Goal: Task Accomplishment & Management: Use online tool/utility

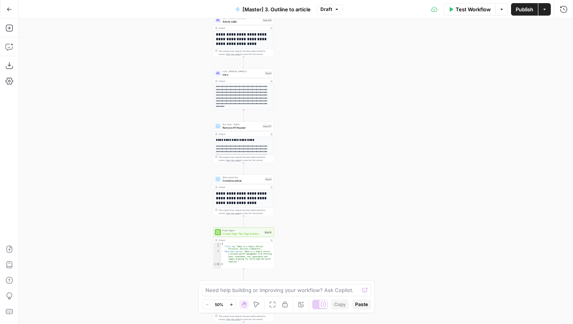
click at [7, 10] on icon "button" at bounding box center [9, 9] width 5 height 5
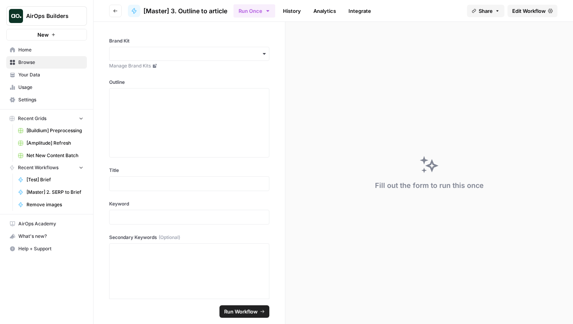
click at [111, 11] on button "Go back" at bounding box center [115, 11] width 12 height 12
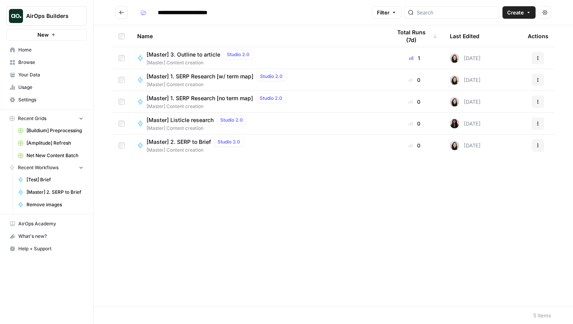
click at [55, 9] on button "AirOps Builders" at bounding box center [46, 15] width 81 height 19
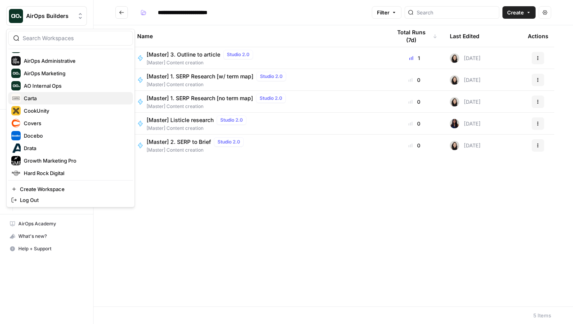
scroll to position [37, 0]
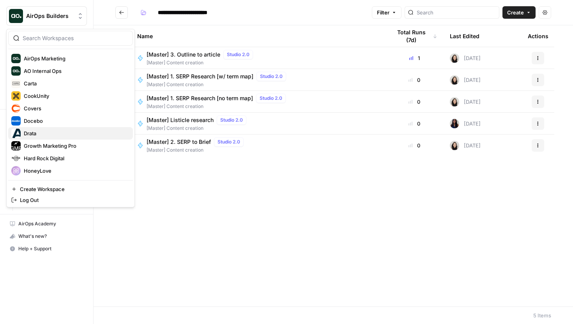
click at [48, 133] on span "Drata" at bounding box center [75, 133] width 103 height 8
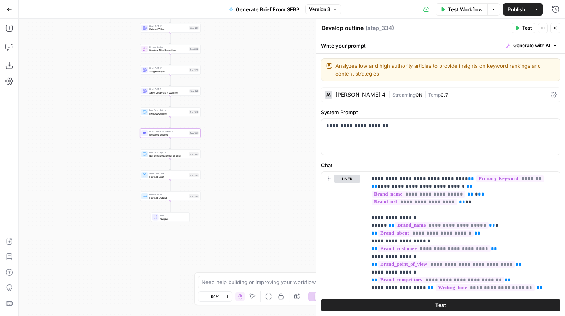
scroll to position [1131, 0]
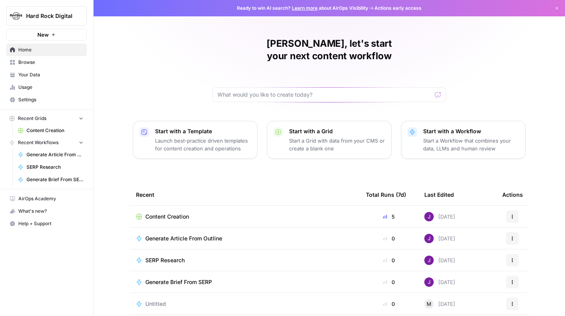
click at [44, 11] on button "Hard Rock Digital" at bounding box center [46, 15] width 81 height 19
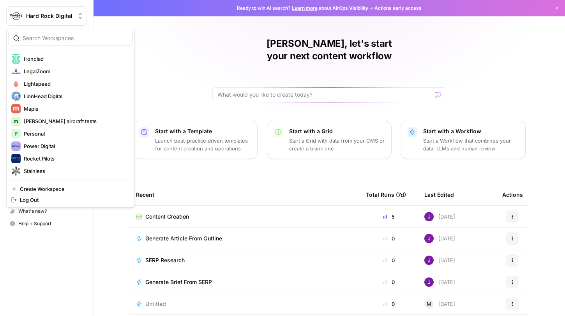
scroll to position [152, 0]
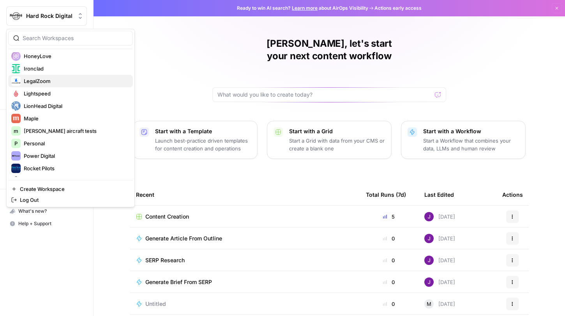
click at [48, 80] on span "LegalZoom" at bounding box center [75, 81] width 103 height 8
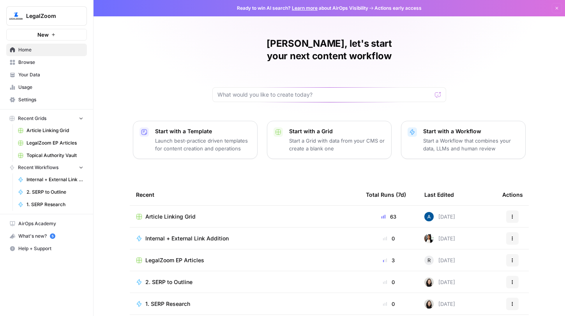
click at [37, 64] on span "Browse" at bounding box center [50, 62] width 65 height 7
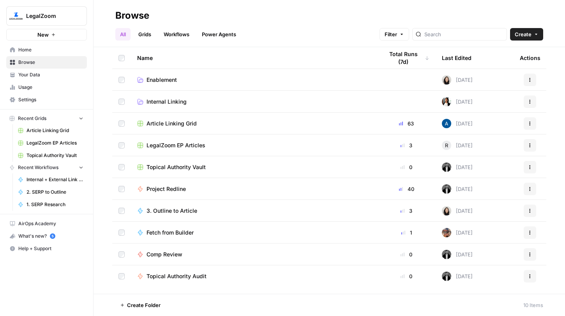
click at [181, 101] on span "Internal Linking" at bounding box center [167, 102] width 40 height 8
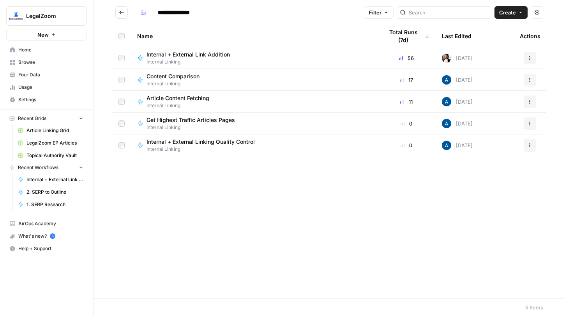
click at [120, 8] on button "Go back" at bounding box center [121, 12] width 12 height 12
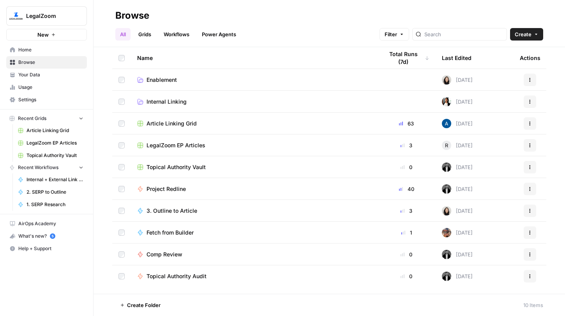
click at [174, 103] on span "Internal Linking" at bounding box center [167, 102] width 40 height 8
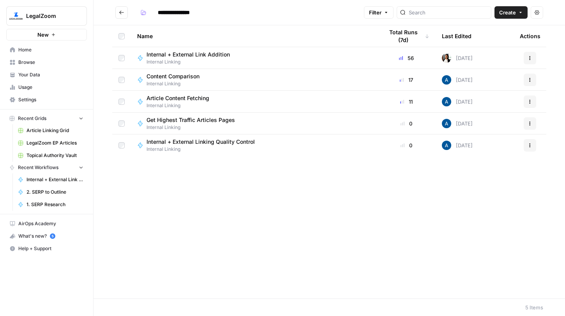
click at [184, 54] on span "Internal + External Link Addition" at bounding box center [188, 55] width 83 height 8
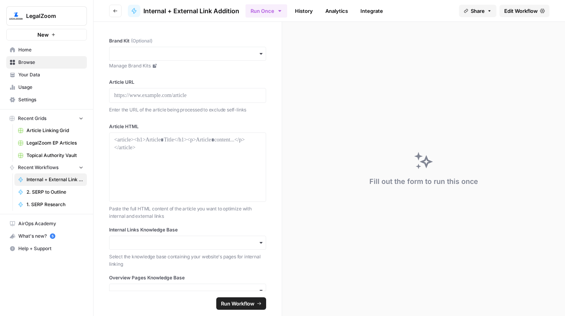
click at [513, 15] on link "Edit Workflow" at bounding box center [525, 11] width 50 height 12
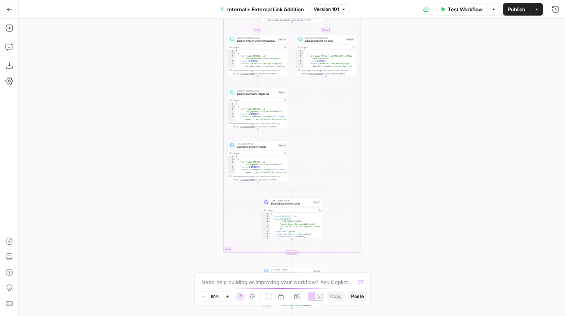
click at [15, 13] on button "Go Back" at bounding box center [9, 9] width 14 height 14
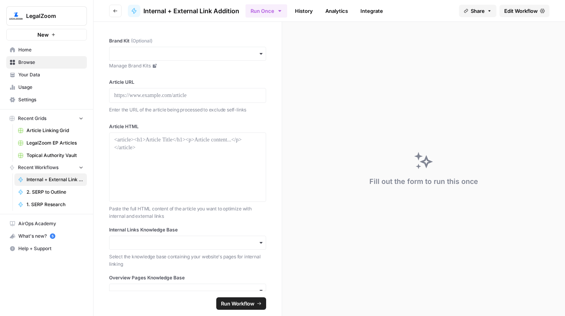
click at [34, 63] on span "Browse" at bounding box center [50, 62] width 65 height 7
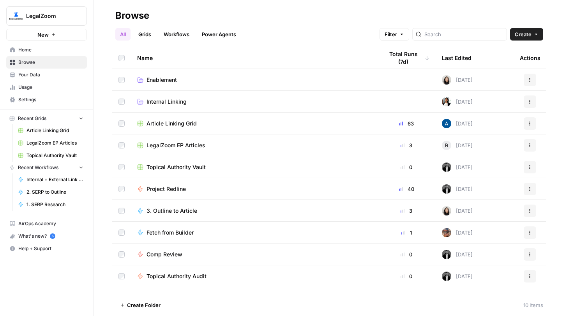
click at [177, 121] on span "Article Linking Grid" at bounding box center [172, 124] width 50 height 8
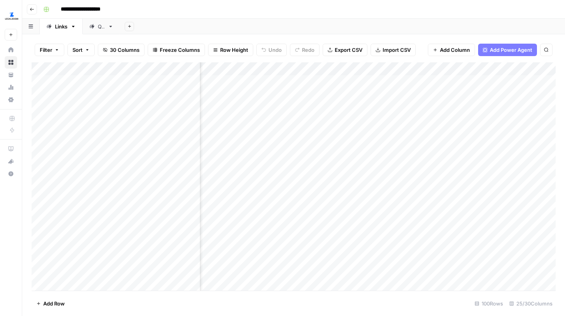
scroll to position [0, 1550]
click at [487, 95] on div "Add Column" at bounding box center [294, 176] width 524 height 228
click at [476, 95] on div "Add Column" at bounding box center [294, 176] width 524 height 228
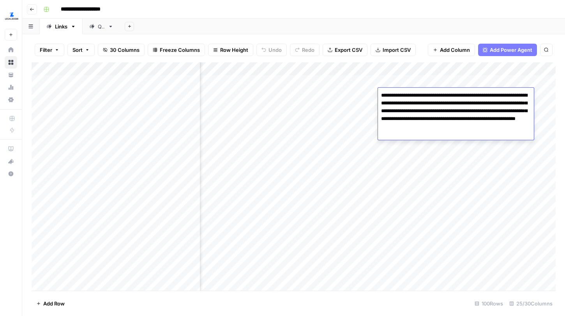
scroll to position [0, 1481]
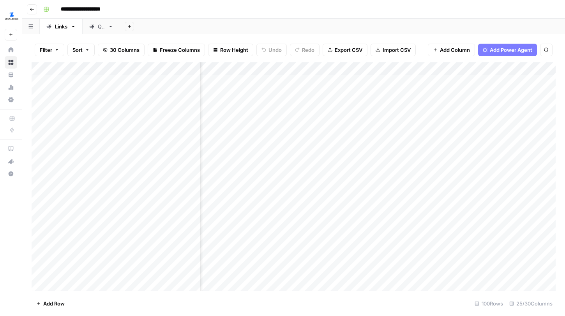
click at [308, 94] on div "Add Column" at bounding box center [294, 176] width 524 height 228
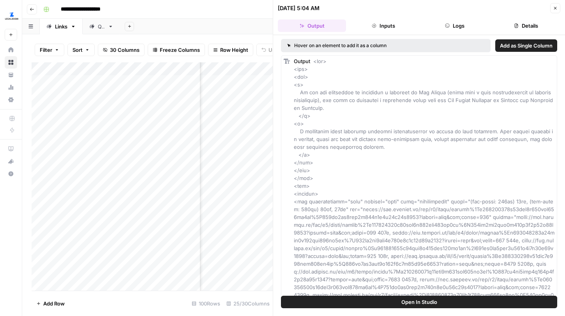
click at [555, 7] on icon "button" at bounding box center [555, 8] width 5 height 5
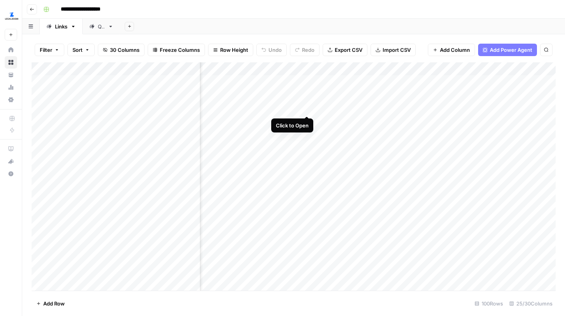
click at [307, 108] on div "Add Column" at bounding box center [294, 176] width 524 height 228
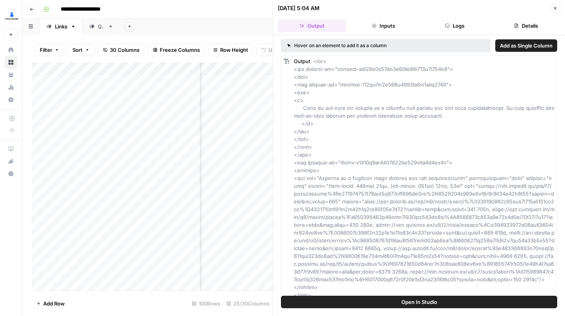
click at [554, 7] on icon "button" at bounding box center [555, 8] width 5 height 5
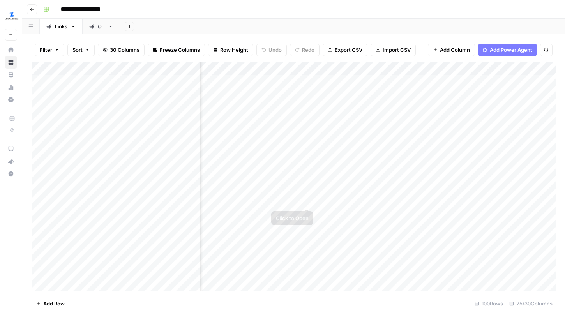
click at [306, 200] on div "Add Column" at bounding box center [294, 176] width 524 height 228
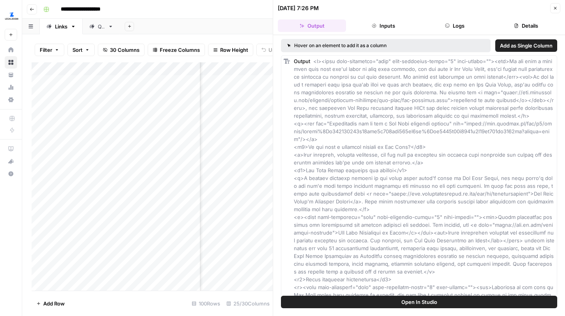
click at [554, 8] on icon "button" at bounding box center [555, 8] width 5 height 5
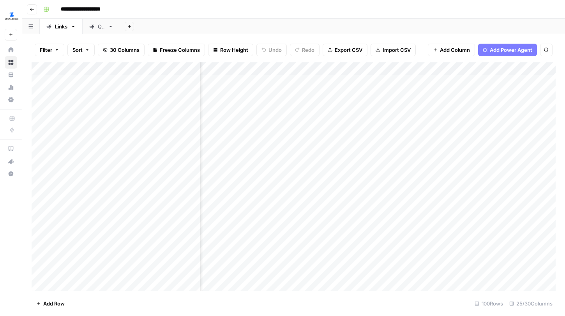
click at [308, 160] on div "Add Column" at bounding box center [294, 176] width 524 height 228
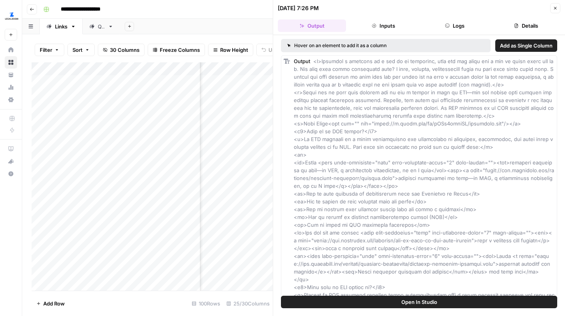
click at [558, 5] on button "Close" at bounding box center [556, 8] width 10 height 10
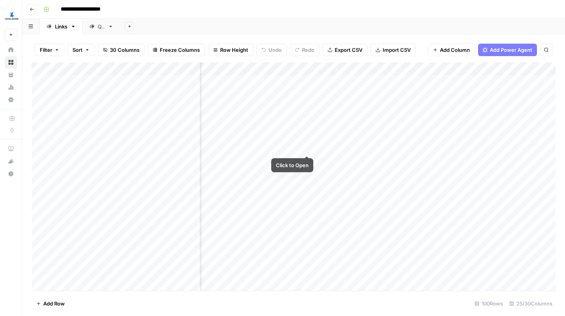
click at [308, 146] on div "Add Column" at bounding box center [294, 176] width 524 height 228
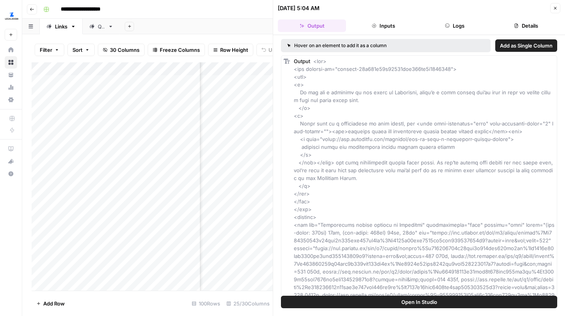
click at [556, 7] on icon "button" at bounding box center [555, 8] width 3 height 3
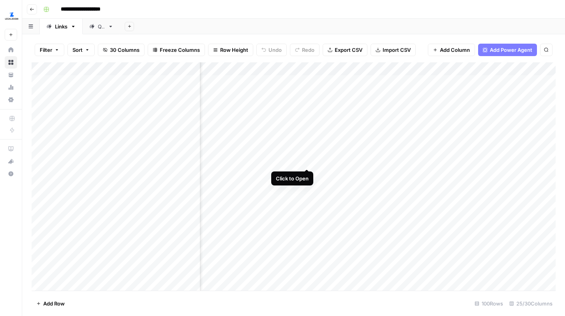
click at [307, 161] on div "Add Column" at bounding box center [294, 176] width 524 height 228
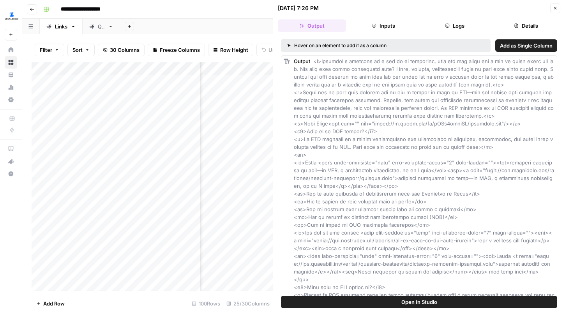
click at [553, 6] on icon "button" at bounding box center [555, 8] width 5 height 5
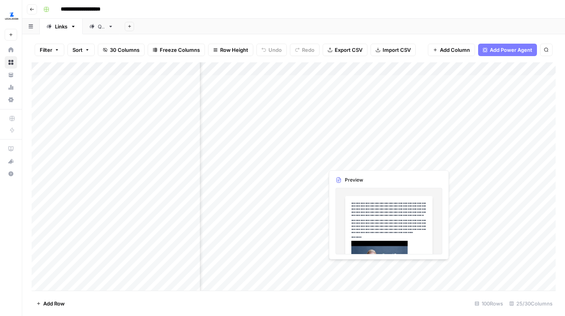
click at [361, 158] on div "Add Column" at bounding box center [294, 176] width 524 height 228
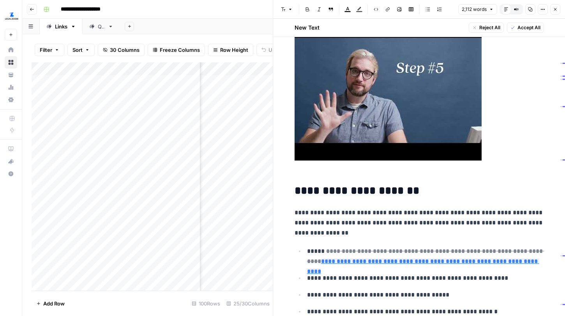
scroll to position [198, 0]
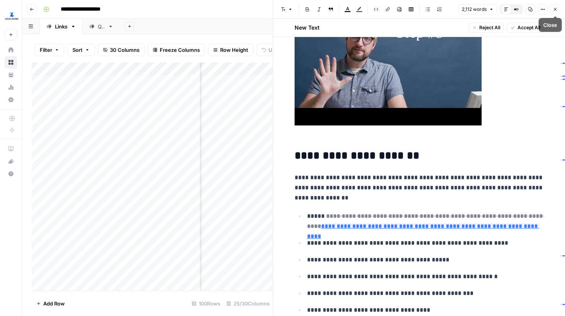
click at [556, 8] on icon "button" at bounding box center [555, 9] width 5 height 5
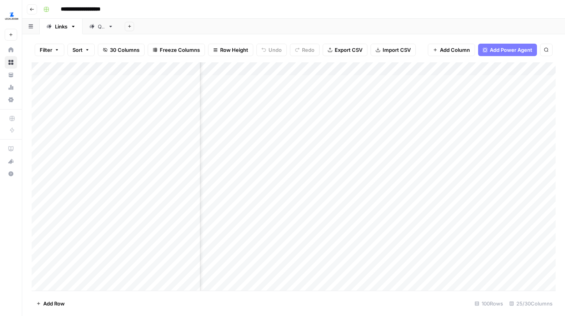
scroll to position [0, 1566]
click at [423, 91] on div "Add Column" at bounding box center [294, 176] width 524 height 228
click at [343, 91] on div "Add Column" at bounding box center [294, 176] width 524 height 228
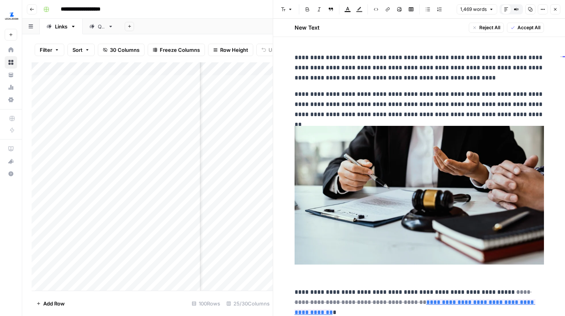
click at [555, 9] on icon "button" at bounding box center [555, 9] width 5 height 5
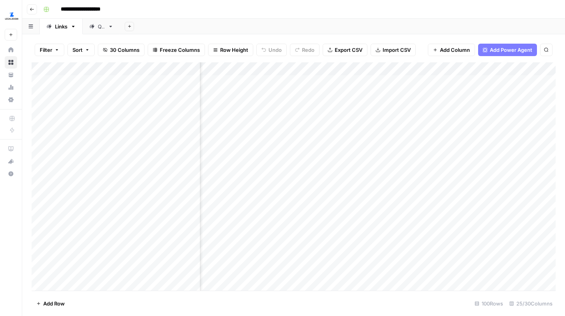
click at [450, 92] on div "Add Column" at bounding box center [294, 176] width 524 height 228
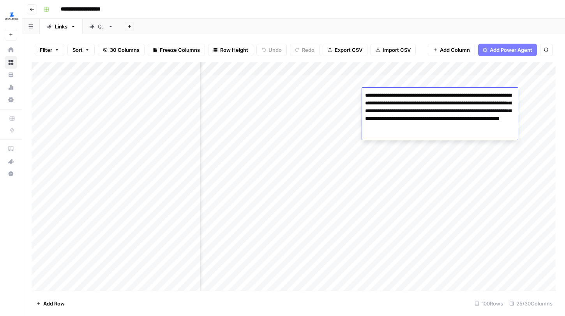
click at [407, 168] on div "Add Column" at bounding box center [294, 176] width 524 height 228
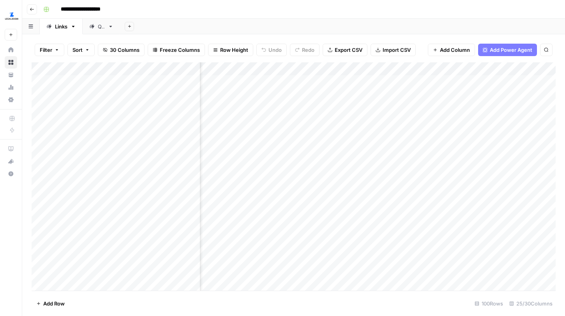
click at [405, 97] on div "Add Column" at bounding box center [294, 176] width 524 height 228
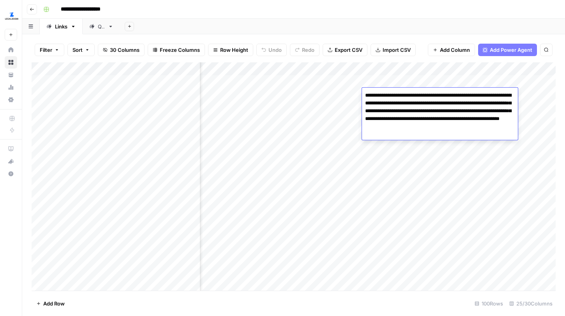
click at [324, 94] on div "Add Column" at bounding box center [294, 176] width 524 height 228
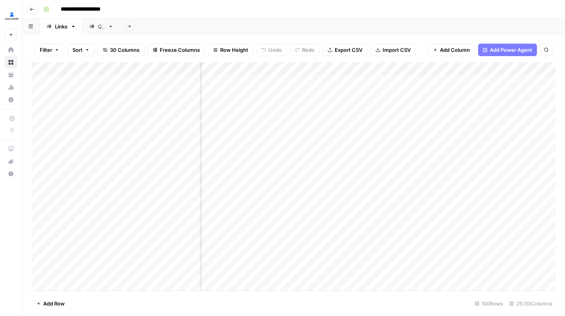
click at [324, 94] on div "Add Column" at bounding box center [294, 176] width 524 height 228
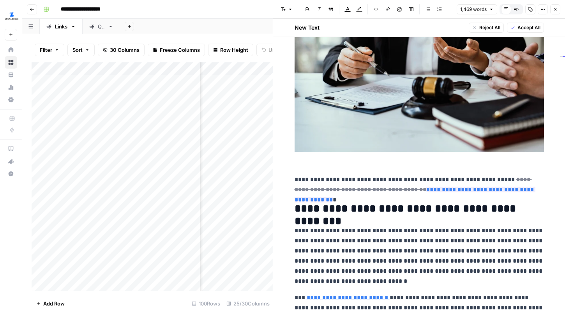
scroll to position [123, 0]
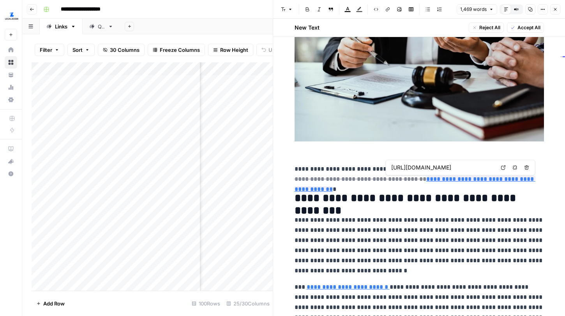
click at [503, 166] on icon at bounding box center [503, 168] width 4 height 4
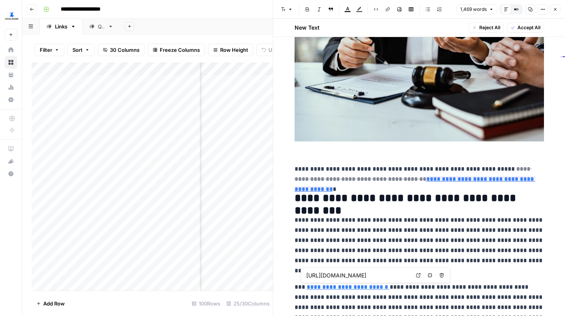
click at [414, 274] on link "Open in a new tab" at bounding box center [419, 276] width 10 height 10
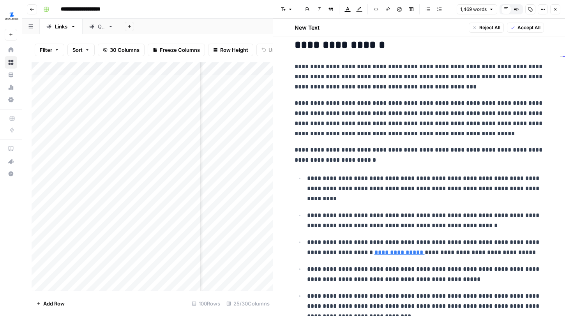
scroll to position [493, 0]
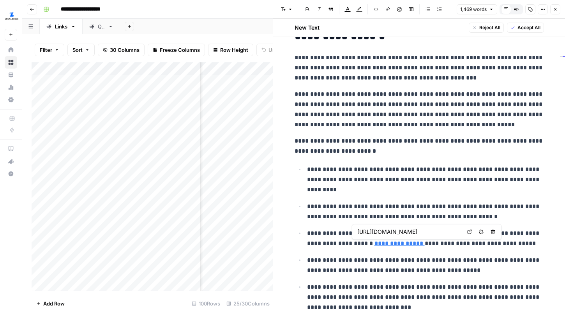
click at [467, 232] on link "Open in a new tab" at bounding box center [470, 232] width 10 height 10
click at [235, 35] on div "Filter Sort 30 Columns Freeze Columns Row Height Undo Redo Export CSV Import CS…" at bounding box center [147, 175] width 251 height 282
click at [554, 8] on icon "button" at bounding box center [555, 9] width 5 height 5
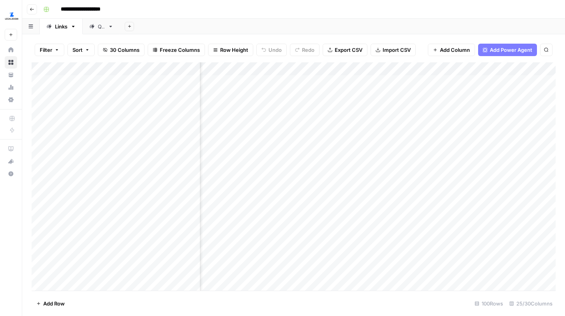
scroll to position [0, 353]
click at [307, 108] on div "Add Column" at bounding box center [294, 176] width 524 height 228
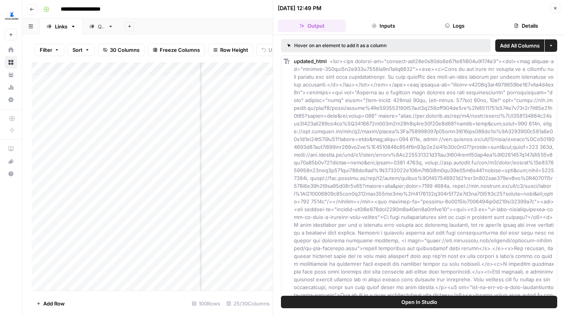
click at [552, 8] on button "Close" at bounding box center [556, 8] width 10 height 10
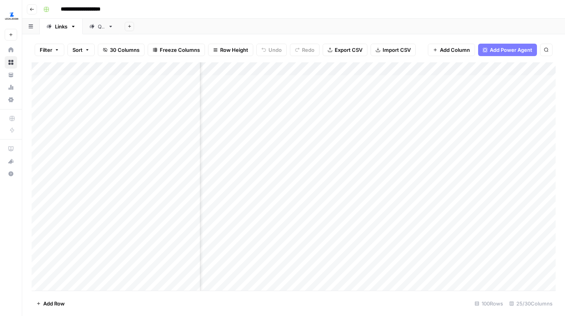
scroll to position [0, 1653]
click at [333, 95] on div "Add Column" at bounding box center [294, 176] width 524 height 228
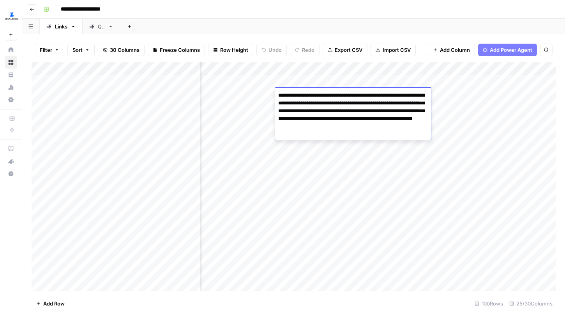
drag, startPoint x: 315, startPoint y: 104, endPoint x: 370, endPoint y: 109, distance: 55.2
click at [371, 109] on textarea "**********" at bounding box center [353, 111] width 156 height 42
click at [370, 109] on textarea "**********" at bounding box center [353, 111] width 156 height 42
click at [258, 95] on div "Add Column" at bounding box center [294, 176] width 524 height 228
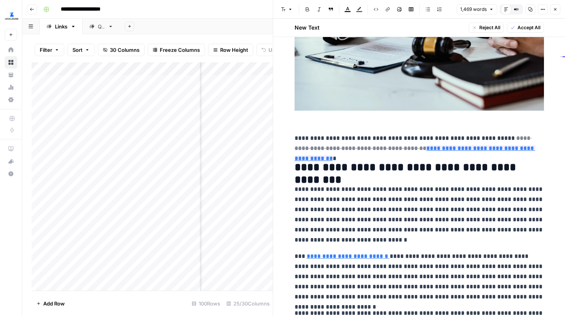
scroll to position [168, 0]
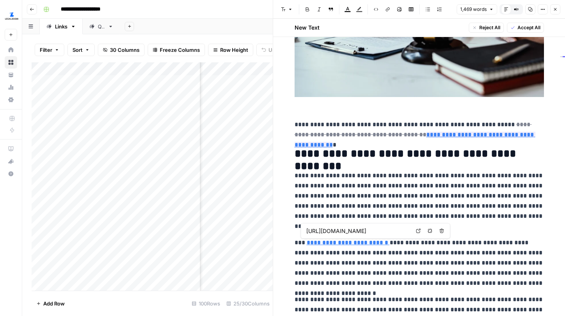
click at [415, 231] on link "Open in a new tab" at bounding box center [419, 231] width 10 height 10
click at [555, 9] on icon "button" at bounding box center [555, 9] width 5 height 5
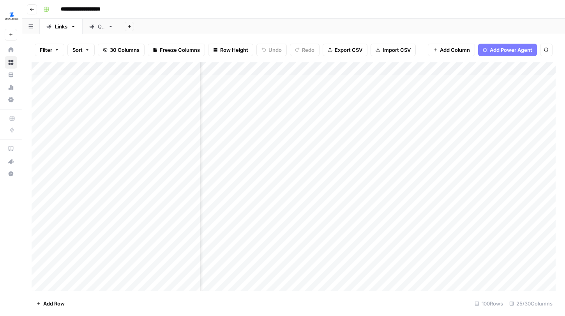
scroll to position [0, 1496]
click at [291, 93] on div "Add Column" at bounding box center [294, 176] width 524 height 228
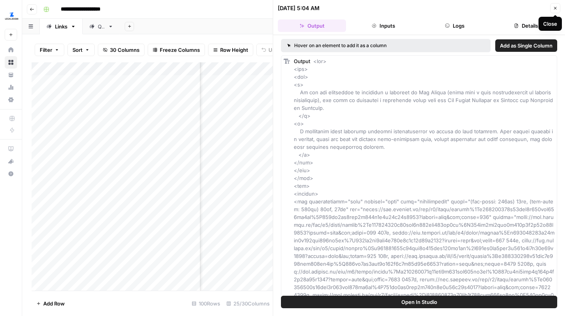
click at [558, 7] on button "Close" at bounding box center [556, 8] width 10 height 10
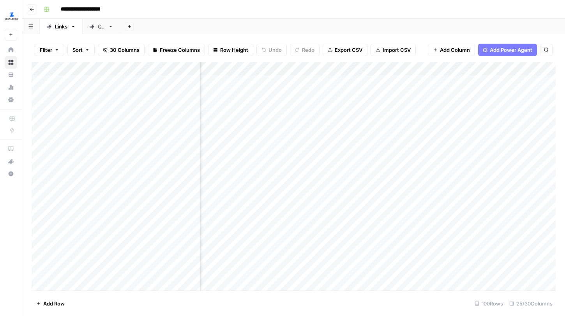
click at [471, 91] on div "Add Column" at bounding box center [294, 176] width 524 height 228
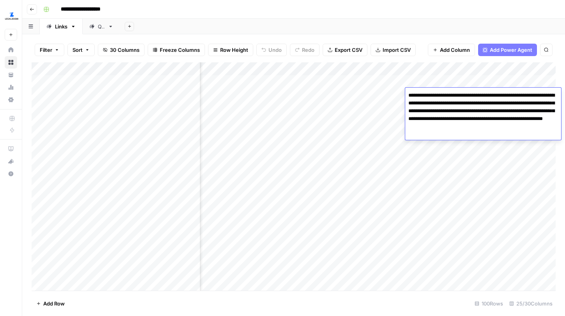
click at [487, 79] on div "Add Column" at bounding box center [294, 176] width 524 height 228
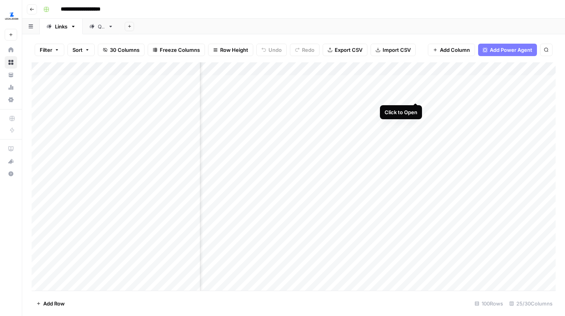
click at [415, 95] on div "Add Column" at bounding box center [294, 176] width 524 height 228
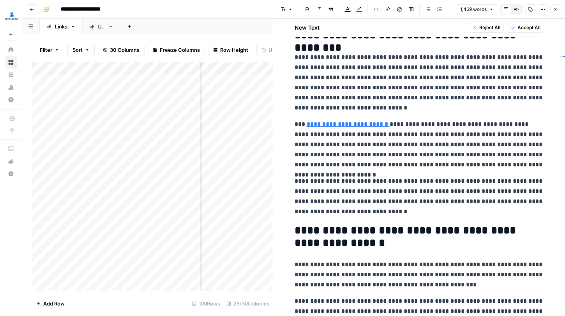
scroll to position [289, 0]
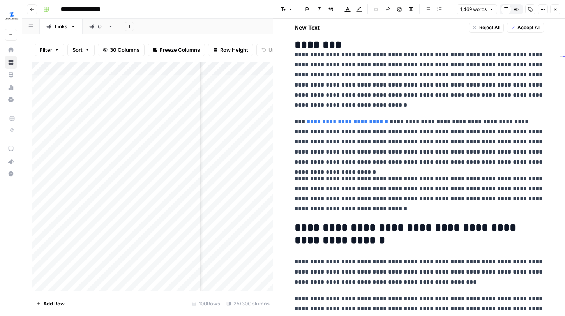
click at [554, 7] on button "Close" at bounding box center [556, 9] width 10 height 10
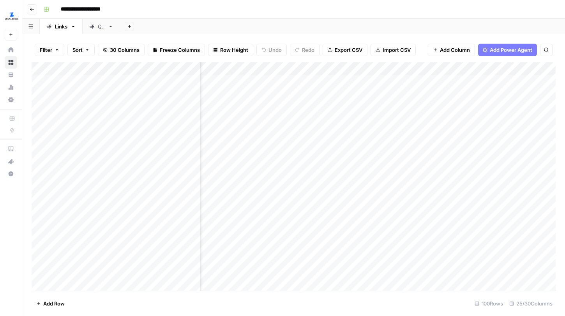
scroll to position [0, 1521]
click at [450, 96] on div "Add Column" at bounding box center [294, 176] width 524 height 228
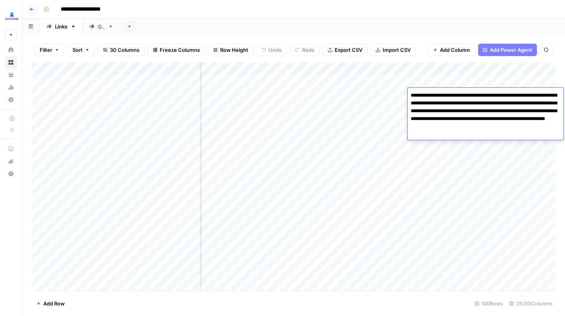
click at [389, 95] on div "Add Column" at bounding box center [294, 176] width 524 height 228
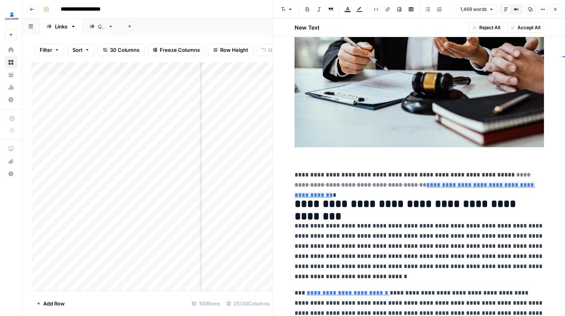
scroll to position [118, 0]
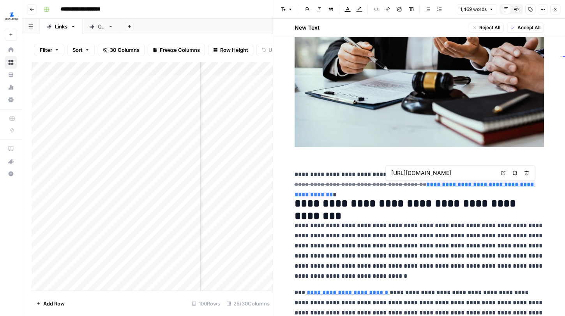
click at [503, 174] on icon at bounding box center [503, 173] width 5 height 5
click at [557, 7] on icon "button" at bounding box center [555, 9] width 5 height 5
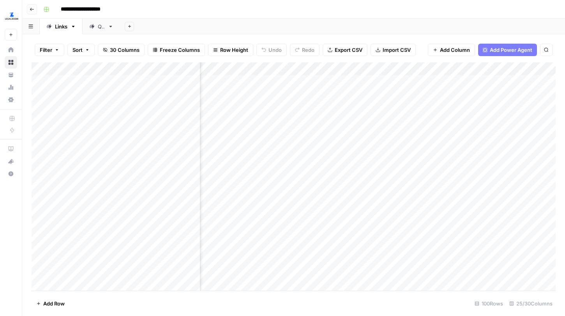
scroll to position [0, 1241]
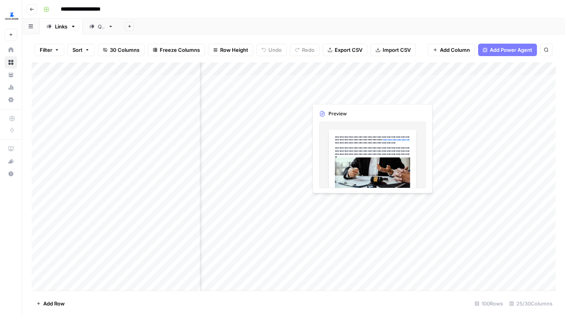
click at [407, 92] on div "Add Column" at bounding box center [294, 176] width 524 height 228
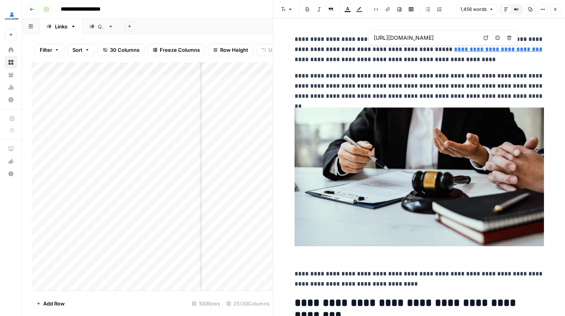
click at [487, 34] on link "Open in a new tab" at bounding box center [486, 38] width 10 height 10
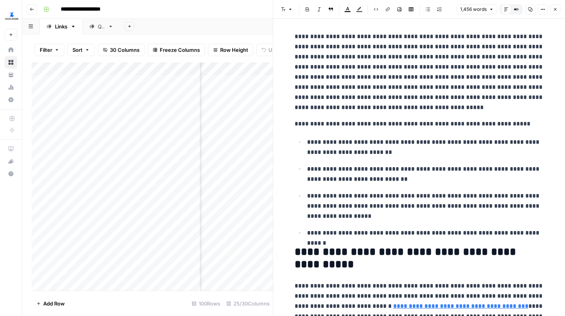
scroll to position [1015, 0]
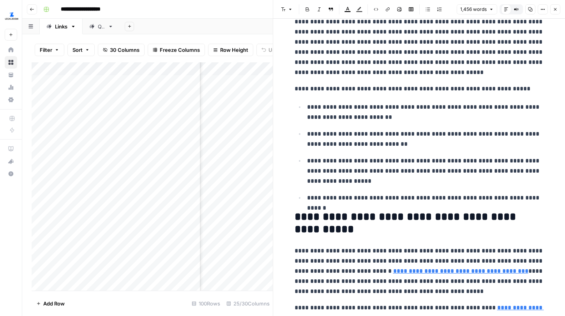
click at [558, 11] on icon "button" at bounding box center [555, 9] width 5 height 5
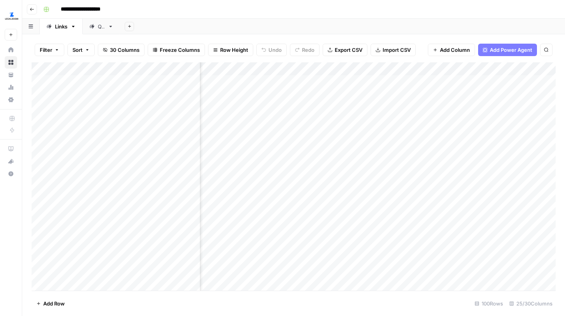
scroll to position [0, 1118]
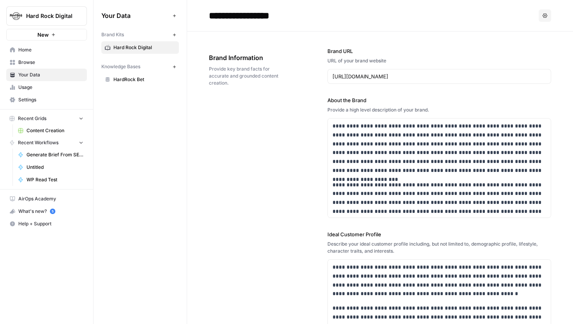
scroll to position [374, 0]
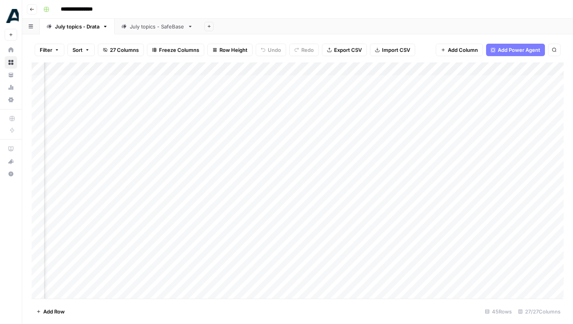
scroll to position [0, 756]
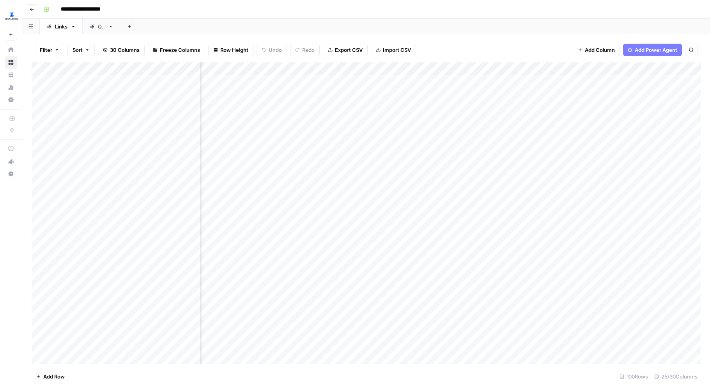
scroll to position [0, 1488]
click at [505, 99] on div "Add Column" at bounding box center [366, 212] width 669 height 301
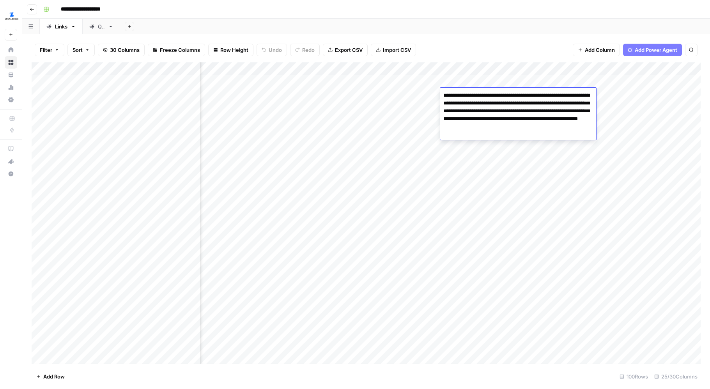
click at [421, 94] on div "Add Column" at bounding box center [366, 212] width 669 height 301
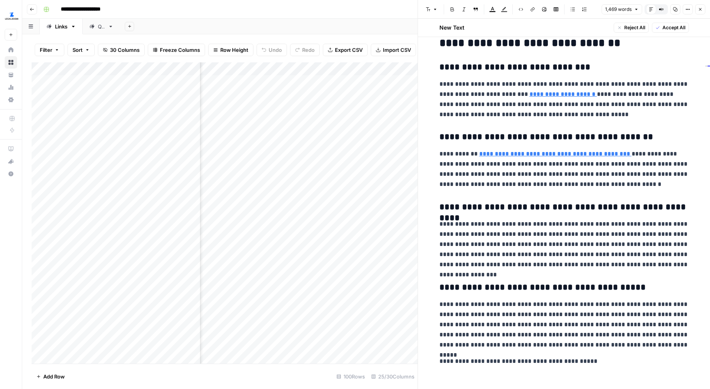
scroll to position [1754, 0]
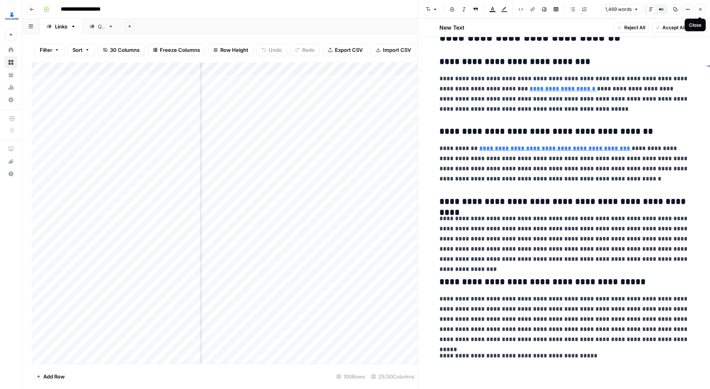
click at [565, 9] on icon "button" at bounding box center [700, 9] width 5 height 5
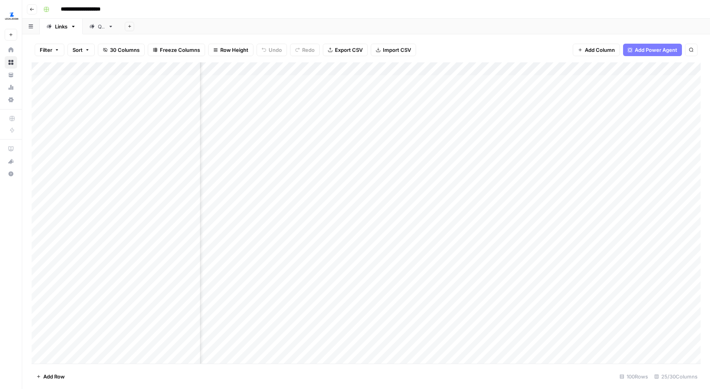
click at [498, 109] on div "Add Column" at bounding box center [366, 212] width 669 height 301
click at [513, 132] on div "Add Column" at bounding box center [366, 212] width 669 height 301
click at [494, 121] on div "Add Column" at bounding box center [366, 212] width 669 height 301
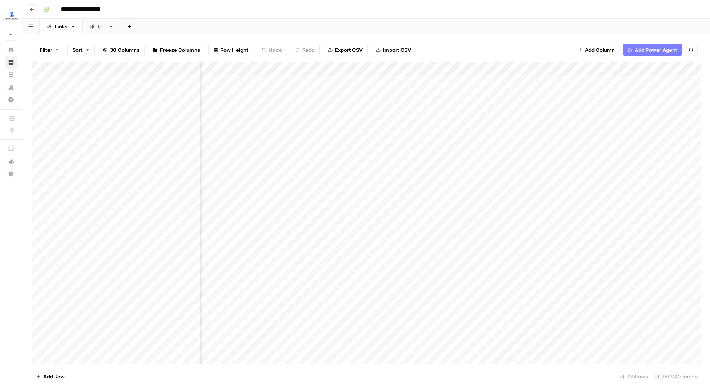
click at [423, 120] on div "Add Column" at bounding box center [366, 212] width 669 height 301
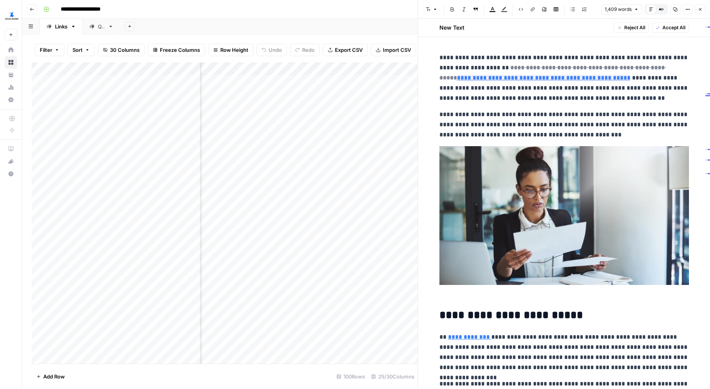
scroll to position [0, 1662]
click at [345, 120] on div "Add Column" at bounding box center [225, 212] width 386 height 301
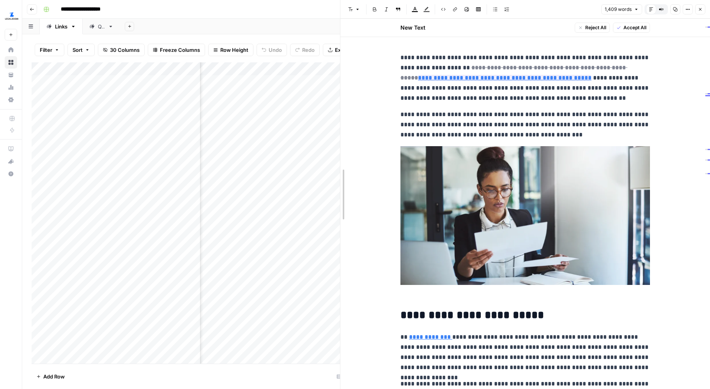
drag, startPoint x: 418, startPoint y: 46, endPoint x: 329, endPoint y: 53, distance: 88.4
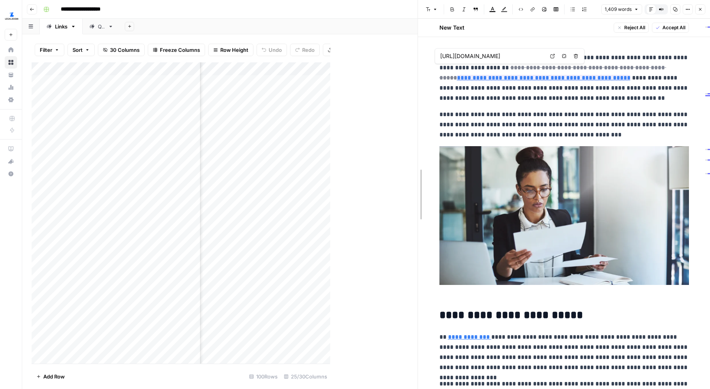
drag, startPoint x: 330, startPoint y: 75, endPoint x: 546, endPoint y: 85, distance: 215.8
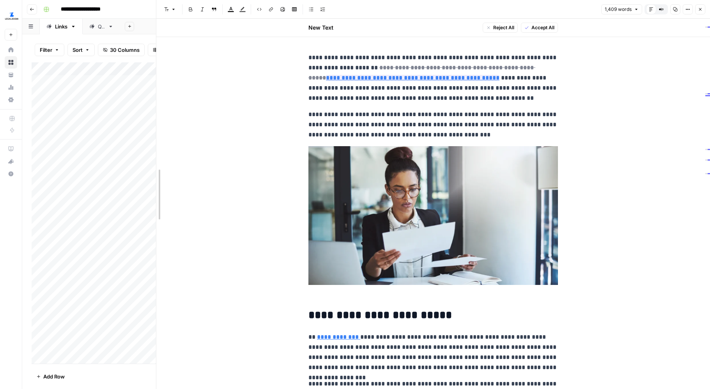
drag, startPoint x: 419, startPoint y: 137, endPoint x: 102, endPoint y: 163, distance: 318.4
click at [102, 163] on body "**********" at bounding box center [355, 194] width 710 height 389
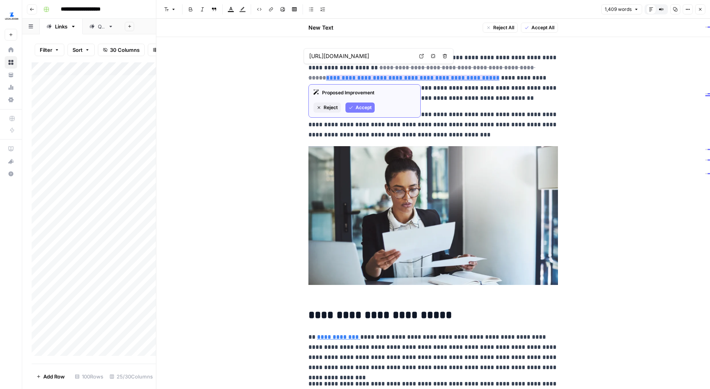
click at [410, 77] on link "**********" at bounding box center [413, 78] width 174 height 6
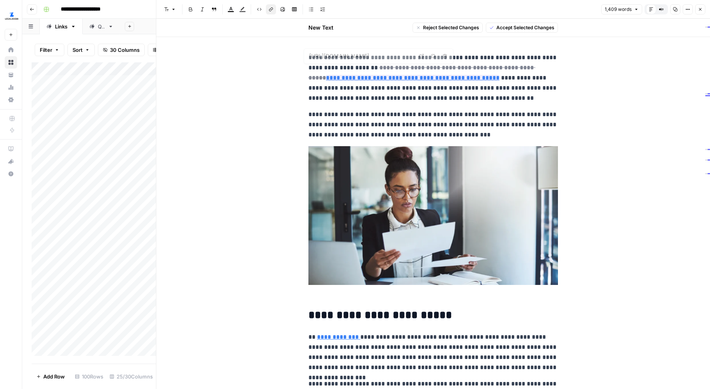
click at [565, 5] on button "Close" at bounding box center [700, 9] width 10 height 10
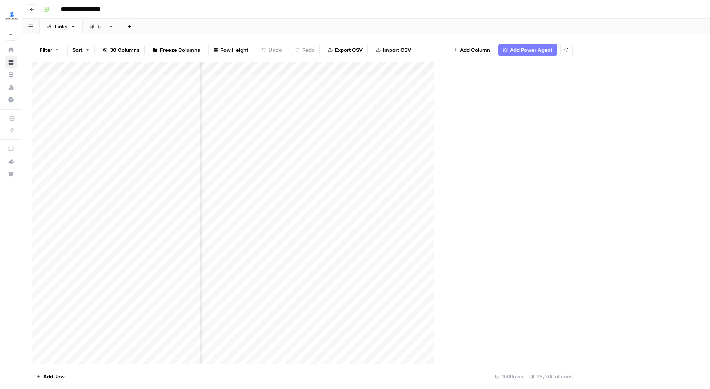
scroll to position [0, 1572]
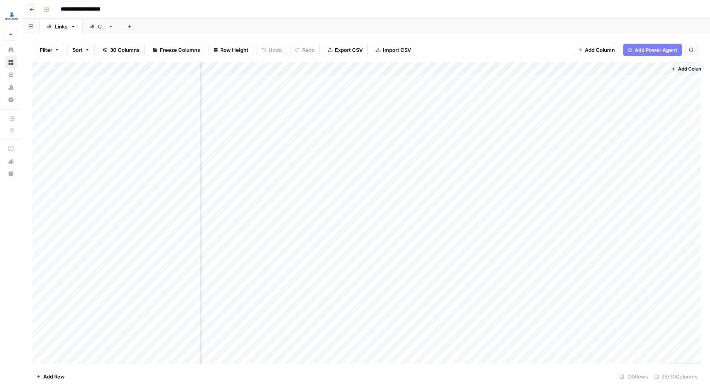
click at [339, 120] on div "Add Column" at bounding box center [366, 212] width 669 height 301
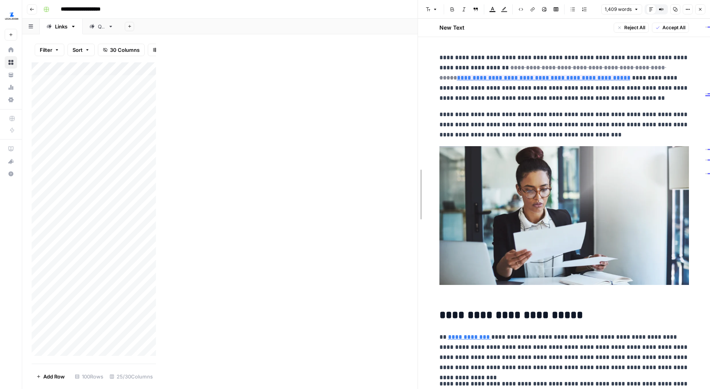
drag, startPoint x: 156, startPoint y: 126, endPoint x: 505, endPoint y: 136, distance: 348.7
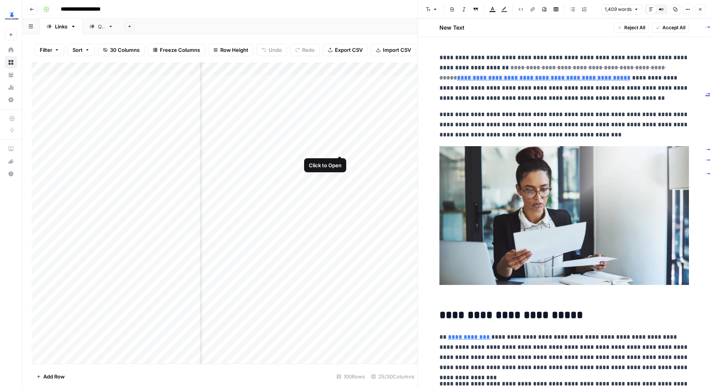
scroll to position [0, 1670]
click at [329, 122] on div "Add Column" at bounding box center [225, 212] width 386 height 301
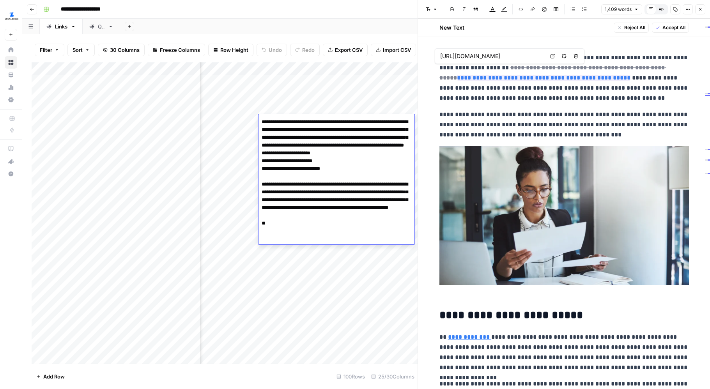
click at [565, 10] on icon "button" at bounding box center [687, 9] width 5 height 5
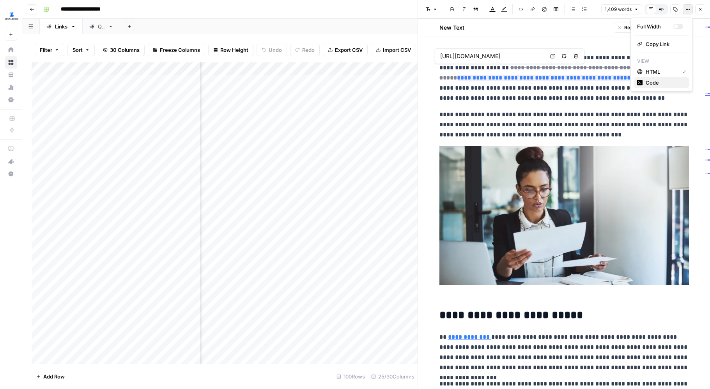
click at [565, 80] on span "Code" at bounding box center [664, 83] width 37 height 8
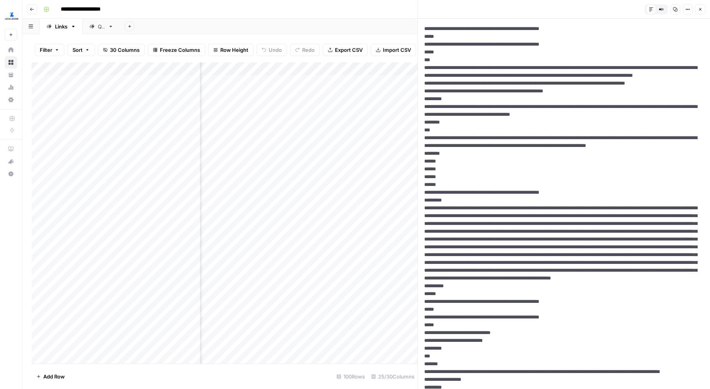
click at [310, 120] on div "Add Column" at bounding box center [225, 212] width 386 height 301
drag, startPoint x: 461, startPoint y: 99, endPoint x: 467, endPoint y: 93, distance: 9.1
click at [565, 10] on icon "button" at bounding box center [687, 9] width 5 height 5
click at [565, 62] on span "HTML" at bounding box center [664, 61] width 37 height 8
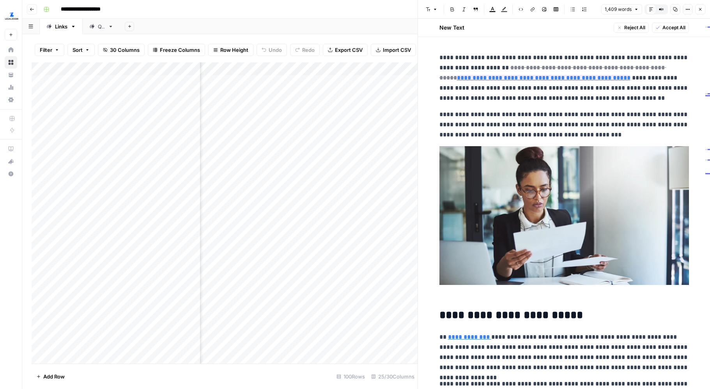
click at [330, 125] on div "Add Column" at bounding box center [225, 212] width 386 height 301
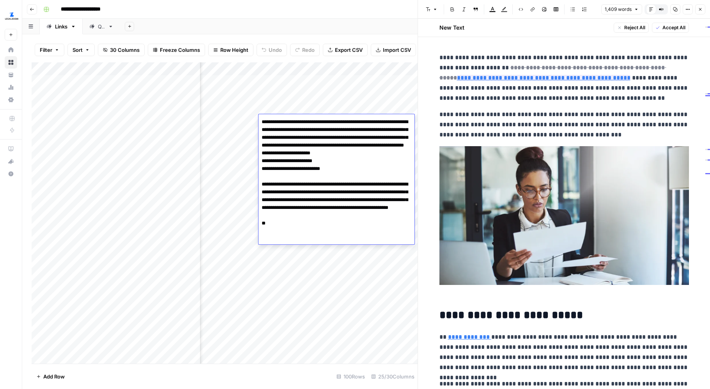
click at [380, 135] on textarea "**********" at bounding box center [337, 185] width 156 height 136
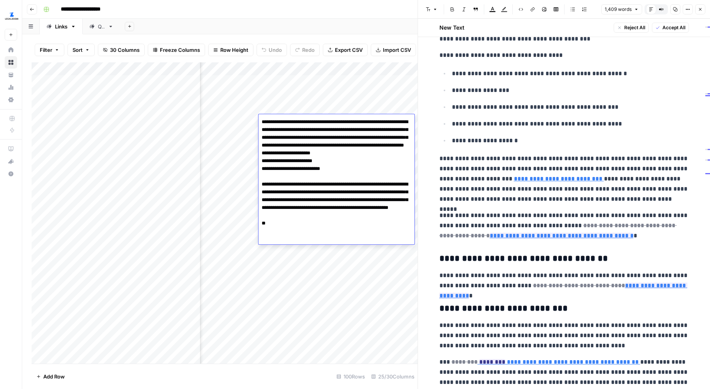
scroll to position [526, 0]
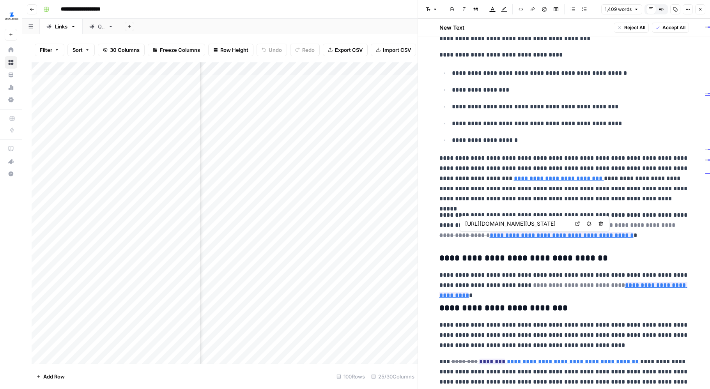
click at [565, 222] on icon at bounding box center [577, 223] width 5 height 5
click at [565, 273] on icon at bounding box center [634, 273] width 5 height 5
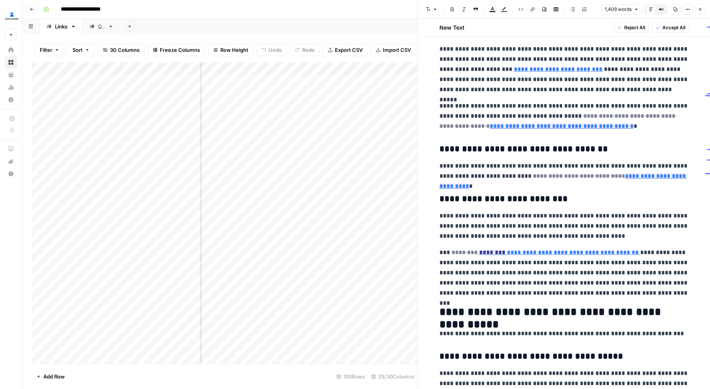
scroll to position [650, 0]
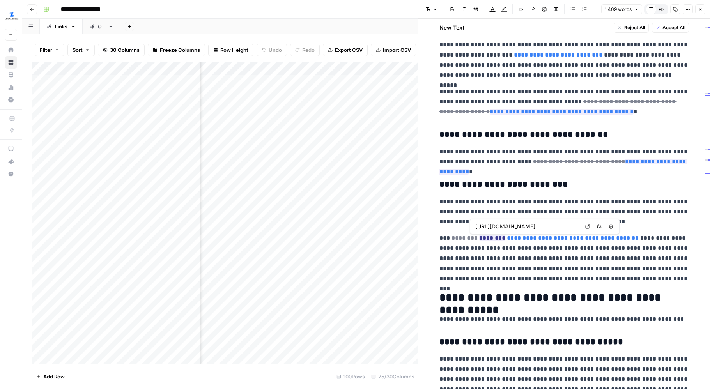
click at [565, 227] on icon at bounding box center [587, 226] width 5 height 5
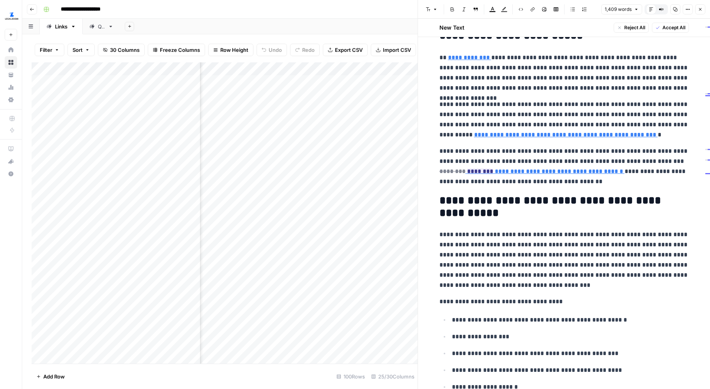
scroll to position [0, 0]
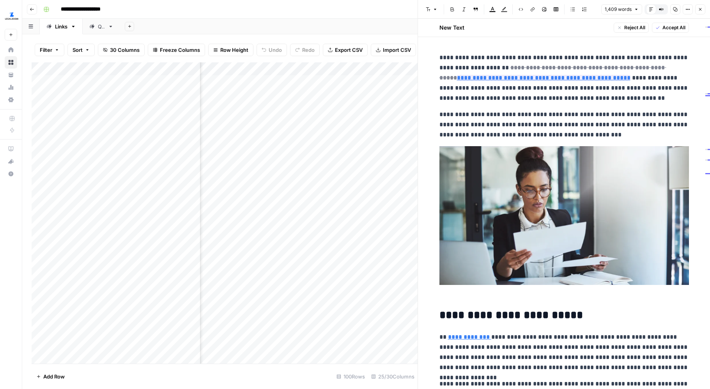
click at [335, 123] on div "Add Column" at bounding box center [225, 212] width 386 height 301
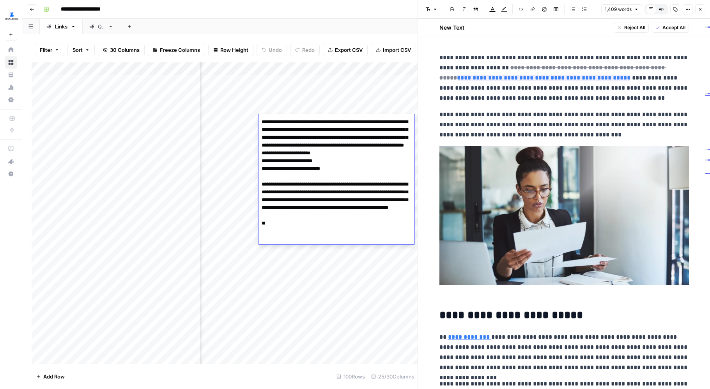
click at [335, 123] on textarea "**********" at bounding box center [337, 185] width 156 height 136
click at [312, 129] on textarea "**********" at bounding box center [337, 185] width 156 height 136
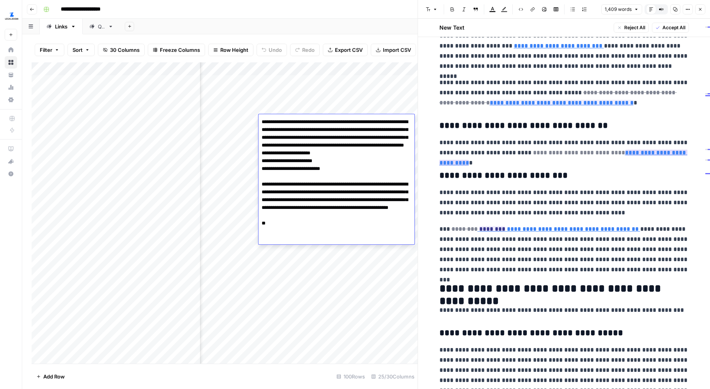
scroll to position [701, 0]
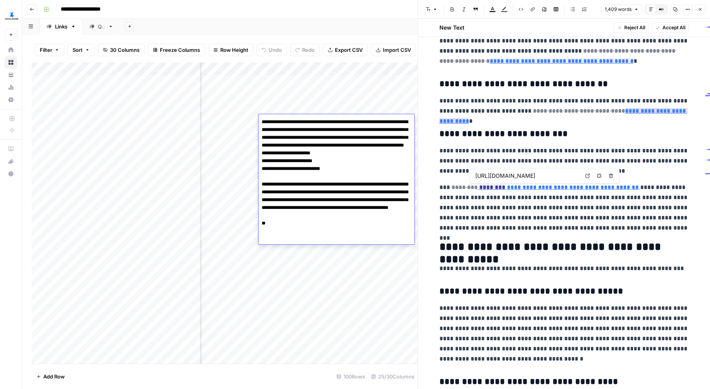
type input "https://www.legalzoom.com/articles/appointing-officers-in-a-corporation"
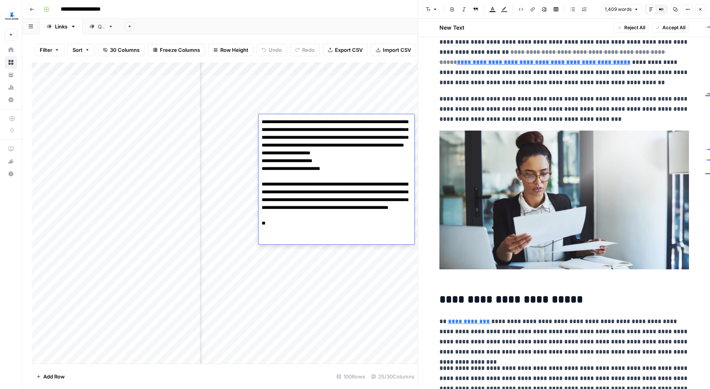
scroll to position [4, 0]
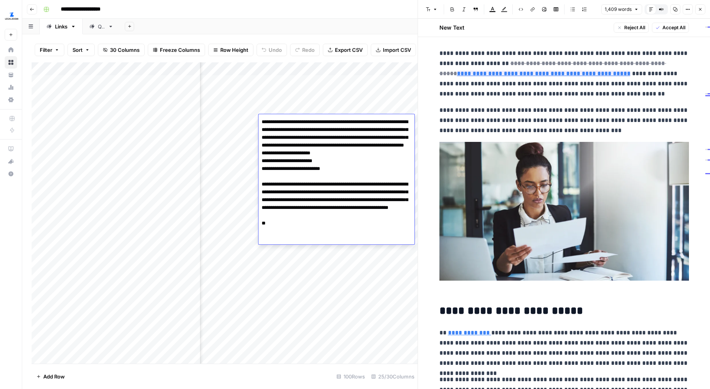
click at [341, 177] on textarea "**********" at bounding box center [337, 185] width 156 height 136
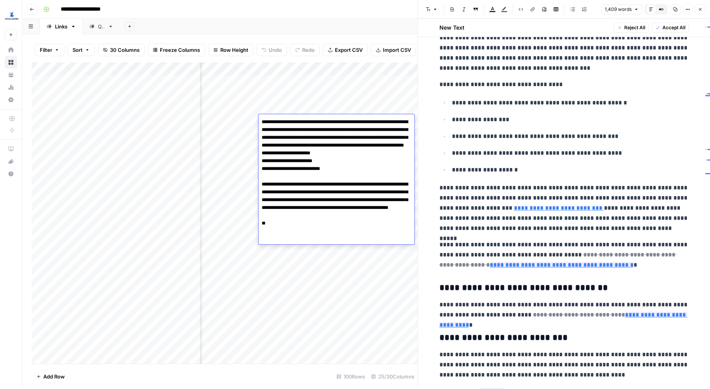
scroll to position [514, 0]
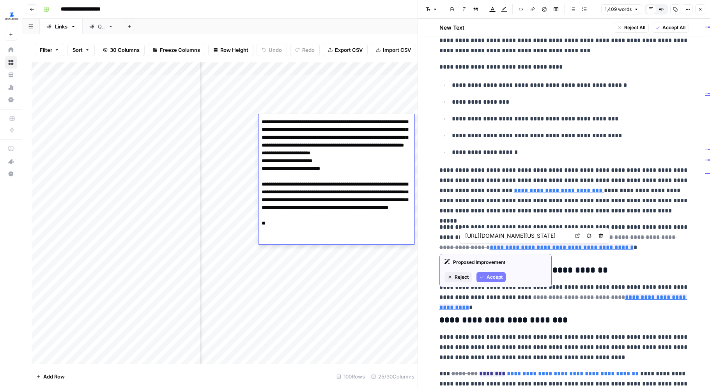
click at [565, 235] on icon at bounding box center [577, 236] width 5 height 5
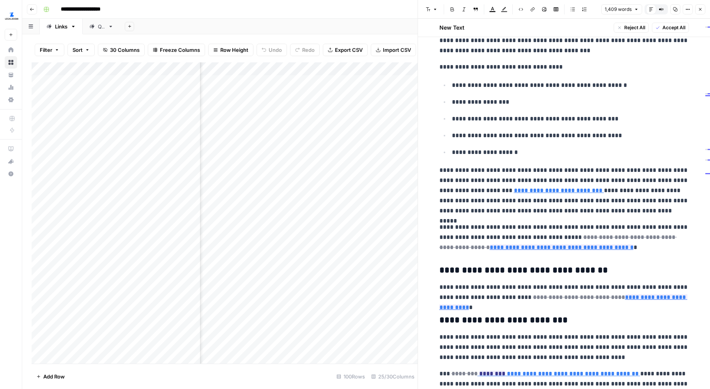
click at [335, 122] on div "Add Column" at bounding box center [225, 212] width 386 height 301
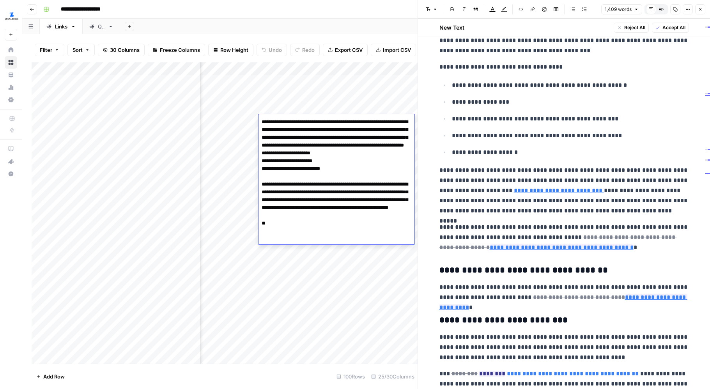
click at [335, 122] on textarea "**********" at bounding box center [337, 185] width 156 height 136
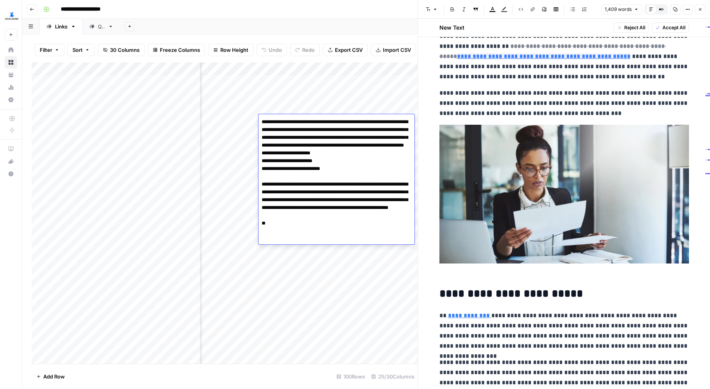
scroll to position [0, 0]
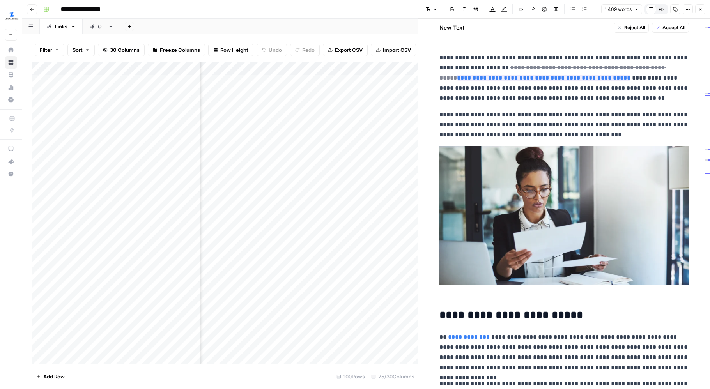
click at [286, 278] on div "Add Column" at bounding box center [225, 212] width 386 height 301
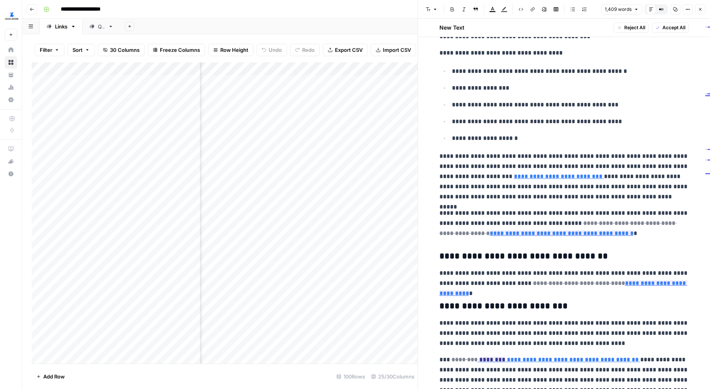
scroll to position [533, 0]
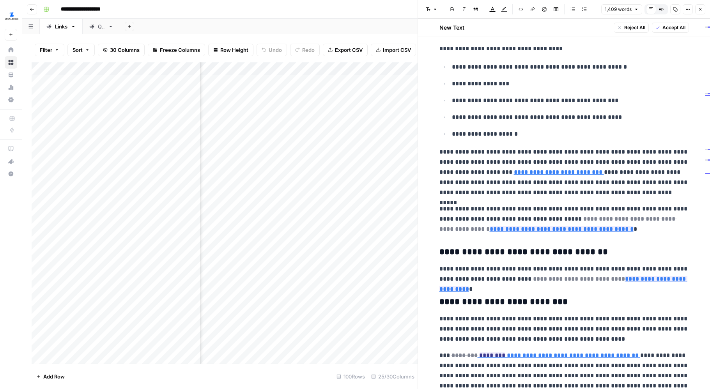
click at [356, 304] on div "Add Column" at bounding box center [225, 212] width 386 height 301
click at [356, 144] on div "Add Column" at bounding box center [225, 212] width 386 height 301
click at [358, 200] on div "Add Column" at bounding box center [225, 212] width 386 height 301
click at [273, 147] on div "Add Column" at bounding box center [225, 212] width 386 height 301
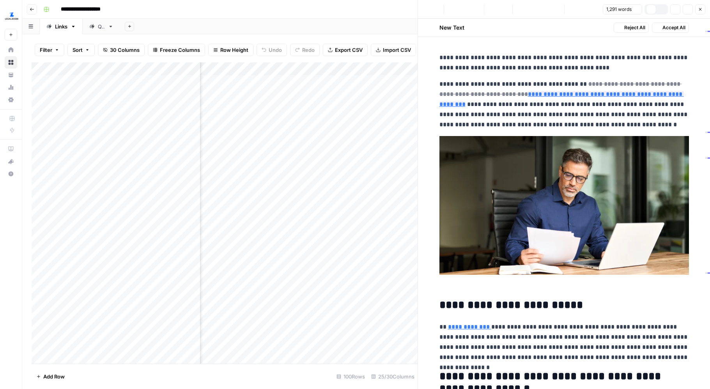
click at [327, 149] on div "Add Column" at bounding box center [225, 212] width 386 height 301
click at [565, 81] on icon at bounding box center [605, 82] width 5 height 5
click at [375, 147] on div "Add Column" at bounding box center [225, 212] width 386 height 301
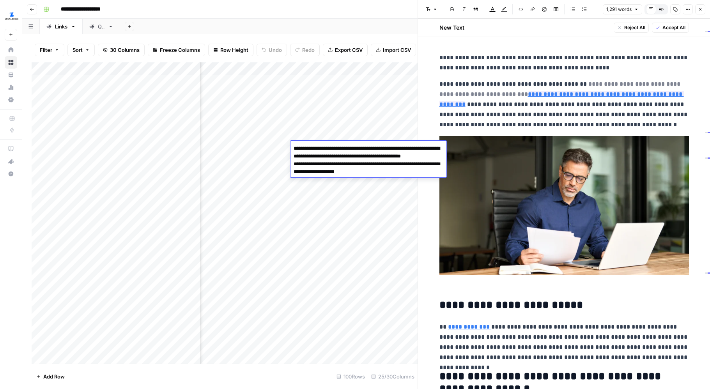
click at [375, 147] on textarea "**********" at bounding box center [368, 160] width 156 height 34
click at [377, 160] on textarea "**********" at bounding box center [368, 160] width 156 height 34
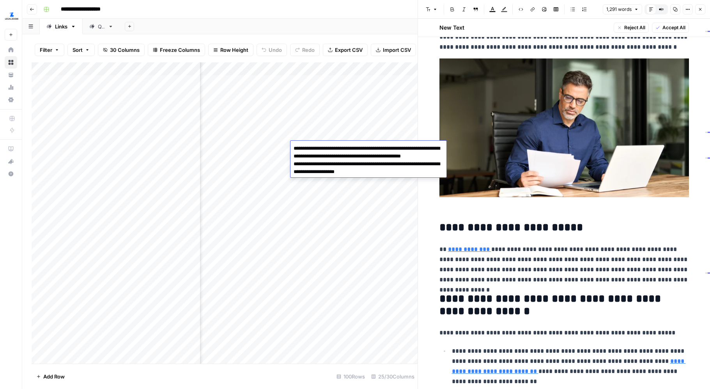
scroll to position [83, 0]
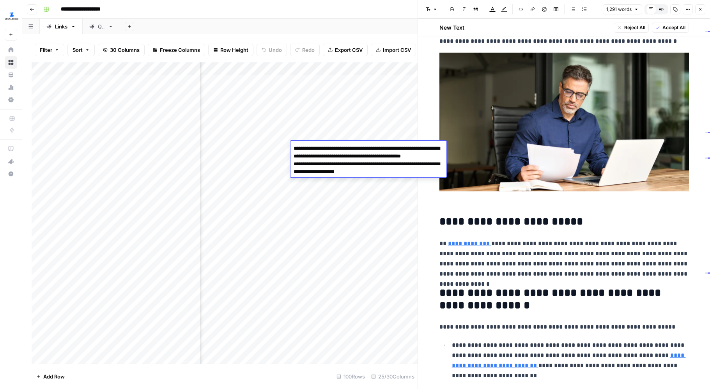
click at [522, 272] on p "**********" at bounding box center [564, 259] width 250 height 41
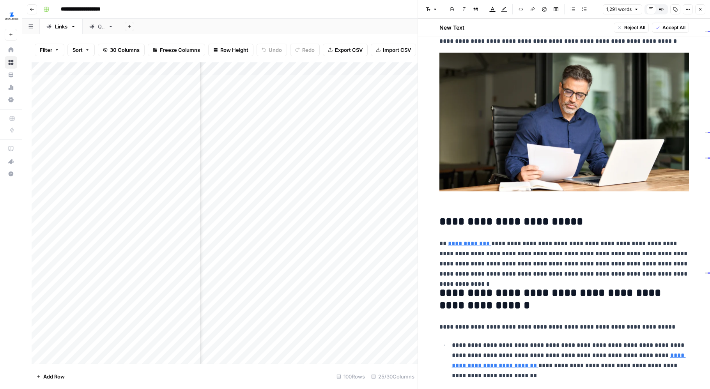
click at [382, 145] on div "Add Column" at bounding box center [225, 212] width 386 height 301
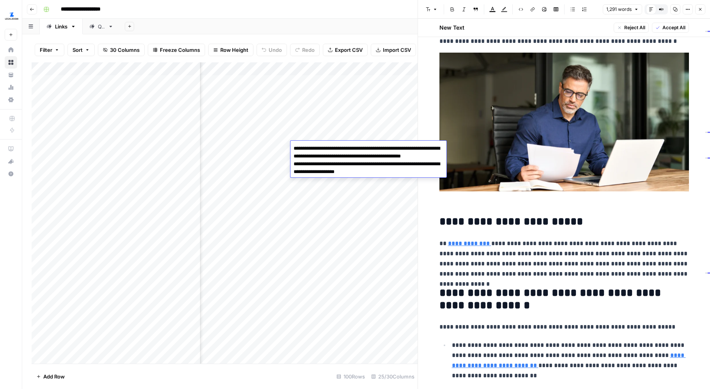
click at [526, 268] on p "**********" at bounding box center [564, 259] width 250 height 41
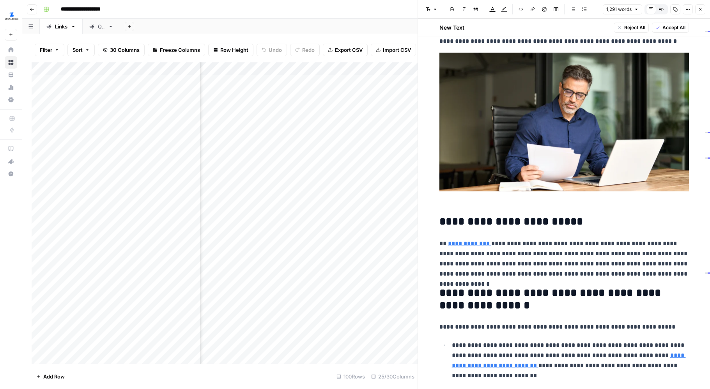
click at [483, 246] on link "**********" at bounding box center [469, 244] width 43 height 6
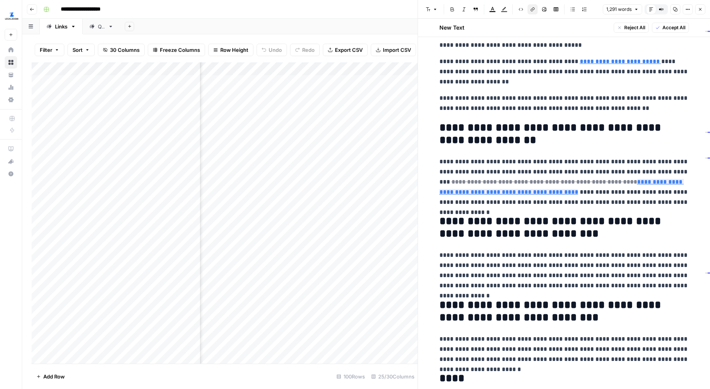
scroll to position [1117, 0]
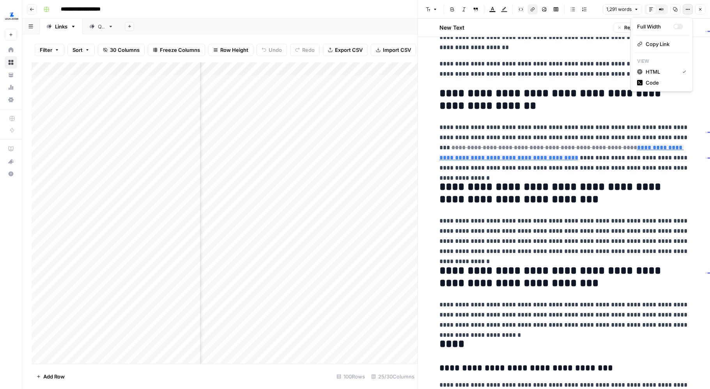
click at [565, 11] on icon "button" at bounding box center [687, 9] width 5 height 5
click at [565, 79] on span "Code" at bounding box center [664, 83] width 37 height 8
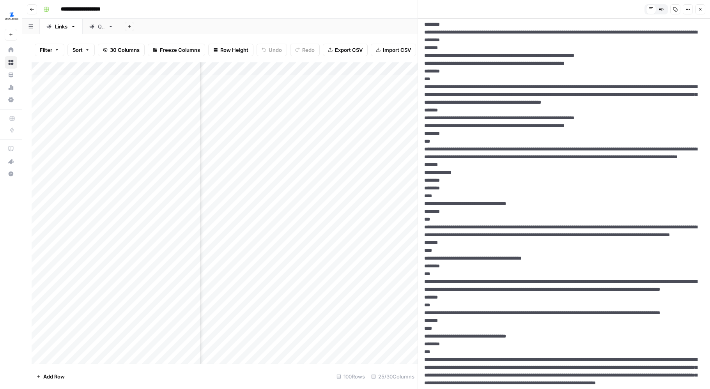
drag, startPoint x: 464, startPoint y: 234, endPoint x: 640, endPoint y: 237, distance: 175.9
click at [565, 12] on button "Options" at bounding box center [688, 9] width 10 height 10
click at [565, 63] on span "HTML" at bounding box center [664, 61] width 37 height 8
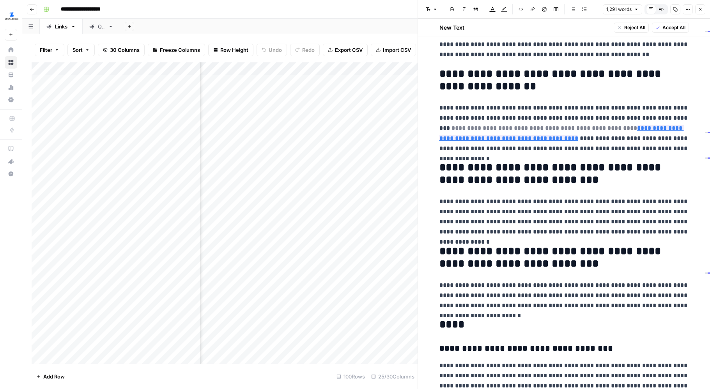
scroll to position [1141, 0]
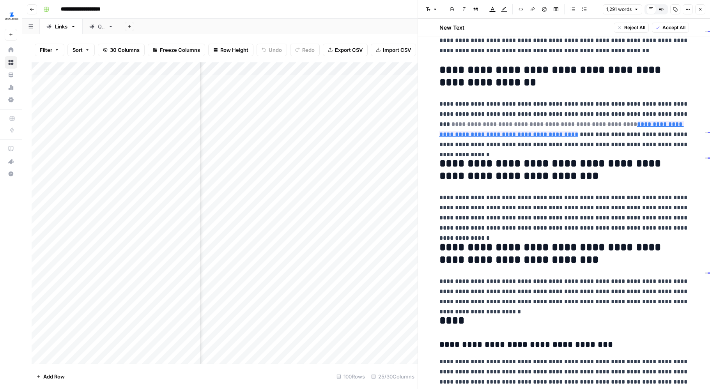
click at [346, 170] on div "Add Column" at bounding box center [225, 212] width 386 height 301
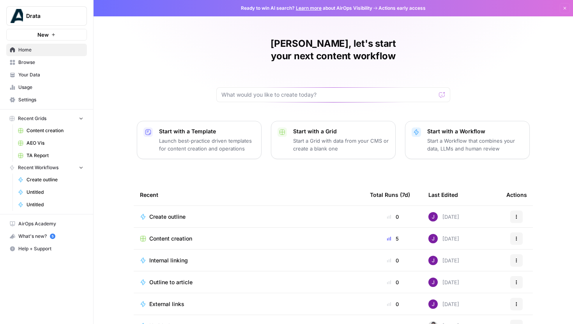
click at [40, 64] on span "Browse" at bounding box center [50, 62] width 65 height 7
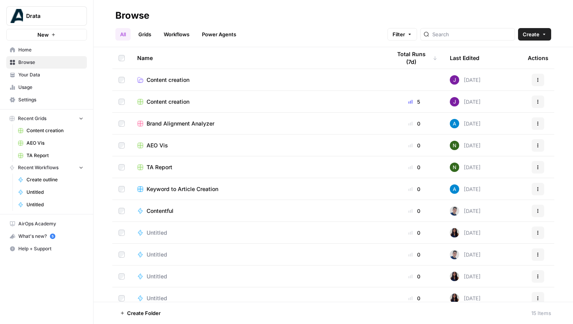
click at [165, 104] on span "Content creation" at bounding box center [168, 102] width 43 height 8
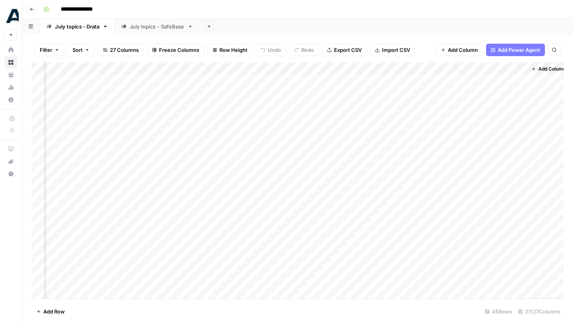
scroll to position [0, 1516]
click at [281, 67] on div "Add Column" at bounding box center [298, 180] width 532 height 236
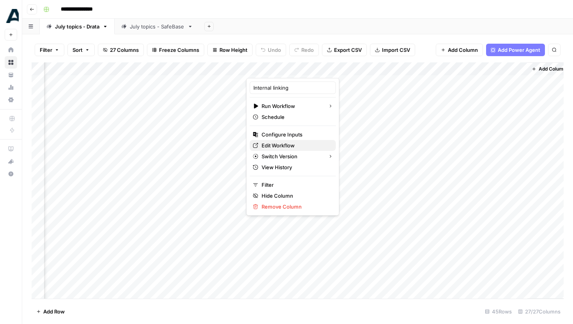
click at [288, 147] on span "Edit Workflow" at bounding box center [296, 146] width 68 height 8
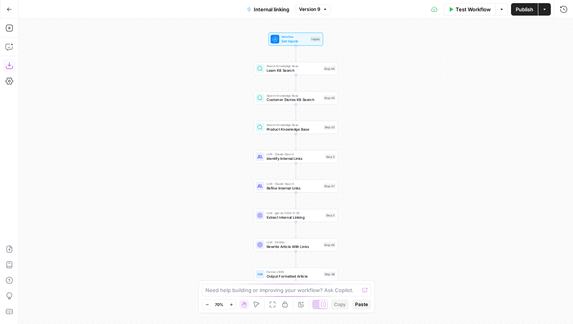
click at [7, 64] on icon "button" at bounding box center [9, 66] width 8 height 8
click at [13, 4] on button "Go Back" at bounding box center [9, 9] width 14 height 14
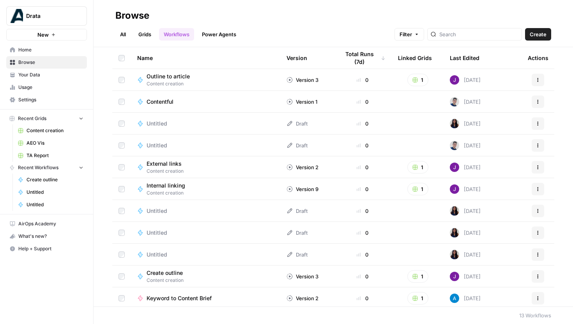
click at [147, 34] on link "Grids" at bounding box center [145, 34] width 22 height 12
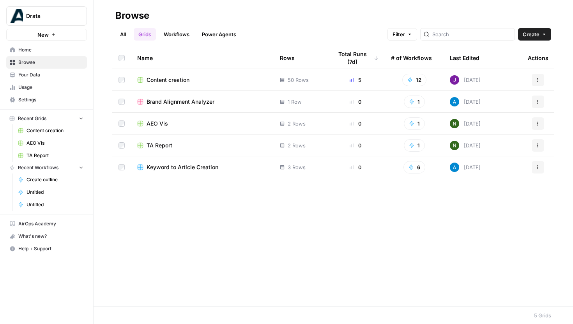
click at [162, 79] on span "Content creation" at bounding box center [168, 80] width 43 height 8
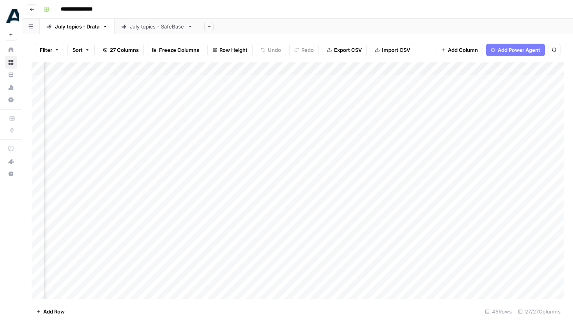
scroll to position [0, 1523]
click at [410, 71] on div "Add Column" at bounding box center [298, 180] width 532 height 236
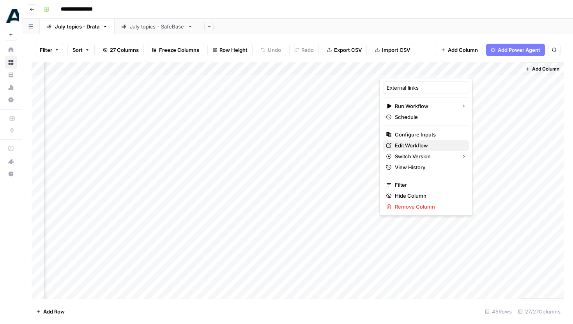
click at [415, 147] on span "Edit Workflow" at bounding box center [429, 146] width 68 height 8
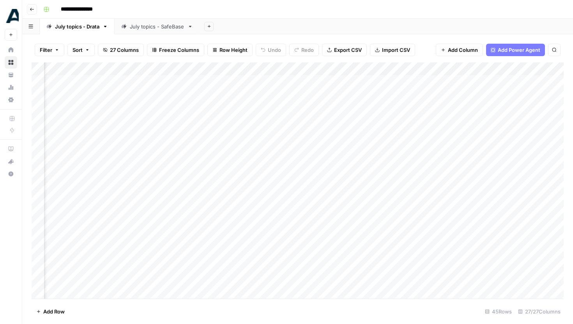
scroll to position [0, 938]
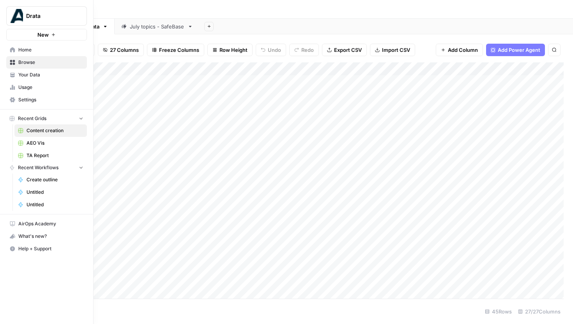
click at [15, 17] on img "Workspace: Drata" at bounding box center [16, 16] width 14 height 14
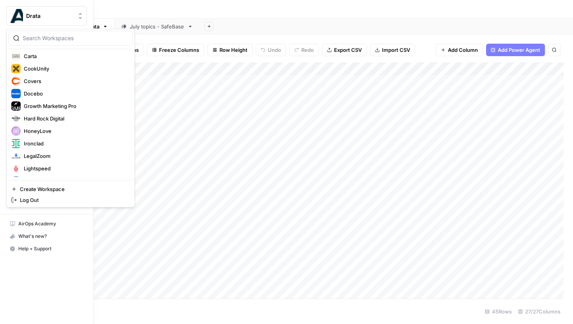
scroll to position [93, 0]
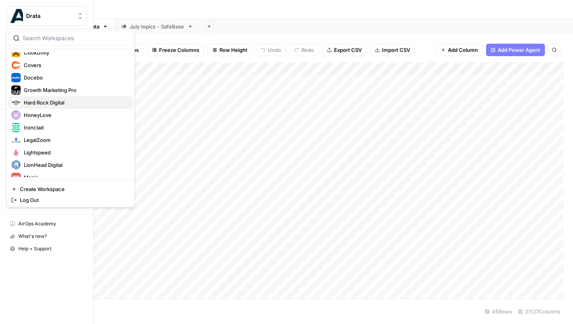
click at [47, 103] on span "Hard Rock Digital" at bounding box center [75, 103] width 103 height 8
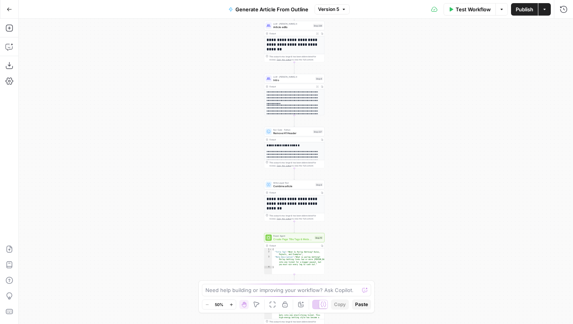
drag, startPoint x: 364, startPoint y: 236, endPoint x: 356, endPoint y: 135, distance: 101.3
click at [356, 140] on div "**********" at bounding box center [296, 171] width 554 height 305
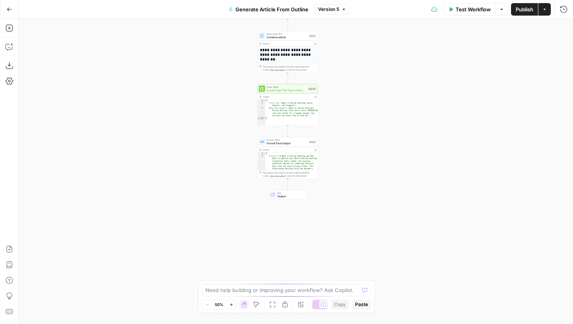
drag, startPoint x: 368, startPoint y: 227, endPoint x: 367, endPoint y: 150, distance: 76.8
click at [367, 150] on div "**********" at bounding box center [296, 171] width 554 height 305
click at [8, 25] on icon "button" at bounding box center [9, 28] width 8 height 8
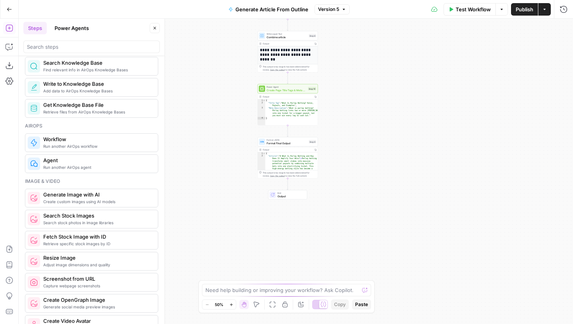
scroll to position [445, 0]
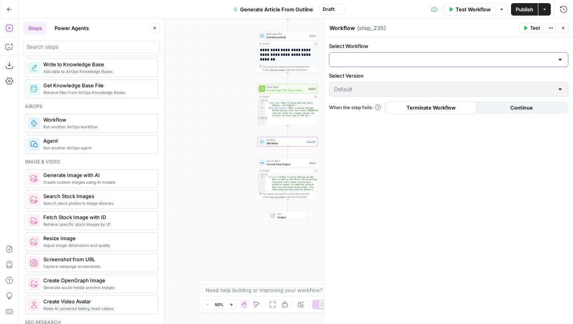
click at [387, 56] on input "Select Workflow" at bounding box center [444, 60] width 220 height 8
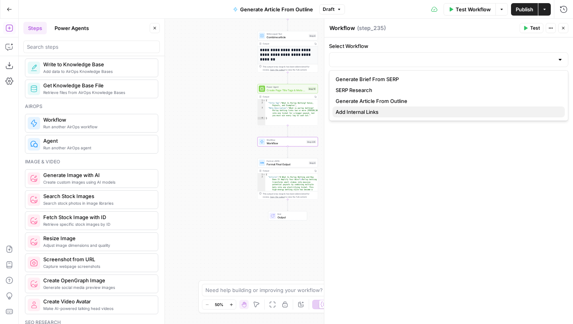
click at [377, 107] on button "Add Internal Links" at bounding box center [449, 111] width 232 height 11
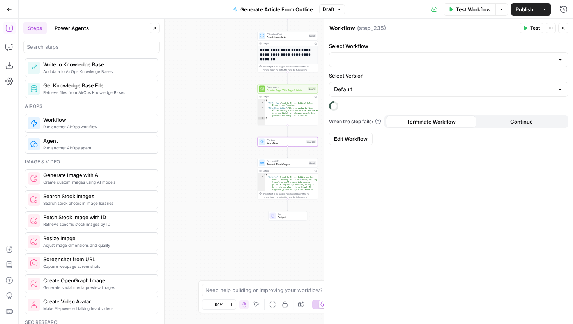
type input "Add Internal Links"
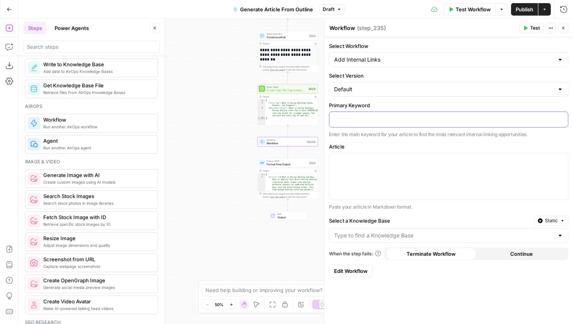
click at [398, 121] on p at bounding box center [448, 119] width 229 height 8
click at [559, 120] on icon "button" at bounding box center [561, 119] width 4 height 4
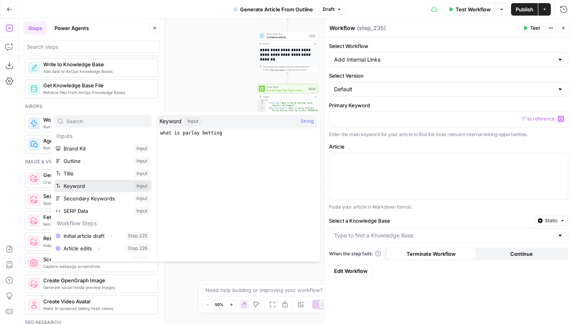
click at [85, 181] on button "Select variable Keyword" at bounding box center [102, 186] width 97 height 12
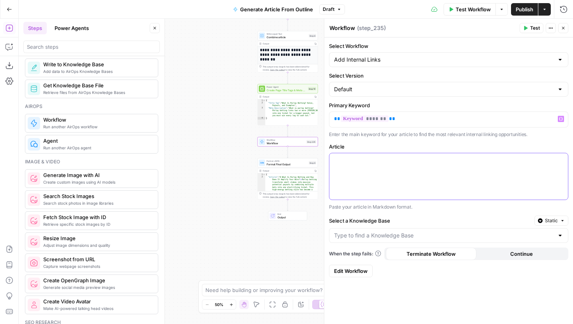
click at [392, 159] on p at bounding box center [448, 160] width 229 height 8
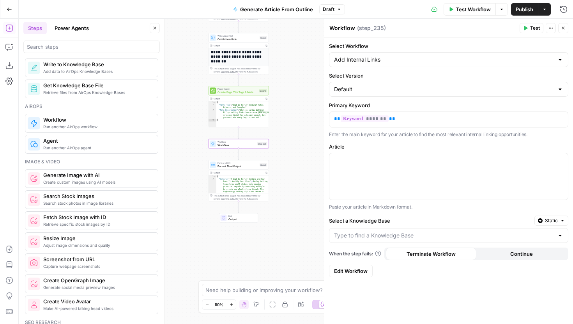
drag, startPoint x: 234, startPoint y: 145, endPoint x: 184, endPoint y: 149, distance: 50.8
click at [184, 149] on div "**********" at bounding box center [296, 171] width 554 height 305
click at [560, 159] on icon "button" at bounding box center [561, 160] width 4 height 4
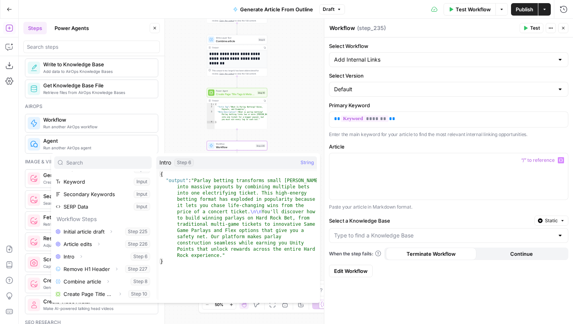
scroll to position [46, 0]
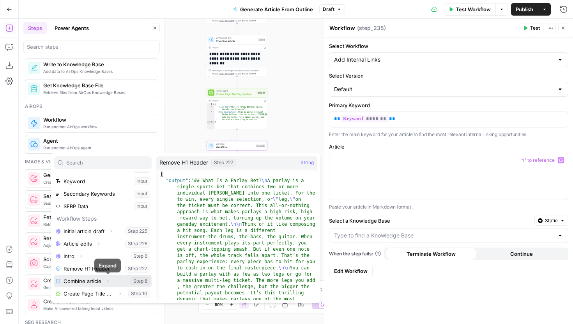
click at [108, 283] on icon "button" at bounding box center [108, 281] width 5 height 5
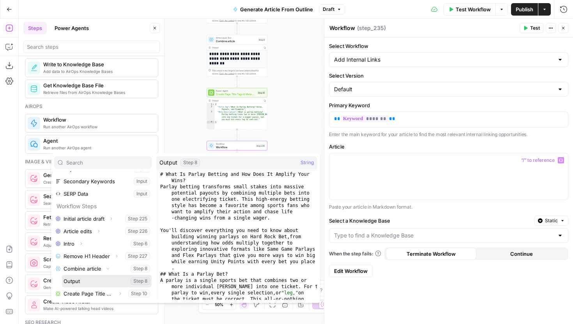
click at [87, 280] on button "Select variable Output" at bounding box center [107, 281] width 90 height 12
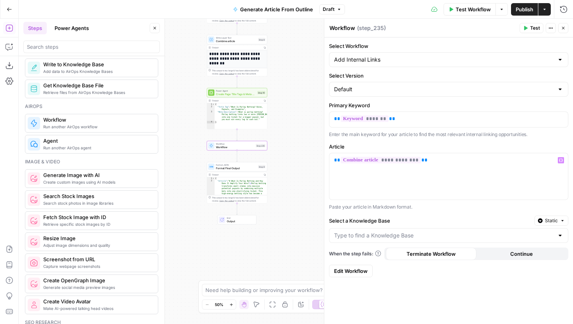
drag, startPoint x: 303, startPoint y: 185, endPoint x: 303, endPoint y: 168, distance: 17.2
click at [303, 168] on div "**********" at bounding box center [296, 171] width 554 height 305
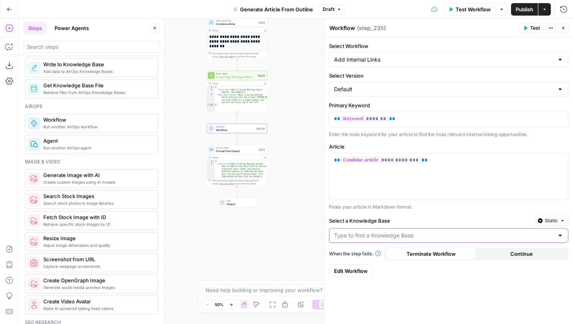
click at [395, 232] on input "Select a Knowledge Base" at bounding box center [444, 236] width 220 height 8
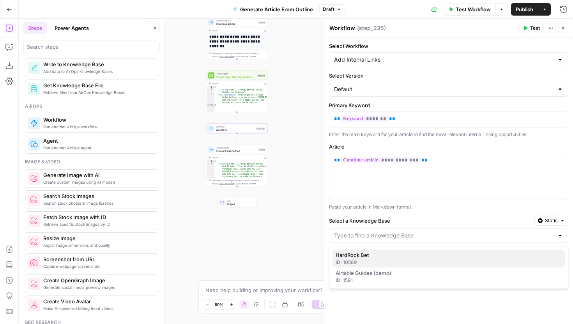
click at [393, 260] on div "ID: 10589" at bounding box center [449, 262] width 226 height 7
type input "HardRock Bet"
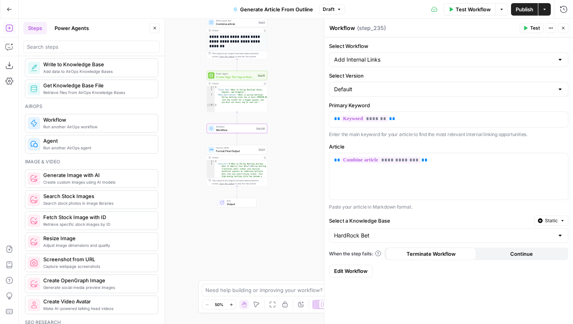
click at [539, 28] on span "Test" at bounding box center [535, 28] width 10 height 7
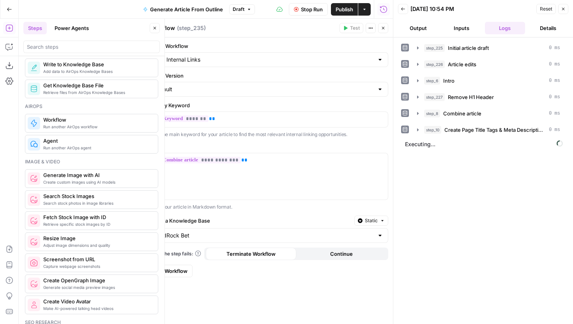
click at [382, 30] on icon "button" at bounding box center [383, 28] width 5 height 5
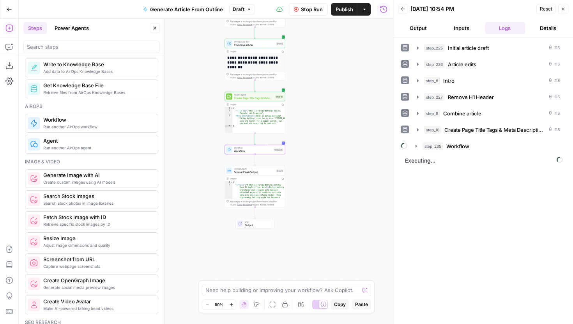
drag, startPoint x: 300, startPoint y: 91, endPoint x: 317, endPoint y: 113, distance: 27.8
click at [317, 113] on div "**********" at bounding box center [206, 171] width 374 height 305
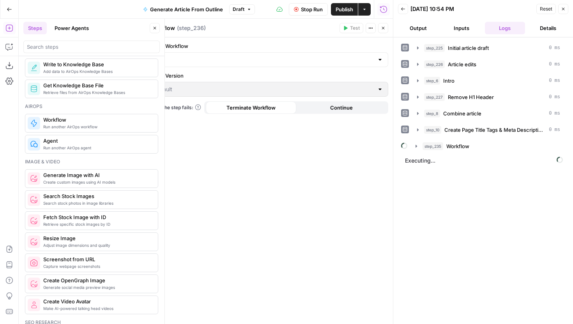
click at [384, 26] on icon "button" at bounding box center [383, 28] width 5 height 5
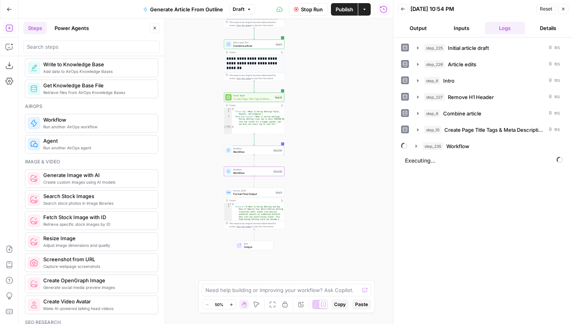
click at [155, 30] on icon "button" at bounding box center [154, 28] width 5 height 5
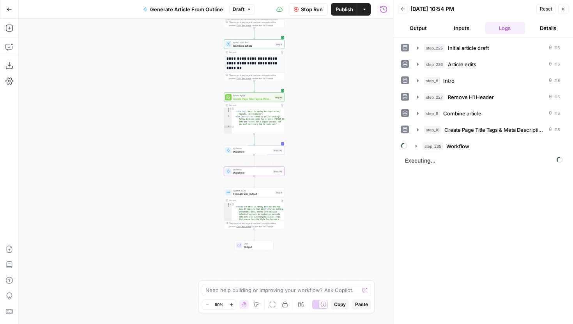
click at [266, 174] on span "Workflow" at bounding box center [252, 173] width 38 height 4
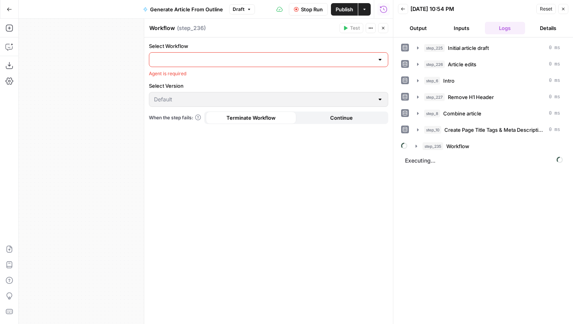
click at [342, 55] on div at bounding box center [268, 59] width 239 height 15
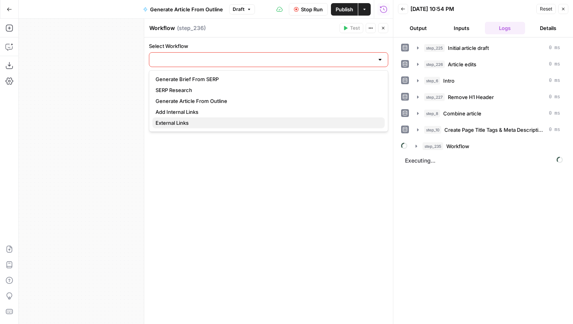
click at [195, 119] on span "External Links" at bounding box center [267, 123] width 223 height 8
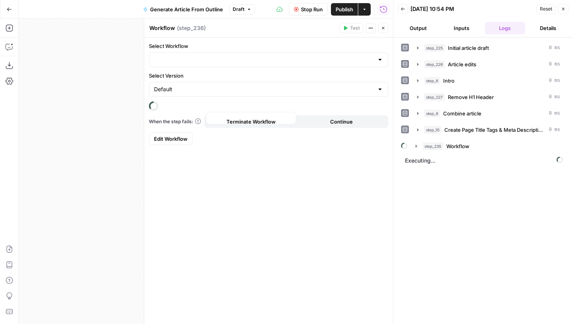
type input "External Links"
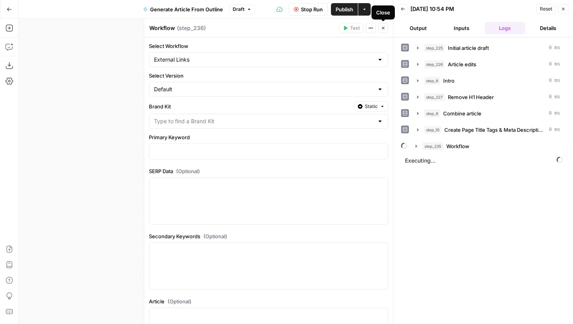
click at [383, 29] on icon "button" at bounding box center [383, 28] width 5 height 5
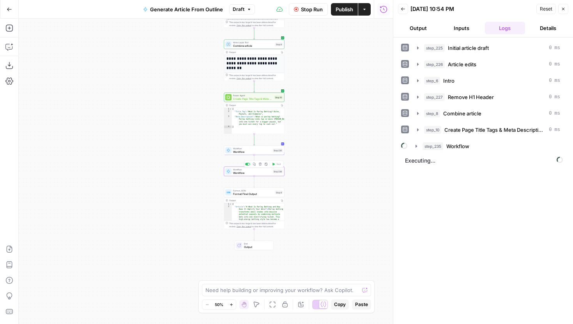
click at [269, 172] on span "Workflow" at bounding box center [252, 173] width 38 height 4
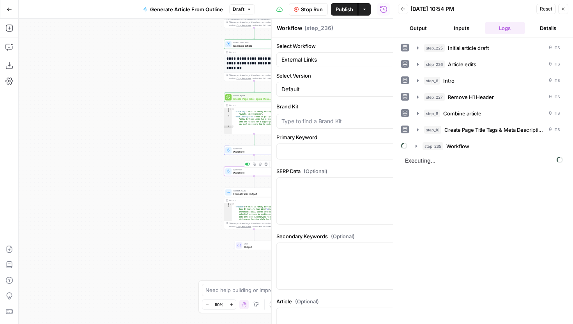
type input "Add External Links"
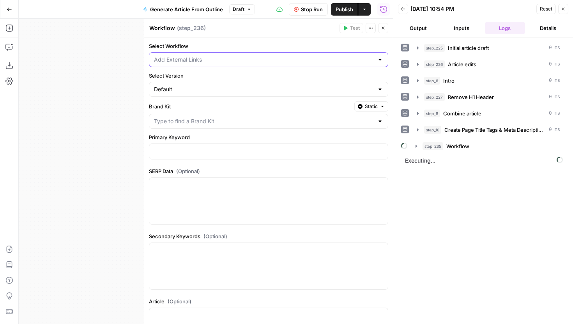
click at [308, 60] on input "Select Workflow" at bounding box center [264, 60] width 220 height 8
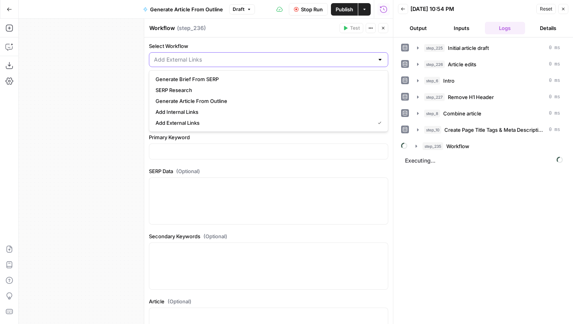
click at [288, 59] on input "Select Workflow" at bounding box center [264, 60] width 220 height 8
type input "Add External Links"
click at [285, 44] on label "Select Workflow" at bounding box center [268, 46] width 239 height 8
click at [285, 56] on input "Add External Links" at bounding box center [264, 60] width 220 height 8
type input "Add External Links"
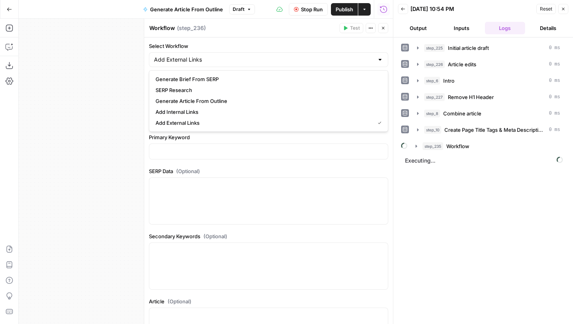
click at [268, 37] on form "Select Workflow Add External Links Select Version Default Brand Kit Static Prim…" at bounding box center [268, 216] width 249 height 359
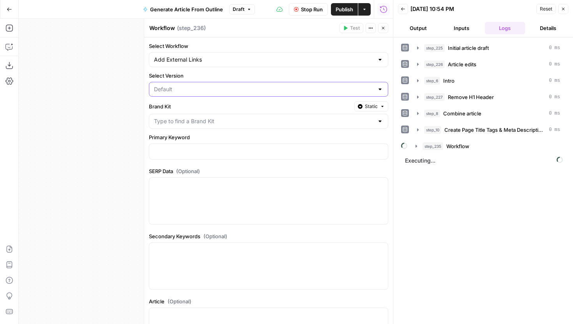
click at [259, 90] on input "Select Version" at bounding box center [264, 89] width 220 height 8
click at [249, 90] on input "Select Version" at bounding box center [264, 89] width 220 height 8
type input "Default"
click at [266, 165] on form "Select Workflow Add External Links Select Version Default Brand Kit Static Prim…" at bounding box center [268, 216] width 249 height 359
click at [257, 122] on input "Brand Kit" at bounding box center [264, 121] width 220 height 8
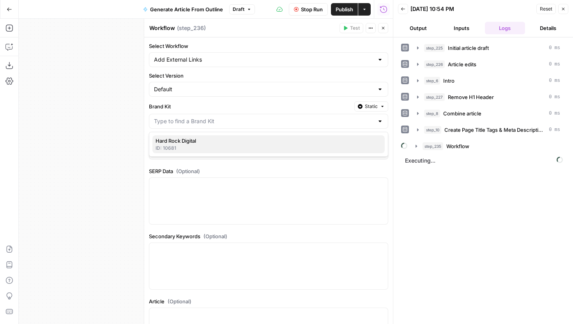
click at [214, 150] on div "ID: 10681" at bounding box center [269, 148] width 226 height 7
type input "Hard Rock Digital"
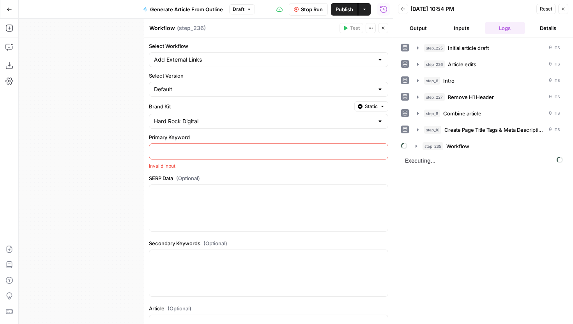
click at [214, 159] on div "Primary Keyword “/” to reference Variables Menu Invalid input" at bounding box center [268, 151] width 239 height 36
click at [218, 153] on p at bounding box center [268, 151] width 229 height 8
click at [377, 151] on span "“/” to reference" at bounding box center [358, 151] width 40 height 6
click at [378, 151] on button "Variables Menu" at bounding box center [381, 151] width 6 height 6
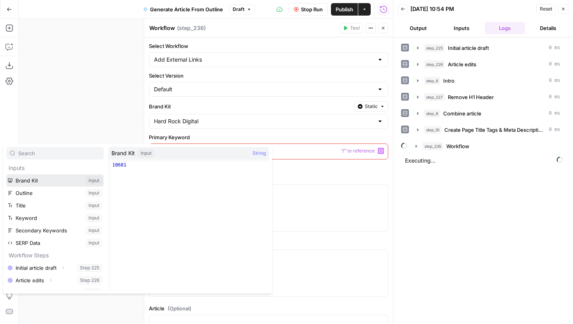
click at [58, 178] on button "Select variable Brand Kit" at bounding box center [54, 180] width 97 height 12
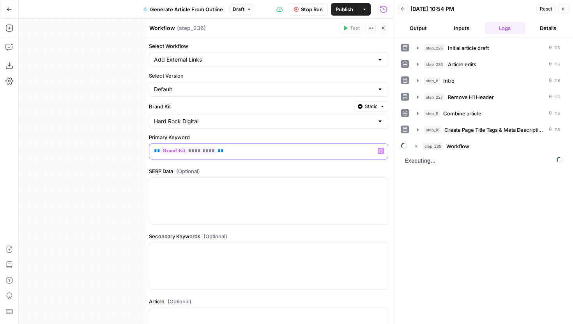
click at [381, 150] on icon "button" at bounding box center [381, 151] width 4 height 4
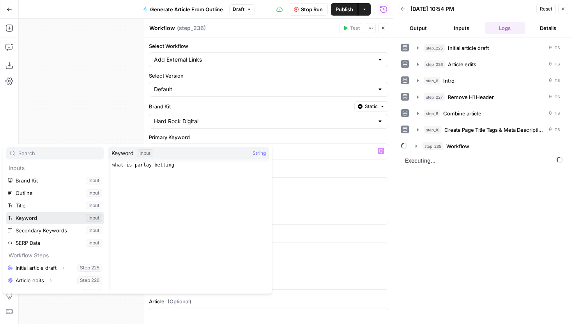
click at [43, 221] on button "Select variable Keyword" at bounding box center [54, 218] width 97 height 12
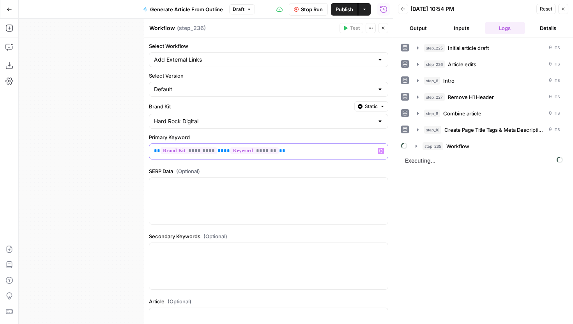
drag, startPoint x: 216, startPoint y: 152, endPoint x: 116, endPoint y: 152, distance: 99.8
click at [116, 152] on body "**********" at bounding box center [286, 162] width 573 height 324
click at [224, 153] on span "**" at bounding box center [227, 150] width 6 height 5
drag, startPoint x: 216, startPoint y: 152, endPoint x: 154, endPoint y: 150, distance: 62.8
click at [154, 150] on p "** ********* ** ** ******* **" at bounding box center [268, 151] width 229 height 8
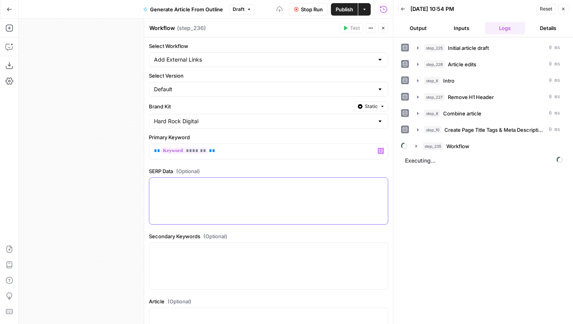
click at [186, 191] on div at bounding box center [268, 201] width 239 height 46
click at [381, 184] on icon "button" at bounding box center [381, 185] width 4 height 4
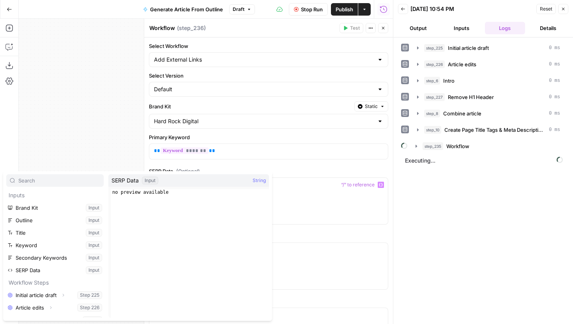
scroll to position [41, 0]
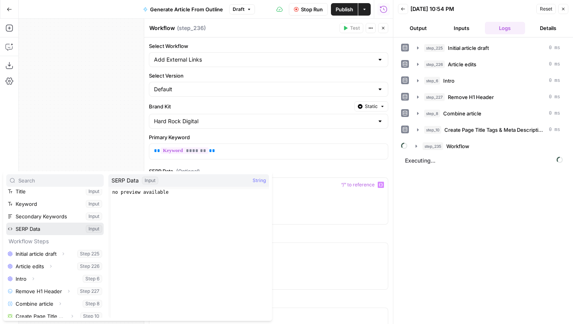
click at [39, 229] on button "Select variable SERP Data" at bounding box center [54, 229] width 97 height 12
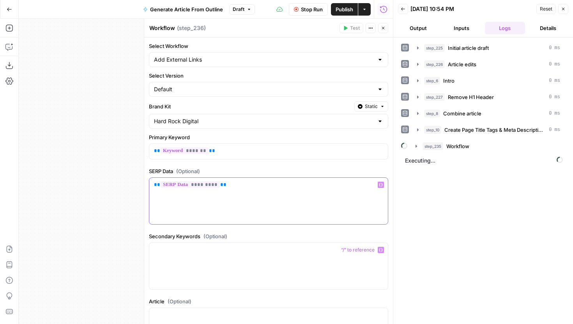
scroll to position [73, 0]
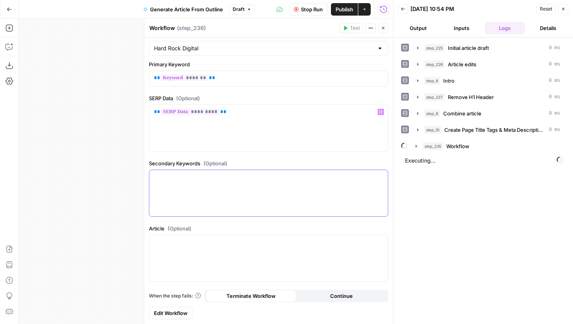
click at [383, 179] on button "Variables Menu" at bounding box center [381, 177] width 6 height 6
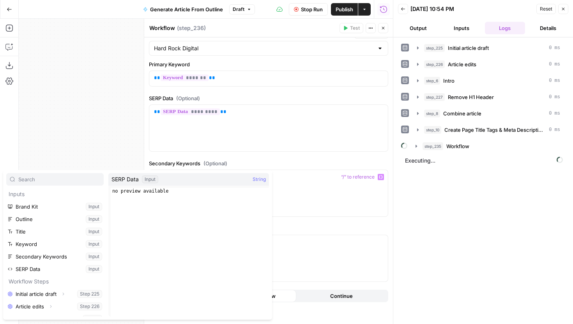
scroll to position [5, 0]
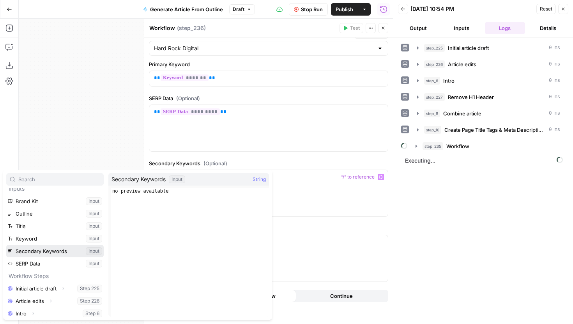
click at [60, 251] on button "Select variable Secondary Keywords" at bounding box center [54, 251] width 97 height 12
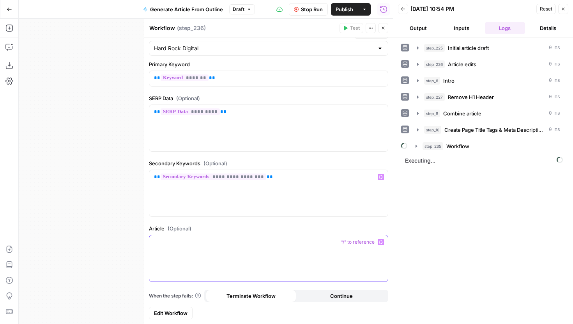
click at [384, 242] on div at bounding box center [268, 258] width 239 height 46
click at [415, 148] on icon "button" at bounding box center [416, 146] width 6 height 6
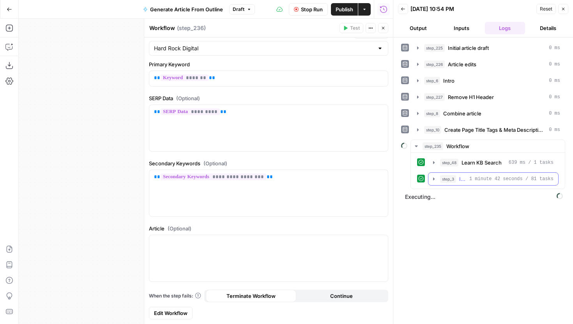
click at [434, 179] on icon "button" at bounding box center [434, 178] width 2 height 3
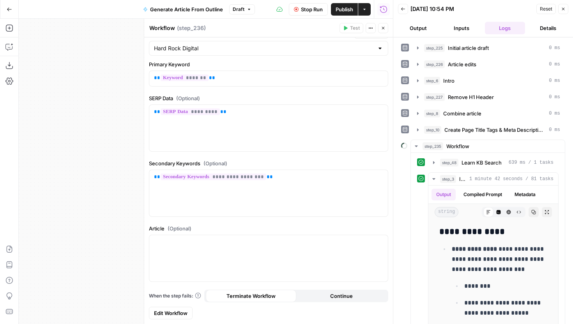
click at [459, 32] on button "Inputs" at bounding box center [461, 28] width 40 height 12
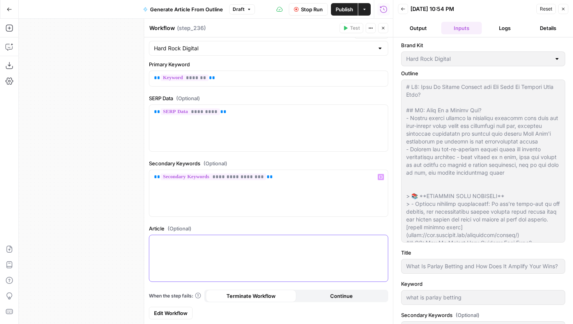
click at [256, 253] on div at bounding box center [268, 258] width 239 height 46
click at [381, 243] on icon "button" at bounding box center [381, 242] width 4 height 4
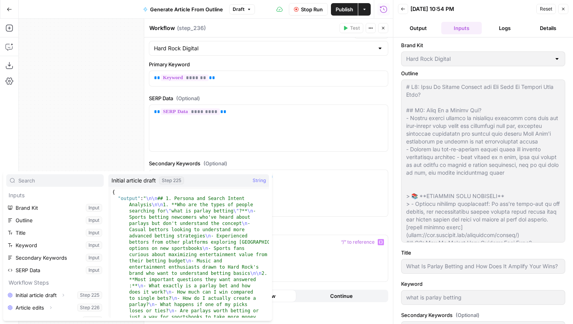
scroll to position [58, 0]
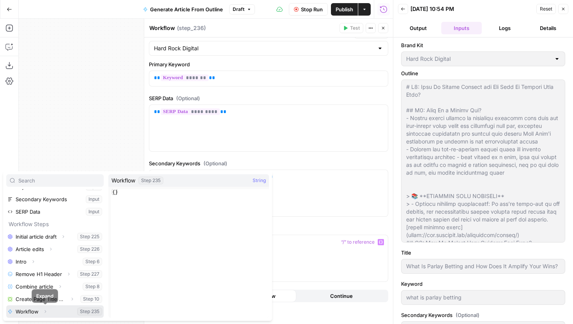
click at [46, 310] on icon "button" at bounding box center [45, 311] width 5 height 5
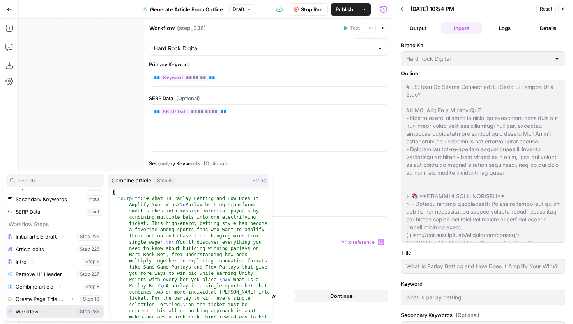
scroll to position [71, 0]
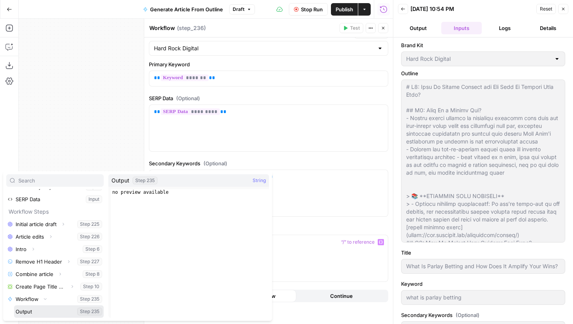
click at [39, 314] on button "Select variable Output" at bounding box center [59, 311] width 90 height 12
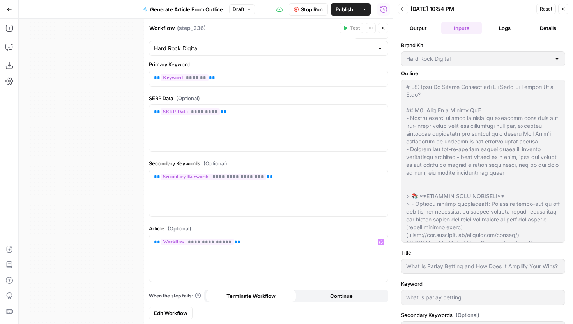
click at [383, 32] on button "Close" at bounding box center [383, 28] width 10 height 10
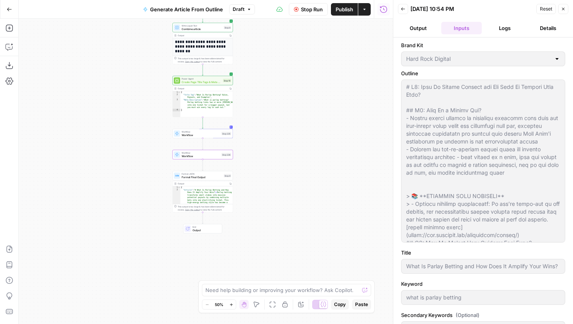
drag, startPoint x: 354, startPoint y: 154, endPoint x: 301, endPoint y: 137, distance: 55.2
click at [301, 137] on div "**********" at bounding box center [206, 171] width 374 height 305
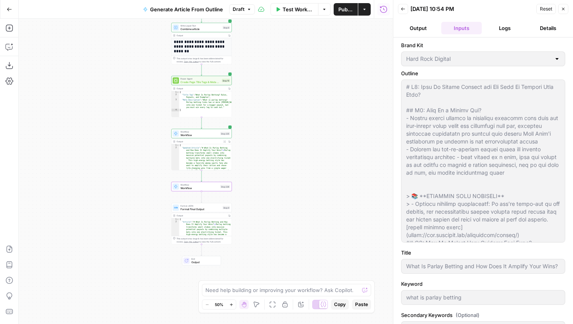
click at [405, 9] on icon "button" at bounding box center [403, 9] width 5 height 5
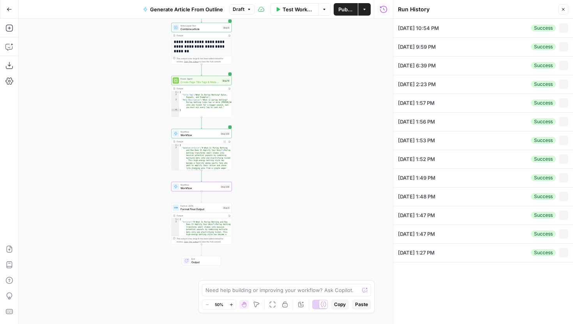
type textarea "# H1: What Is Parlay Betting and How Does It Amplify Your Wins? ## H2: What Is …"
type textarea "null"
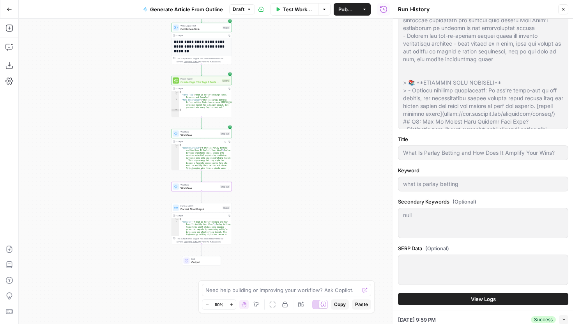
scroll to position [115, 0]
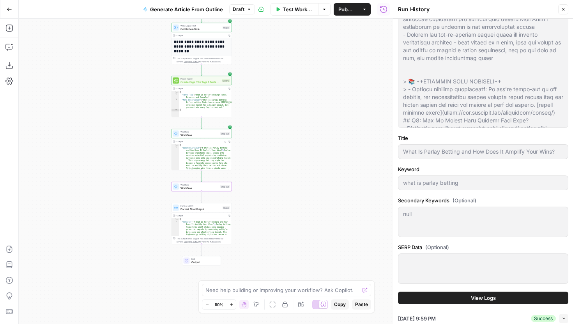
click at [491, 300] on span "View Logs" at bounding box center [483, 298] width 25 height 8
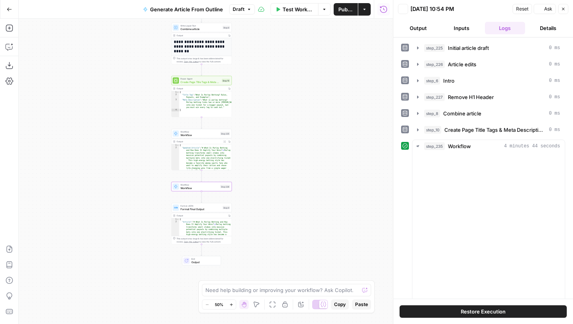
scroll to position [0, 0]
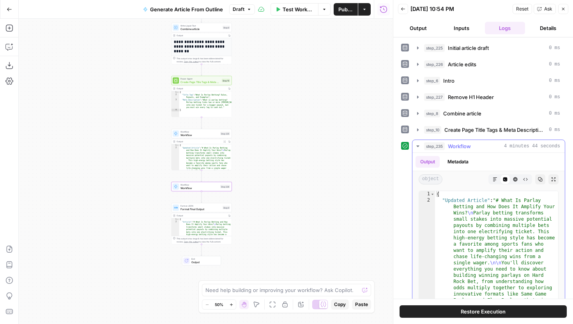
click at [414, 142] on button "step_235 Workflow 4 minutes 44 seconds" at bounding box center [489, 146] width 152 height 12
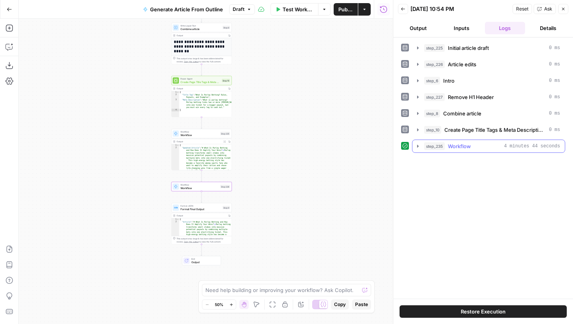
click at [417, 145] on icon "button" at bounding box center [418, 146] width 6 height 6
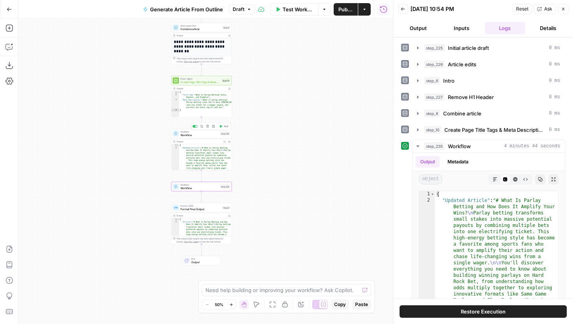
click at [208, 133] on span "Workflow" at bounding box center [200, 135] width 38 height 4
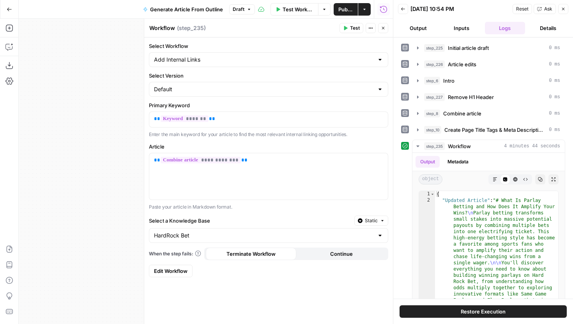
click at [168, 28] on textarea "Workflow" at bounding box center [162, 28] width 26 height 8
drag, startPoint x: 174, startPoint y: 29, endPoint x: 143, endPoint y: 29, distance: 31.2
click at [144, 29] on div "**********" at bounding box center [268, 171] width 249 height 305
type textarea "Add Internal Links"
click at [384, 23] on header "Add Internal Links Add Internal Links ( step_235 ) Test Actions Close" at bounding box center [268, 28] width 249 height 19
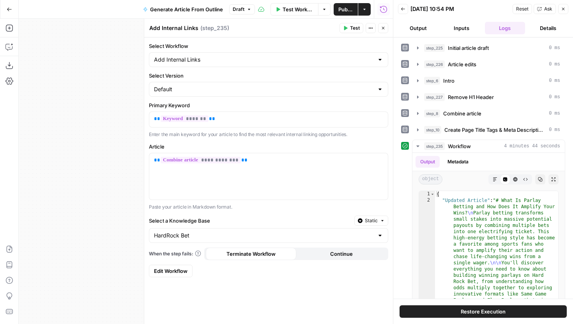
click at [384, 25] on button "Close" at bounding box center [383, 28] width 10 height 10
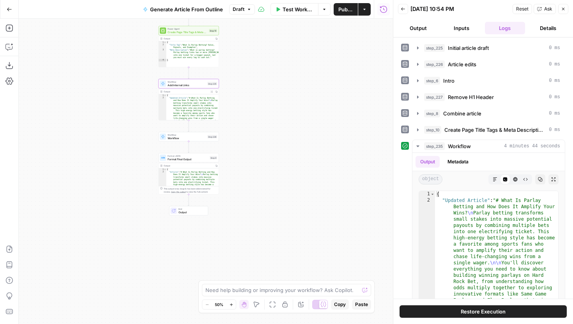
drag, startPoint x: 293, startPoint y: 150, endPoint x: 279, endPoint y: 96, distance: 56.3
click at [279, 96] on div "**********" at bounding box center [206, 171] width 374 height 305
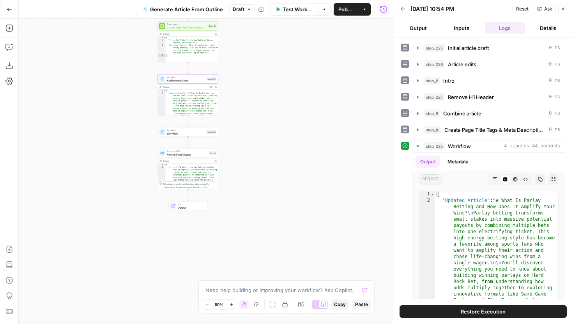
click at [189, 133] on span "Workflow" at bounding box center [186, 133] width 38 height 4
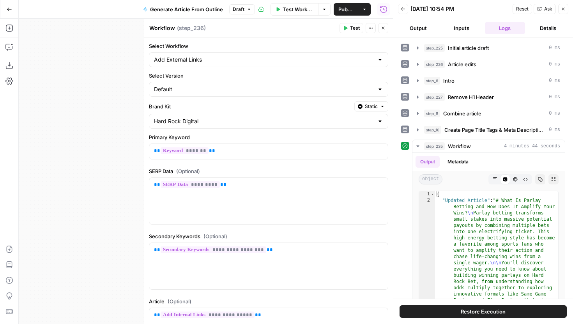
click at [168, 25] on textarea "Workflow" at bounding box center [162, 28] width 26 height 8
click at [149, 28] on textarea "Workflow" at bounding box center [162, 28] width 26 height 8
type textarea "Add External Workflow"
click at [84, 125] on div "**********" at bounding box center [206, 171] width 374 height 305
click at [387, 28] on button "Close" at bounding box center [383, 28] width 10 height 10
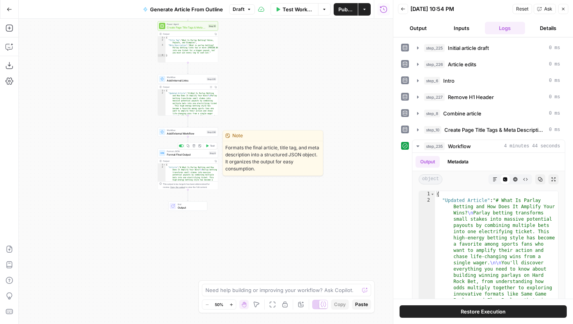
click at [205, 155] on span "Format Final Output" at bounding box center [187, 154] width 41 height 4
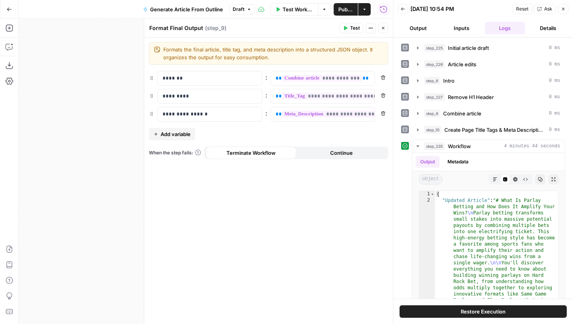
click at [384, 24] on button "Close" at bounding box center [383, 28] width 10 height 10
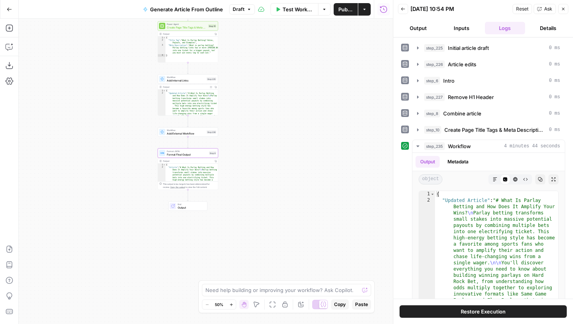
click at [198, 135] on span "Add External Workflow" at bounding box center [186, 133] width 38 height 4
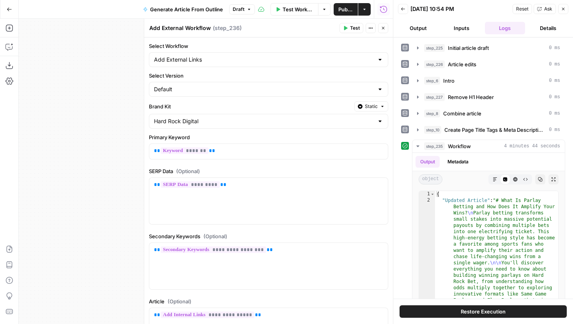
scroll to position [73, 0]
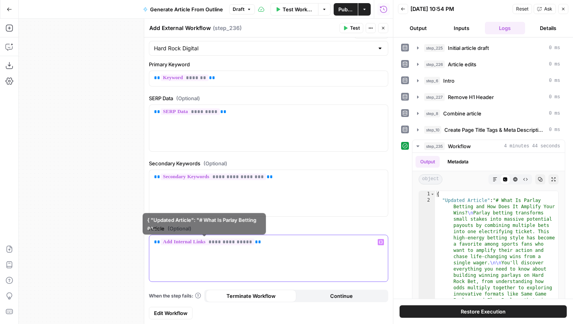
drag, startPoint x: 273, startPoint y: 244, endPoint x: 153, endPoint y: 244, distance: 119.7
click at [153, 244] on div "**********" at bounding box center [268, 258] width 239 height 46
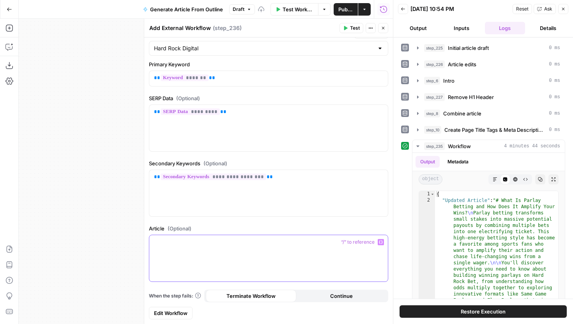
click at [380, 243] on icon "button" at bounding box center [381, 242] width 4 height 4
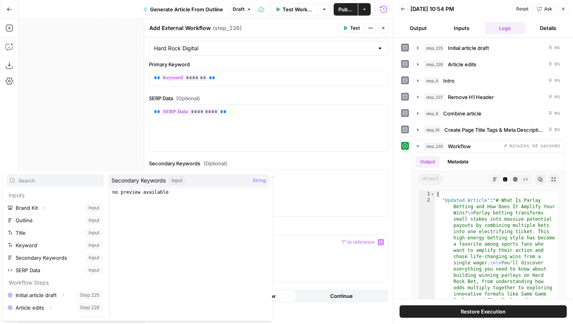
scroll to position [58, 0]
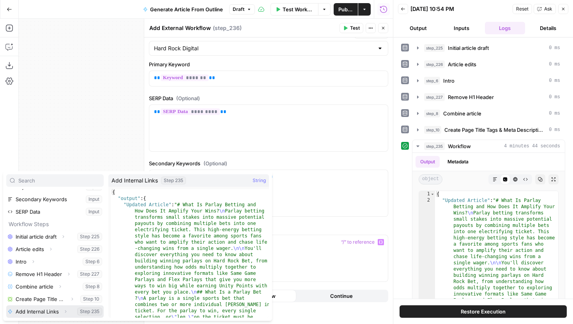
click at [66, 312] on icon "button" at bounding box center [66, 311] width 2 height 3
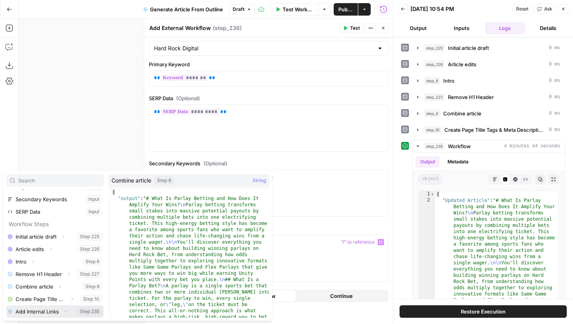
scroll to position [71, 0]
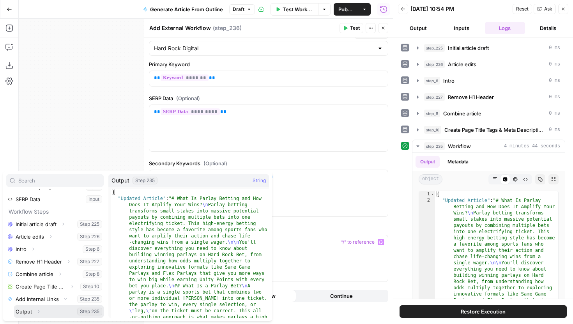
click at [40, 312] on icon "button" at bounding box center [38, 311] width 5 height 5
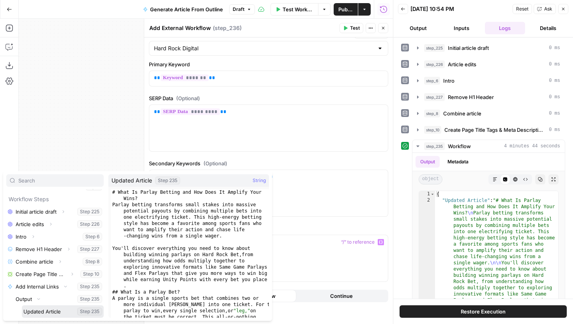
click at [50, 310] on button "Select variable Updated Article" at bounding box center [63, 311] width 82 height 12
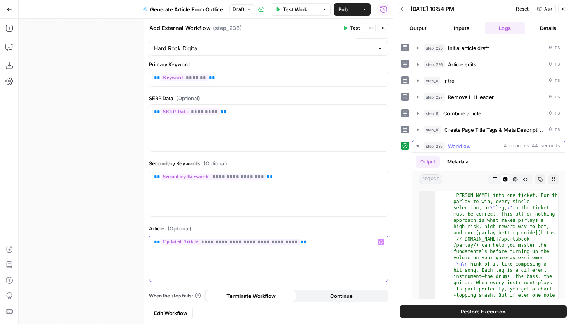
scroll to position [142, 0]
click at [349, 31] on button "Test" at bounding box center [352, 28] width 24 height 10
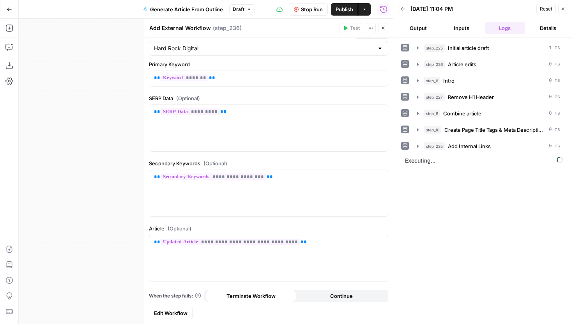
click at [384, 28] on icon "button" at bounding box center [383, 28] width 5 height 5
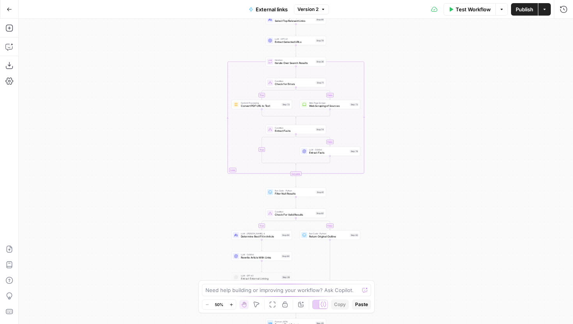
click at [319, 11] on span "Version 2" at bounding box center [307, 9] width 21 height 7
click at [321, 10] on button "Version 2" at bounding box center [311, 9] width 35 height 10
click at [314, 11] on span "Version 2" at bounding box center [307, 9] width 21 height 7
click at [314, 9] on span "Version 2" at bounding box center [307, 9] width 21 height 7
click at [11, 64] on icon "button" at bounding box center [9, 66] width 8 height 8
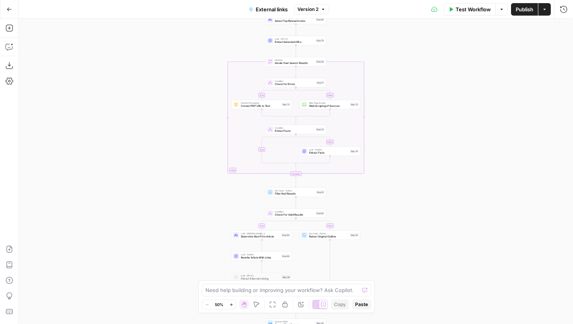
click at [10, 11] on icon "button" at bounding box center [9, 9] width 5 height 5
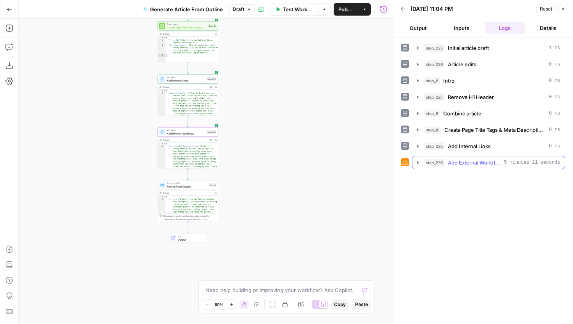
click at [418, 164] on icon "button" at bounding box center [418, 162] width 6 height 6
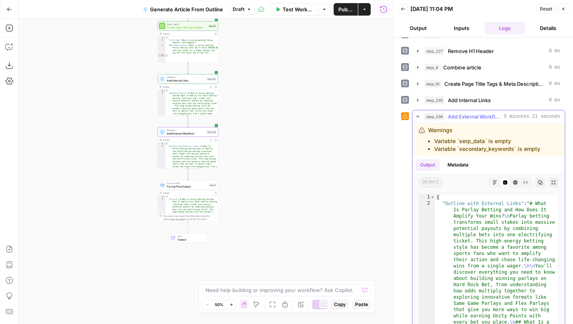
scroll to position [46, 0]
click at [203, 135] on span "Add External Workflow" at bounding box center [186, 133] width 38 height 4
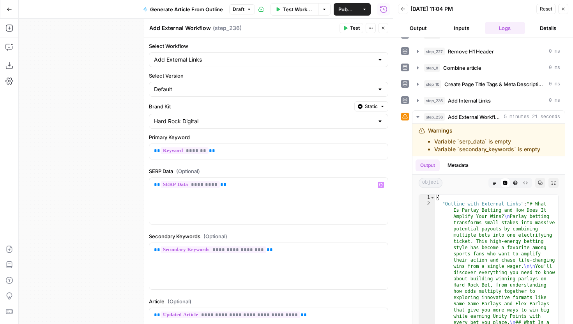
scroll to position [73, 0]
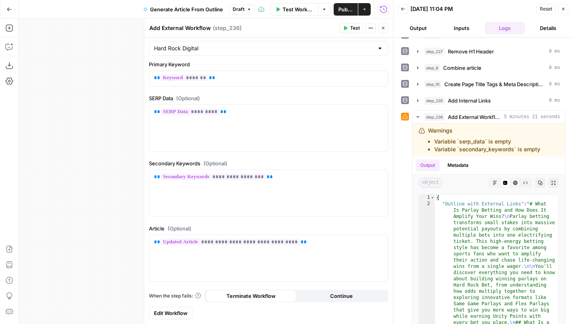
click at [383, 28] on icon "button" at bounding box center [383, 28] width 5 height 5
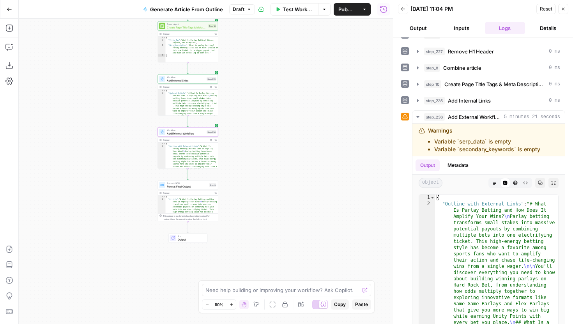
click at [468, 30] on button "Inputs" at bounding box center [461, 28] width 40 height 12
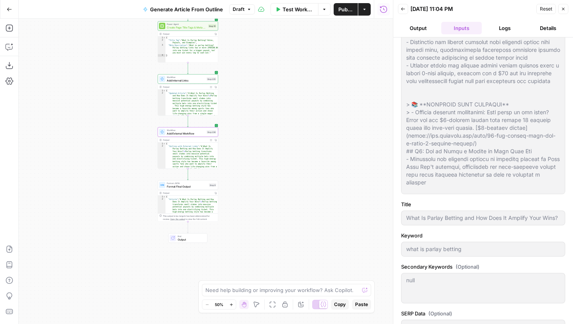
scroll to position [1, 0]
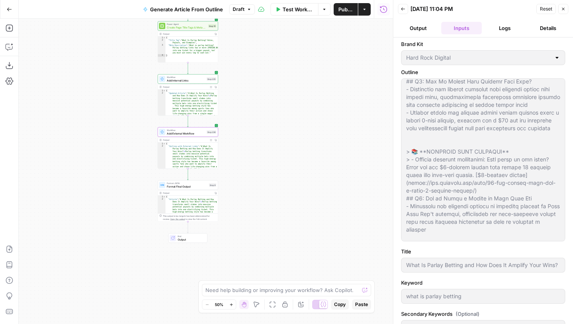
click at [504, 25] on button "Logs" at bounding box center [505, 28] width 40 height 12
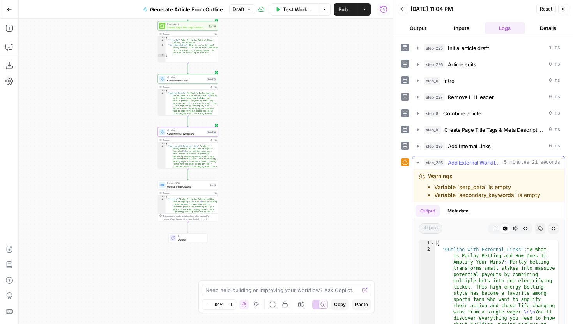
click at [419, 159] on icon "button" at bounding box center [418, 162] width 6 height 6
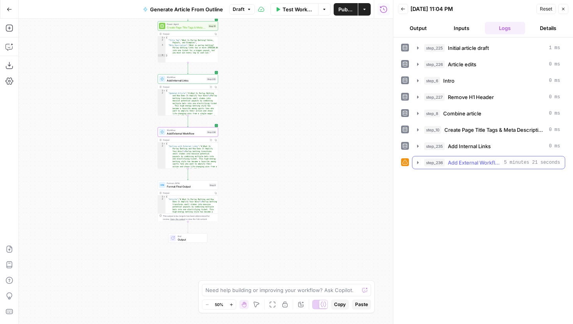
click at [416, 161] on icon "button" at bounding box center [418, 162] width 6 height 6
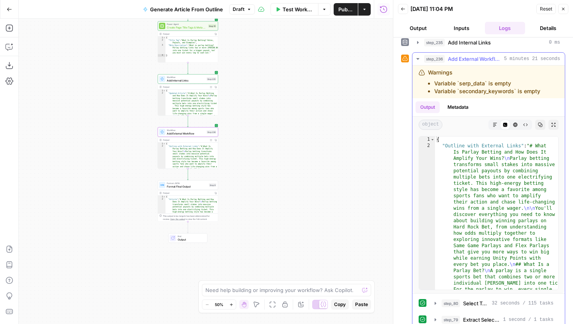
click at [496, 122] on icon "button" at bounding box center [495, 124] width 5 height 5
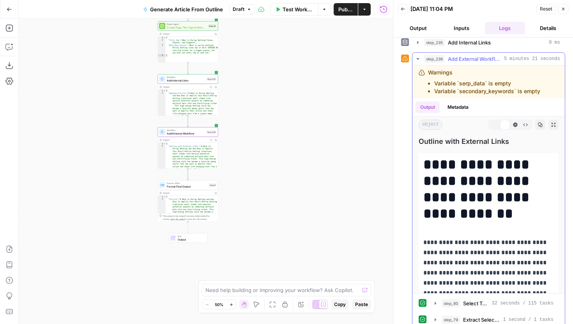
scroll to position [104, 0]
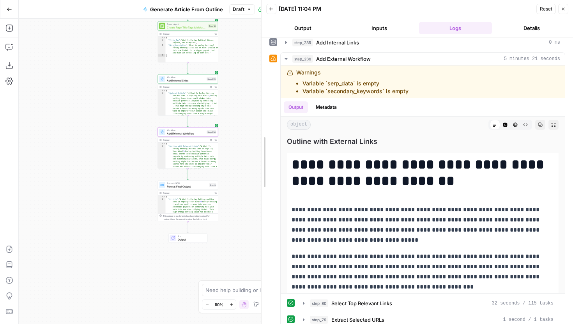
drag, startPoint x: 394, startPoint y: 153, endPoint x: 258, endPoint y: 162, distance: 136.0
click at [258, 162] on div at bounding box center [262, 162] width 8 height 324
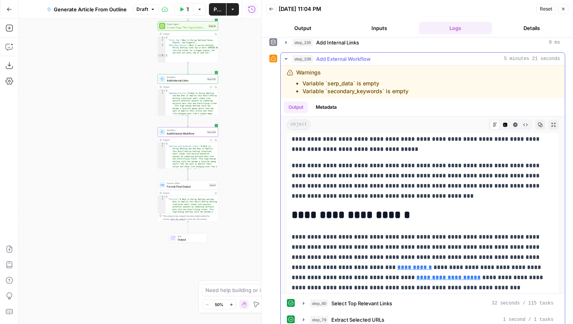
scroll to position [106, 0]
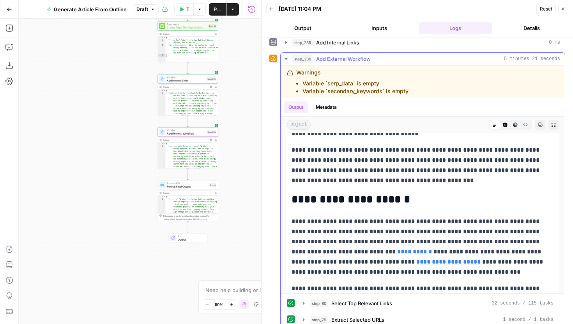
click at [494, 260] on p "**********" at bounding box center [423, 246] width 262 height 61
click at [409, 244] on p "**********" at bounding box center [423, 246] width 262 height 61
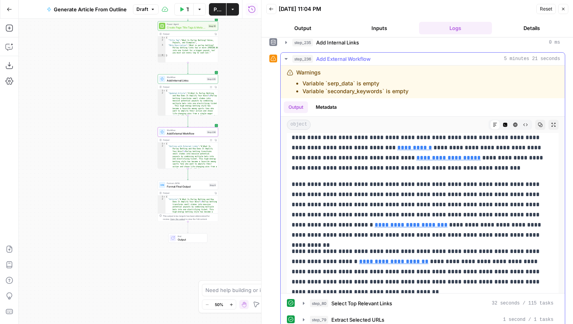
scroll to position [223, 0]
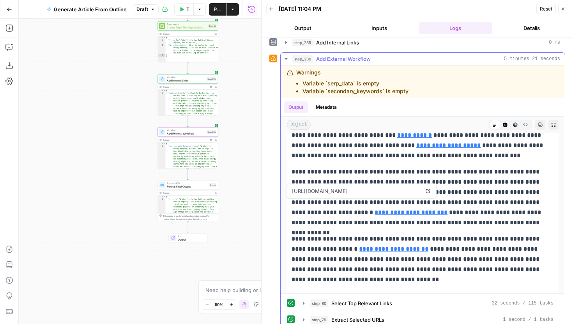
click at [448, 209] on link "**********" at bounding box center [411, 212] width 73 height 6
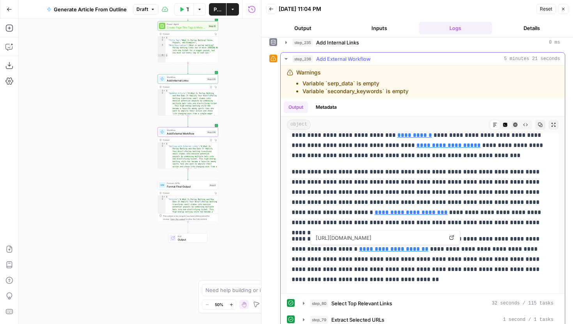
click at [359, 251] on link "**********" at bounding box center [393, 249] width 69 height 6
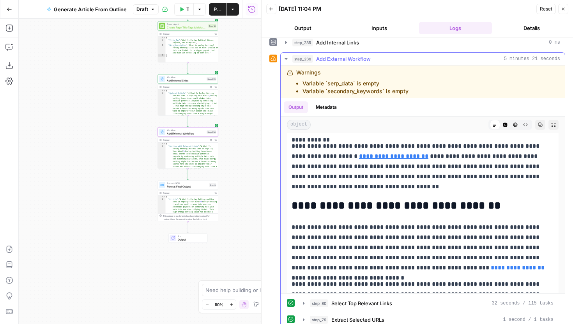
scroll to position [321, 0]
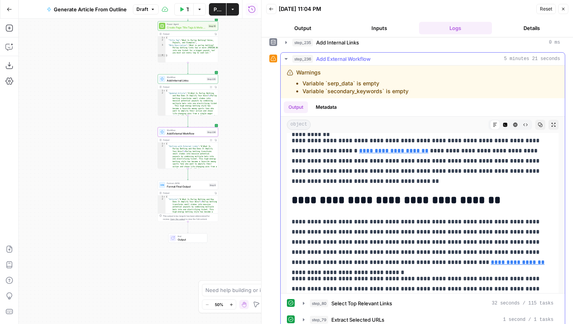
click at [491, 264] on link "**********" at bounding box center [518, 262] width 54 height 6
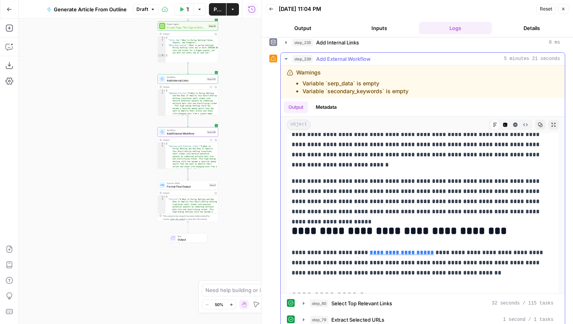
click at [399, 251] on link "**********" at bounding box center [402, 253] width 64 height 6
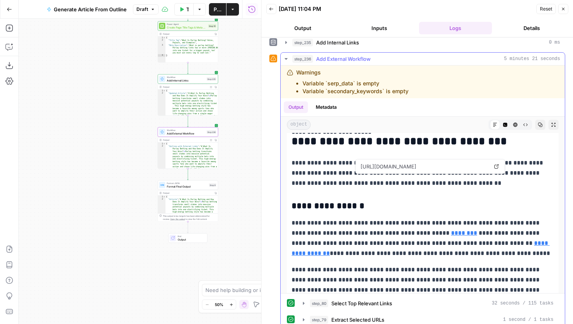
scroll to position [556, 0]
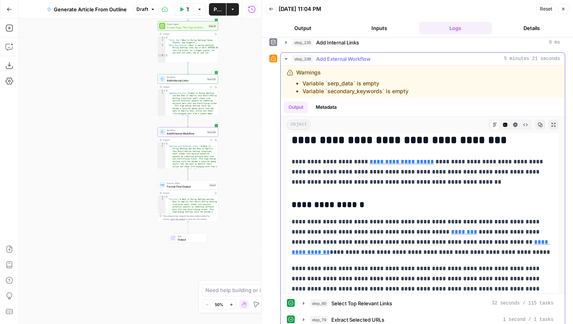
click at [451, 234] on link "********" at bounding box center [464, 232] width 26 height 6
click at [473, 243] on link "**********" at bounding box center [421, 247] width 258 height 16
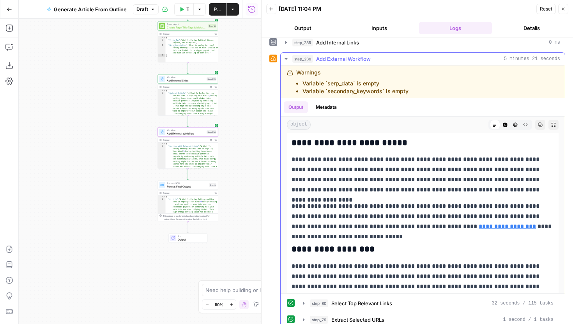
scroll to position [747, 0]
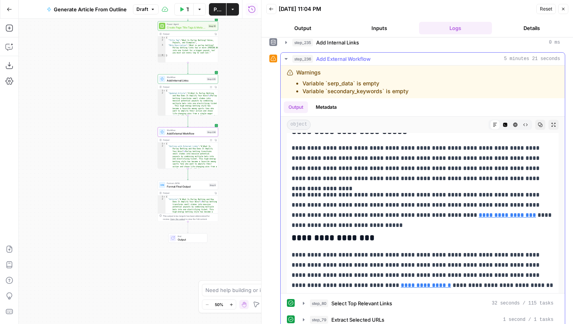
click at [479, 213] on link "**********" at bounding box center [507, 215] width 57 height 6
click at [451, 282] on link "**********" at bounding box center [426, 285] width 50 height 6
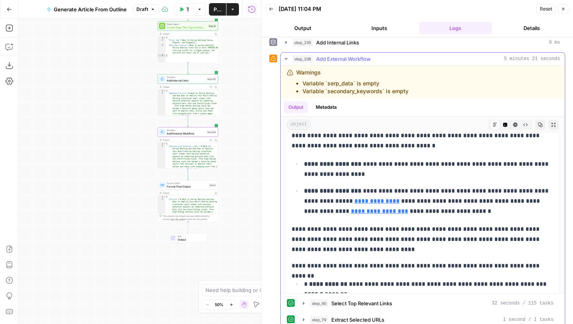
scroll to position [993, 0]
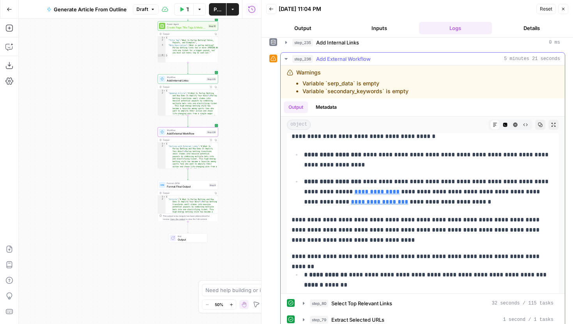
click at [371, 196] on p "**********" at bounding box center [429, 192] width 250 height 30
click at [367, 193] on link "**********" at bounding box center [376, 192] width 45 height 6
click at [356, 202] on link "**********" at bounding box center [379, 202] width 57 height 6
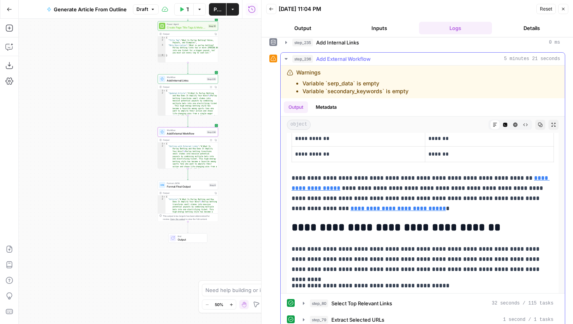
scroll to position [1307, 0]
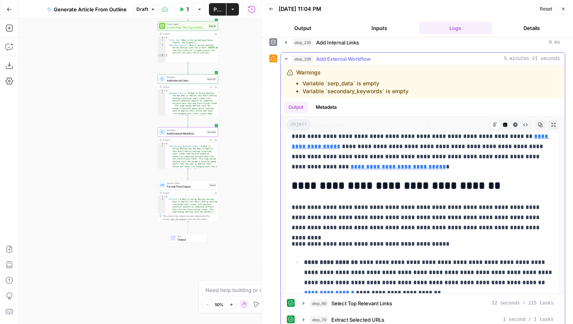
click at [524, 138] on link "**********" at bounding box center [421, 141] width 258 height 16
click at [526, 151] on p "**********" at bounding box center [423, 151] width 262 height 41
click at [446, 164] on link "**********" at bounding box center [399, 167] width 96 height 6
click at [354, 290] on link "**********" at bounding box center [329, 293] width 50 height 6
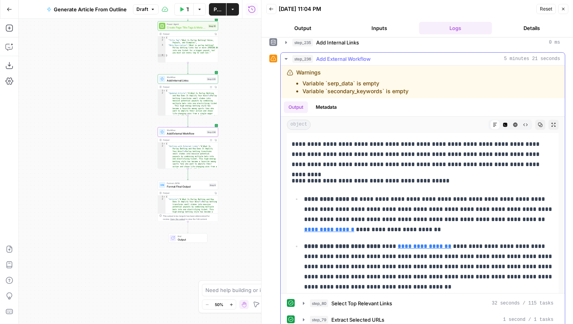
scroll to position [1371, 0]
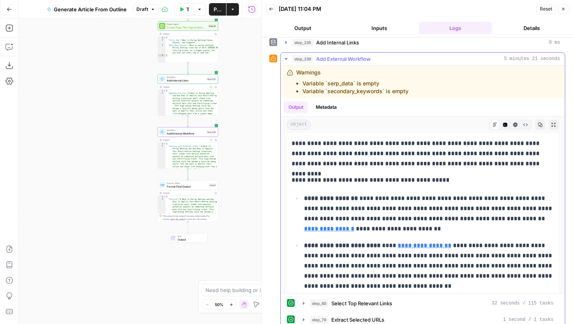
click at [354, 226] on link "**********" at bounding box center [329, 229] width 50 height 6
click at [446, 244] on link "**********" at bounding box center [425, 246] width 54 height 6
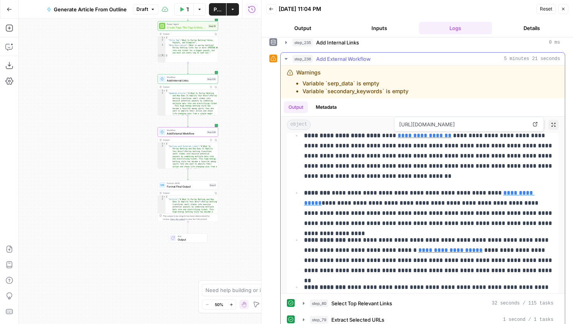
scroll to position [1481, 0]
click at [514, 186] on span "https://www.hardrock.bet/news/introducing-same-game-parlay-max/" at bounding box center [464, 182] width 131 height 14
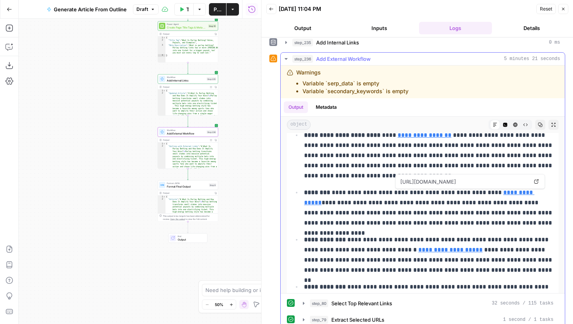
click at [514, 193] on link "**********" at bounding box center [419, 197] width 230 height 16
click at [418, 252] on link "**********" at bounding box center [450, 250] width 64 height 6
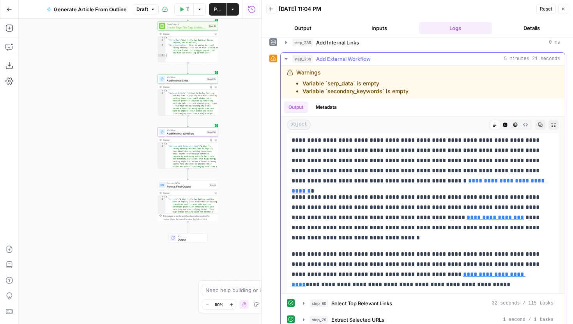
scroll to position [1743, 0]
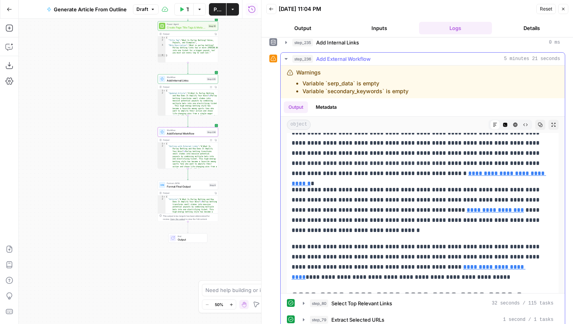
click at [364, 175] on link "**********" at bounding box center [419, 178] width 255 height 16
click at [467, 207] on link "**********" at bounding box center [495, 210] width 57 height 6
click at [386, 268] on link "**********" at bounding box center [409, 272] width 234 height 16
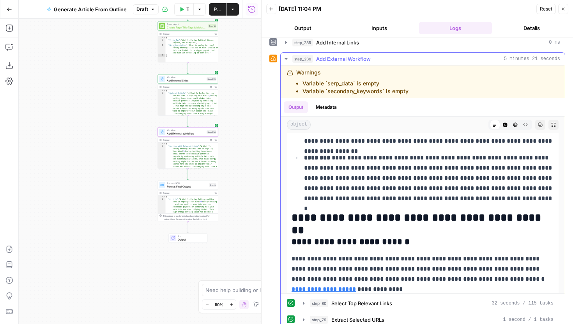
scroll to position [1889, 0]
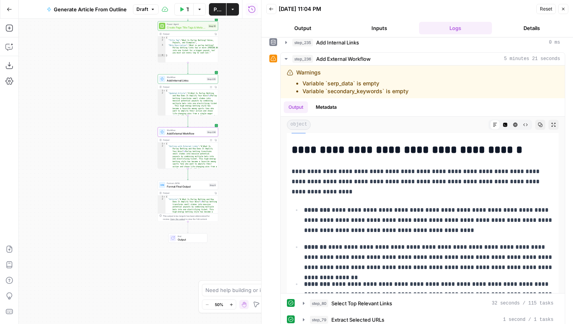
click at [194, 81] on span "Add Internal Links" at bounding box center [186, 80] width 38 height 4
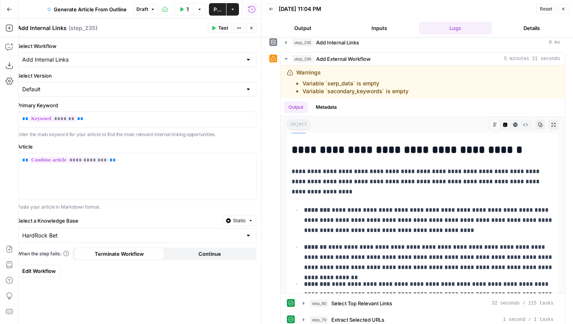
click at [563, 9] on icon "button" at bounding box center [563, 9] width 3 height 3
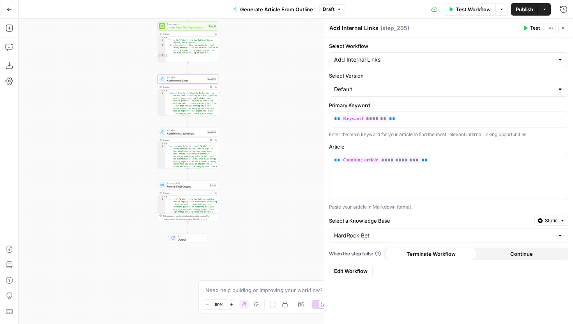
click at [354, 272] on span "Edit Workflow" at bounding box center [351, 271] width 34 height 8
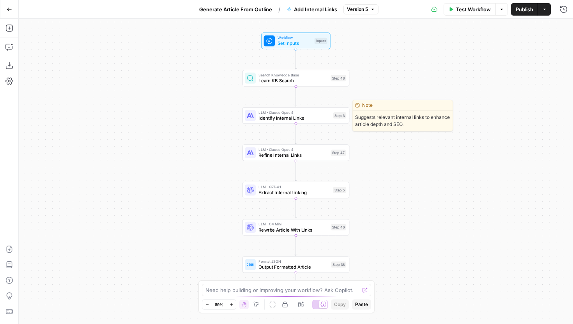
click at [314, 112] on span "LLM · Claude Opus 4" at bounding box center [295, 112] width 72 height 5
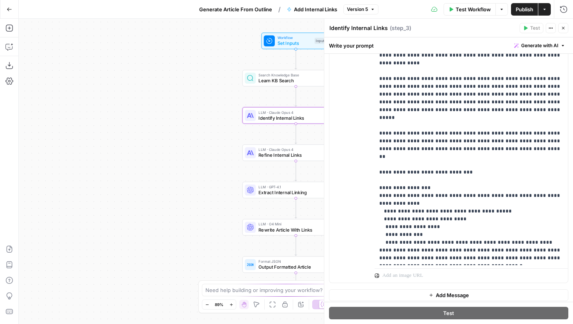
scroll to position [221, 0]
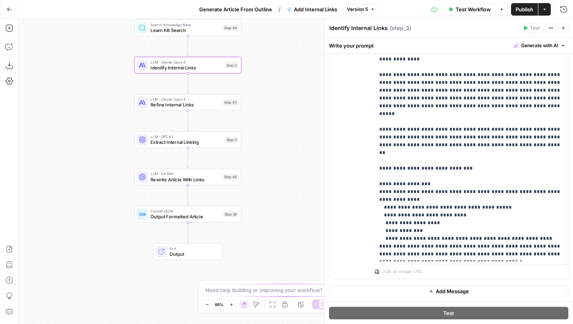
drag, startPoint x: 227, startPoint y: 172, endPoint x: 119, endPoint y: 122, distance: 119.1
click at [119, 122] on div "Workflow Set Inputs Inputs Search Knowledge Base Learn KB Search Step 48 LLM · …" at bounding box center [296, 171] width 554 height 305
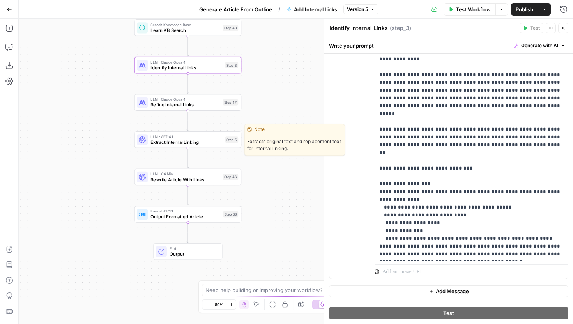
click at [155, 144] on span "Extract Internal Linking" at bounding box center [187, 142] width 72 height 7
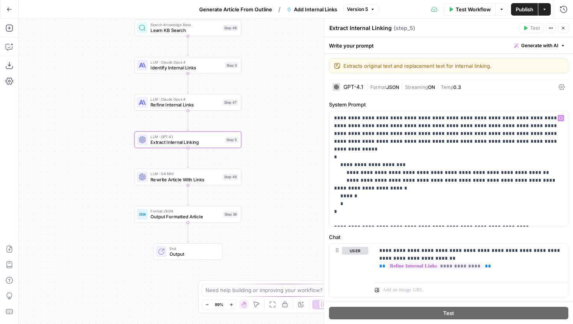
scroll to position [18, 0]
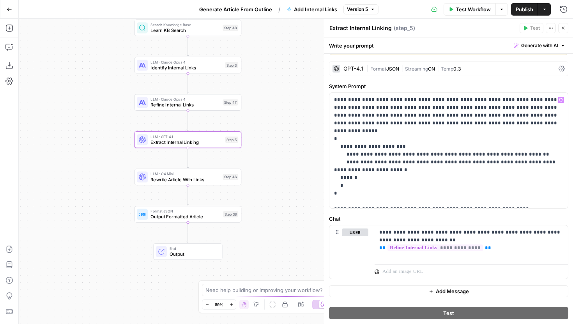
click at [215, 181] on span "Rewrite Article With Links" at bounding box center [185, 179] width 69 height 7
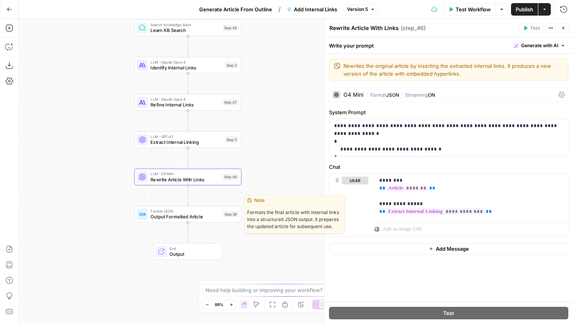
click at [198, 213] on span "Format JSON" at bounding box center [186, 210] width 70 height 5
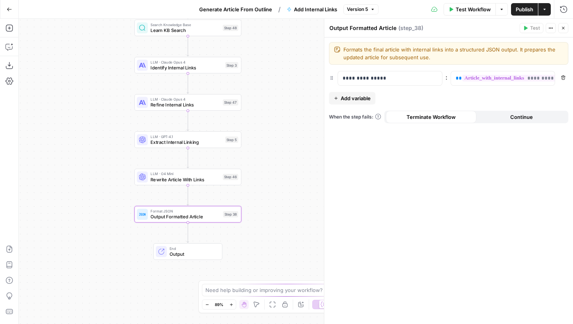
click at [202, 107] on span "Refine Internal Links" at bounding box center [185, 104] width 69 height 7
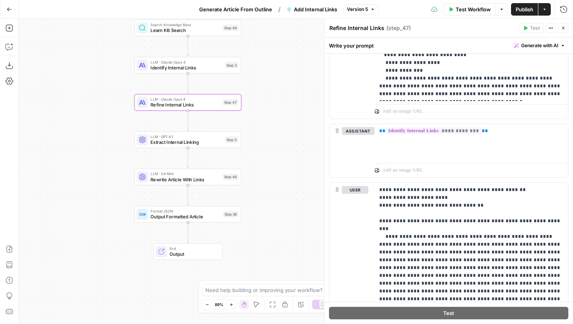
scroll to position [422, 0]
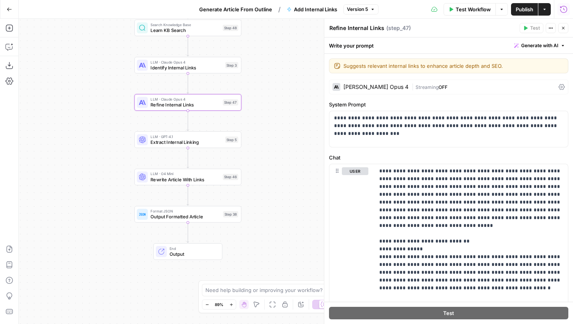
click at [567, 11] on icon "button" at bounding box center [564, 9] width 8 height 8
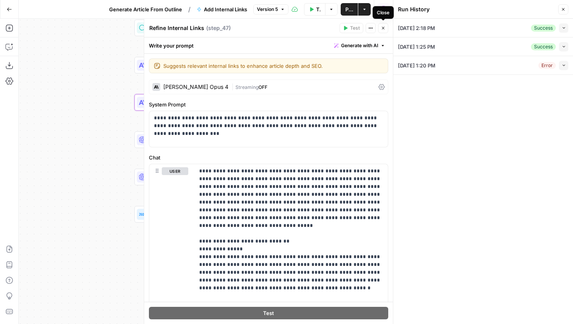
click at [384, 27] on icon "button" at bounding box center [383, 28] width 5 height 5
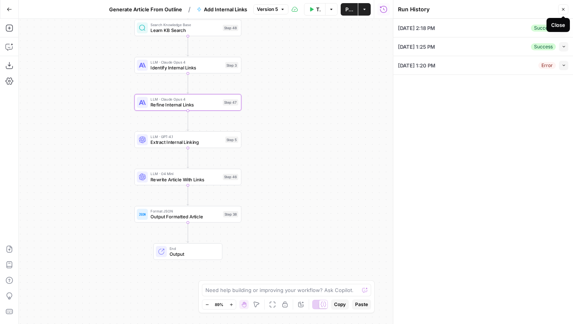
click at [562, 9] on icon "button" at bounding box center [563, 9] width 5 height 5
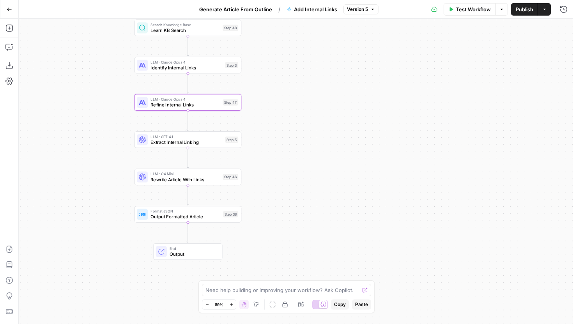
click at [10, 9] on icon "button" at bounding box center [9, 9] width 5 height 4
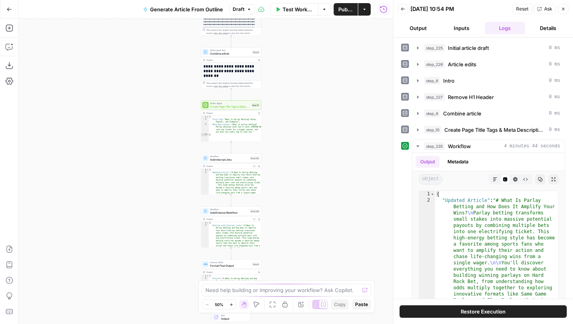
drag, startPoint x: 276, startPoint y: 208, endPoint x: 302, endPoint y: 104, distance: 107.7
click at [301, 104] on div "**********" at bounding box center [206, 171] width 374 height 305
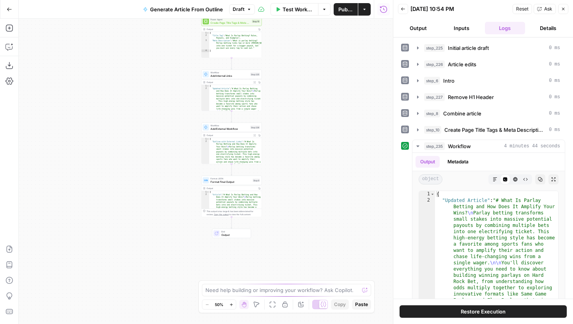
drag, startPoint x: 279, startPoint y: 199, endPoint x: 279, endPoint y: 115, distance: 83.8
click at [279, 115] on div "**********" at bounding box center [206, 171] width 374 height 305
click at [242, 74] on span "Add Internal Links" at bounding box center [230, 75] width 38 height 4
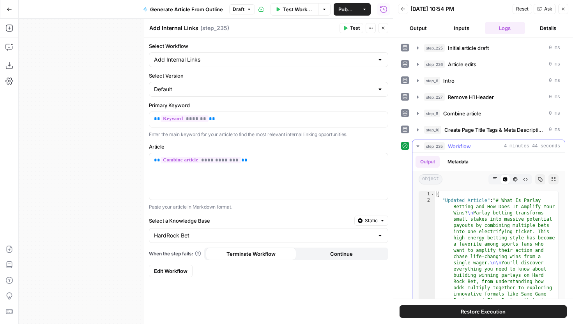
click at [415, 146] on icon "button" at bounding box center [418, 146] width 6 height 6
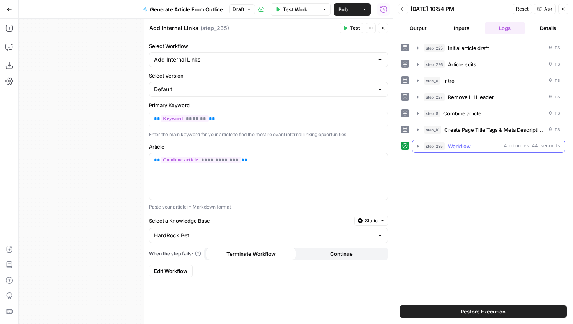
click at [419, 147] on icon "button" at bounding box center [418, 146] width 6 height 6
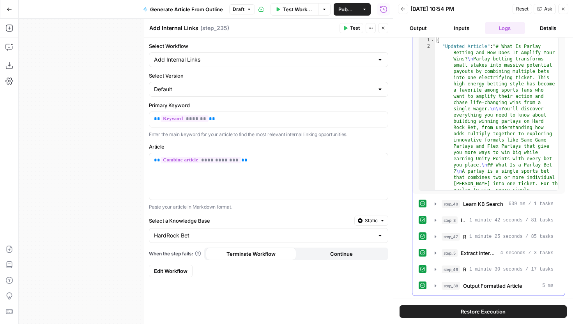
scroll to position [155, 0]
click at [434, 198] on button "step_48 Learn KB Search 639 ms / 1 tasks" at bounding box center [494, 203] width 128 height 12
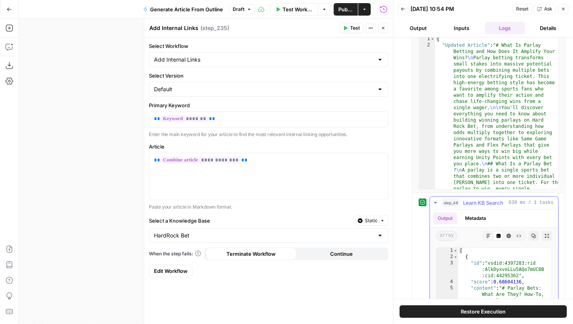
click at [434, 201] on icon "button" at bounding box center [435, 203] width 6 height 6
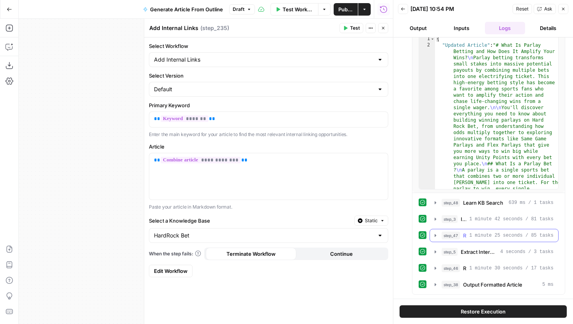
click at [435, 237] on icon "button" at bounding box center [435, 235] width 6 height 6
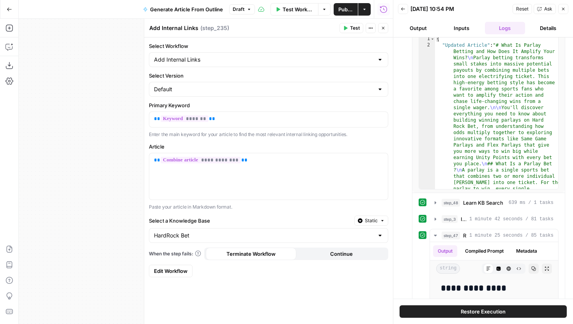
click at [381, 28] on icon "button" at bounding box center [383, 28] width 5 height 5
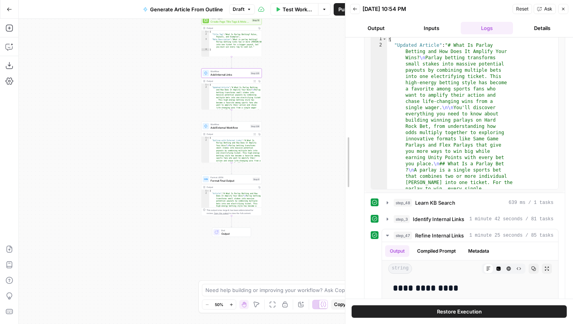
drag, startPoint x: 393, startPoint y: 73, endPoint x: 345, endPoint y: 73, distance: 48.3
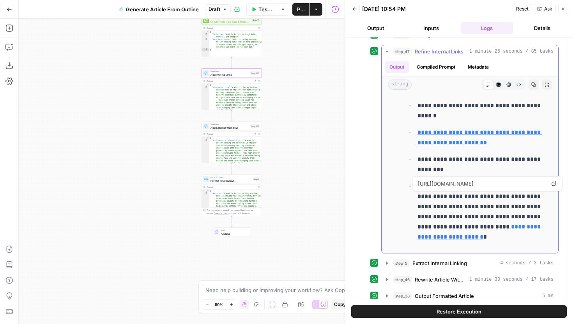
scroll to position [351, 0]
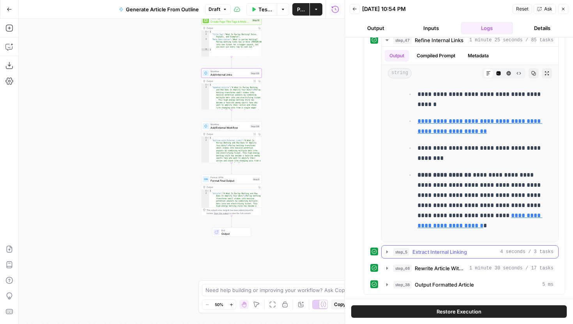
click at [386, 251] on icon "button" at bounding box center [387, 251] width 2 height 3
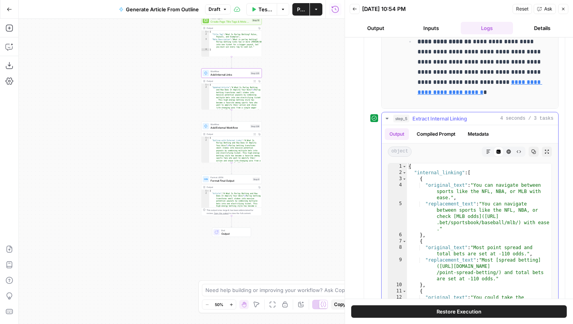
scroll to position [513, 0]
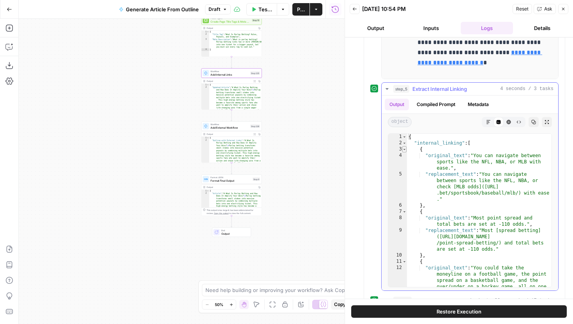
type textarea "*"
click at [405, 147] on span "Toggle code folding, rows 3 through 6" at bounding box center [404, 149] width 4 height 6
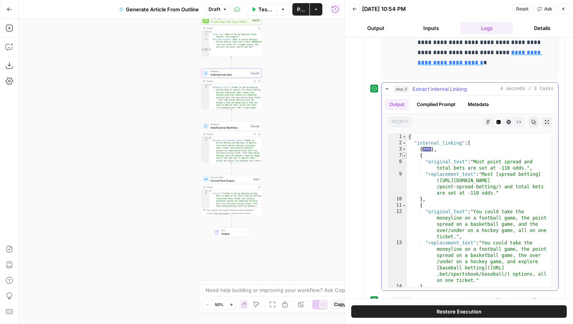
click at [405, 153] on span "Toggle code folding, rows 7 through 10" at bounding box center [404, 155] width 4 height 6
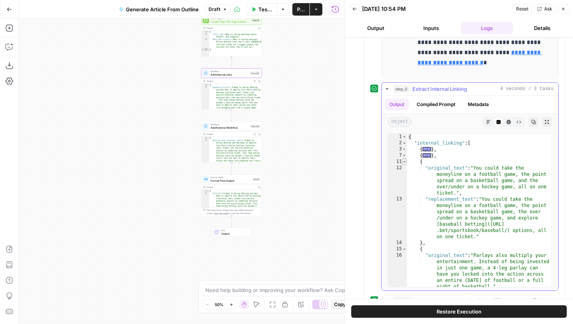
click at [405, 162] on span "Toggle code folding, rows 11 through 14" at bounding box center [404, 162] width 4 height 6
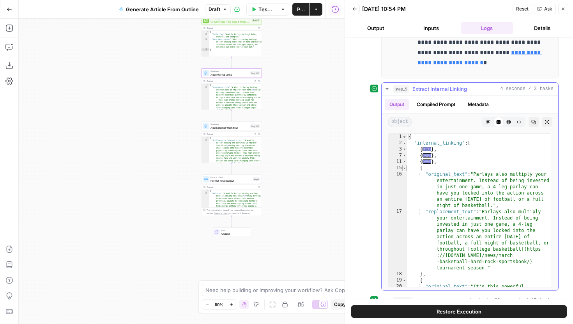
click at [405, 170] on span "Toggle code folding, rows 15 through 18" at bounding box center [404, 168] width 4 height 6
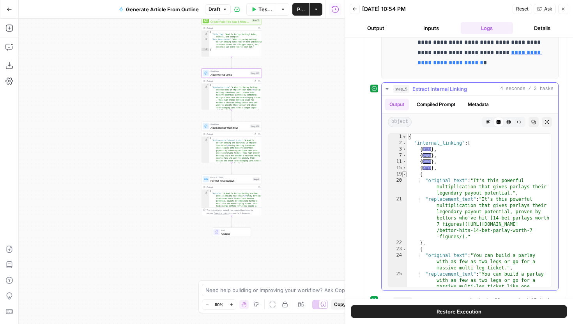
click at [405, 175] on span "Toggle code folding, rows 19 through 22" at bounding box center [404, 174] width 4 height 6
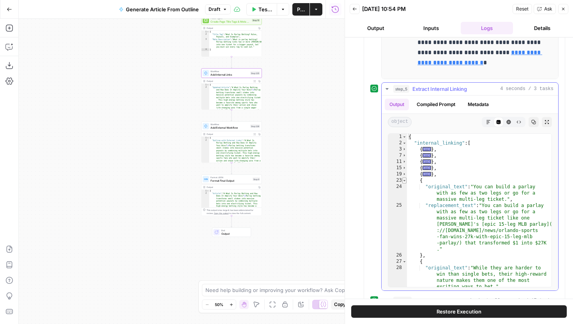
click at [405, 181] on span "Toggle code folding, rows 23 through 26" at bounding box center [404, 180] width 4 height 6
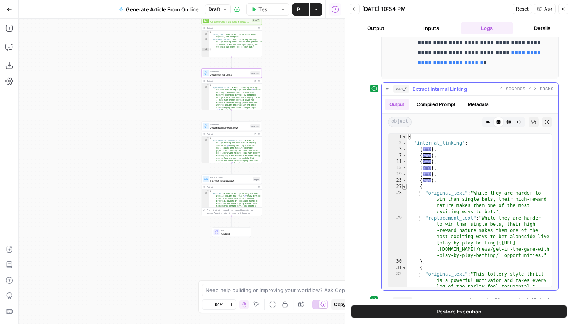
click at [405, 185] on span "Toggle code folding, rows 27 through 30" at bounding box center [404, 187] width 4 height 6
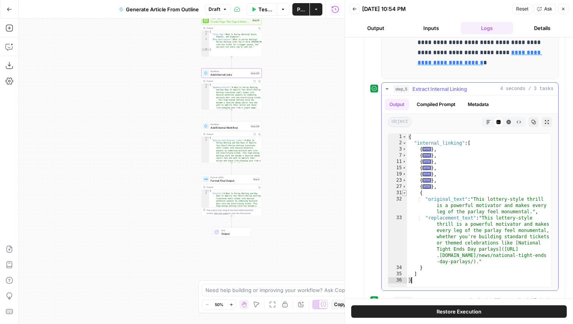
click at [405, 191] on span "Toggle code folding, rows 31 through 34" at bounding box center [404, 193] width 4 height 6
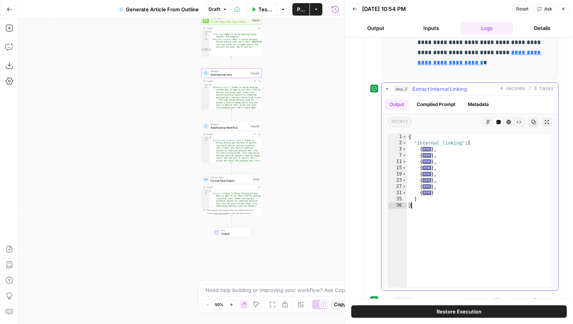
click at [390, 88] on icon "button" at bounding box center [387, 89] width 6 height 6
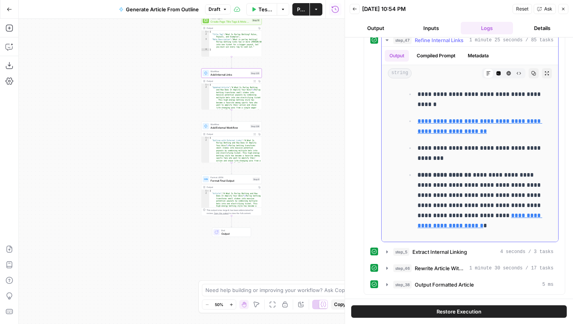
scroll to position [351, 0]
click at [387, 269] on icon "button" at bounding box center [387, 268] width 6 height 6
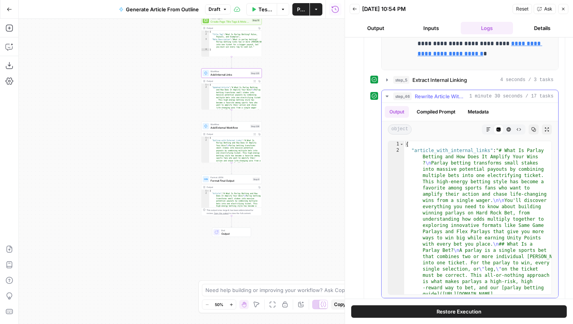
scroll to position [546, 0]
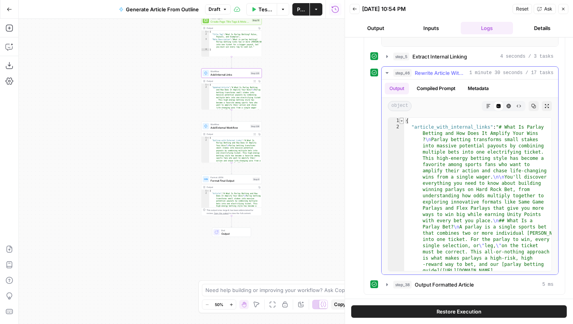
type textarea "*"
click at [401, 120] on span "Toggle code folding, rows 1 through 3" at bounding box center [402, 121] width 4 height 6
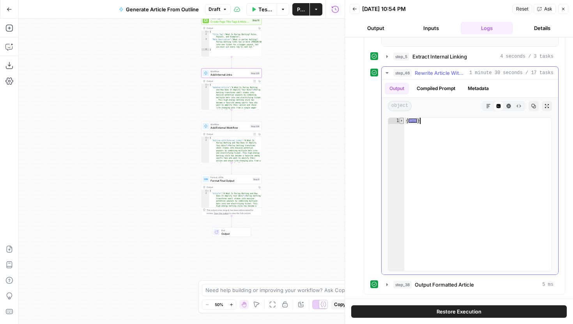
click at [402, 122] on span "Toggle code folding, rows 1 through 3" at bounding box center [402, 121] width 4 height 6
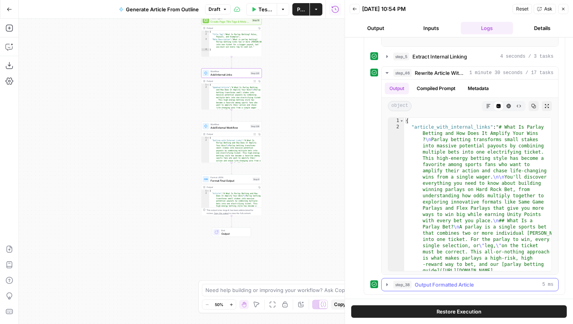
click at [385, 281] on button "step_38 Output Formatted Article 5 ms" at bounding box center [470, 284] width 177 height 12
click at [490, 104] on icon "button" at bounding box center [488, 106] width 5 height 5
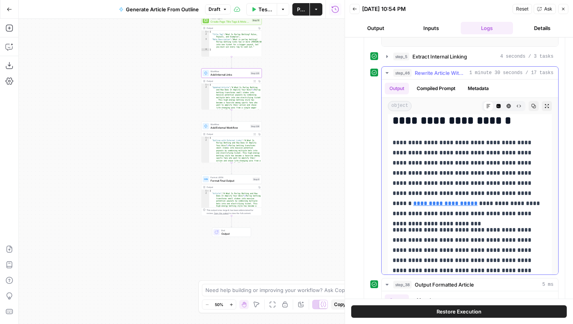
scroll to position [245, 0]
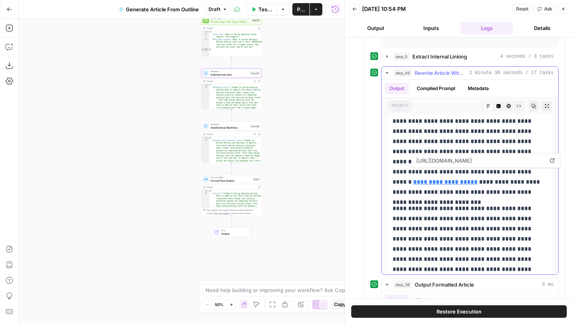
click at [461, 179] on link "**********" at bounding box center [445, 182] width 64 height 6
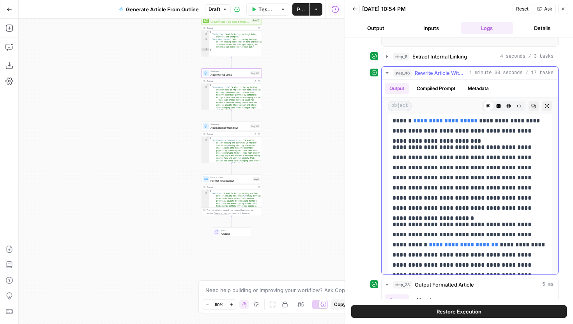
scroll to position [324, 0]
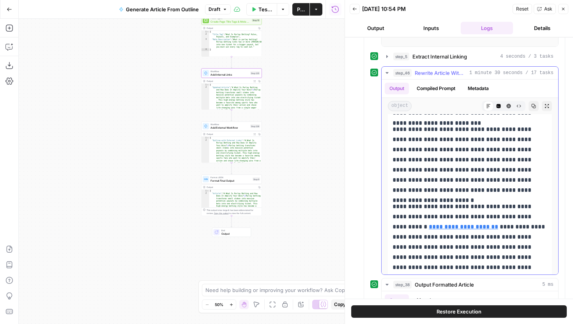
click at [498, 224] on link "**********" at bounding box center [463, 227] width 69 height 6
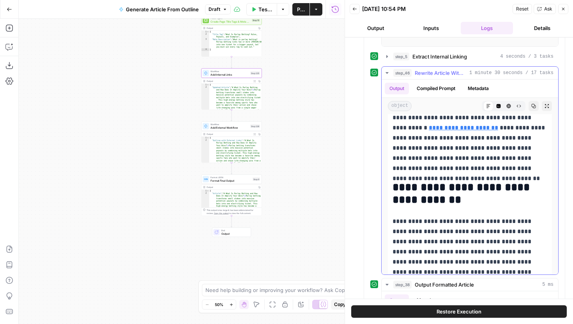
scroll to position [520, 0]
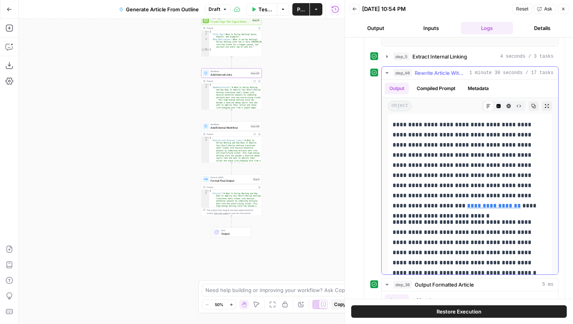
click at [467, 203] on link "**********" at bounding box center [494, 206] width 54 height 6
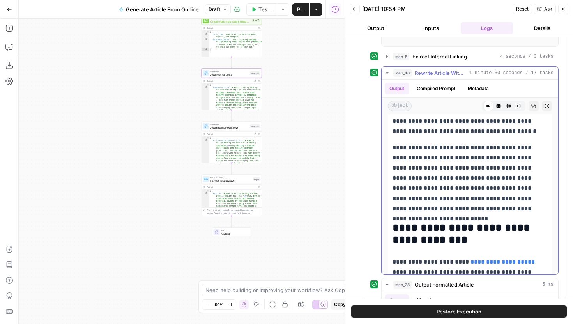
scroll to position [701, 0]
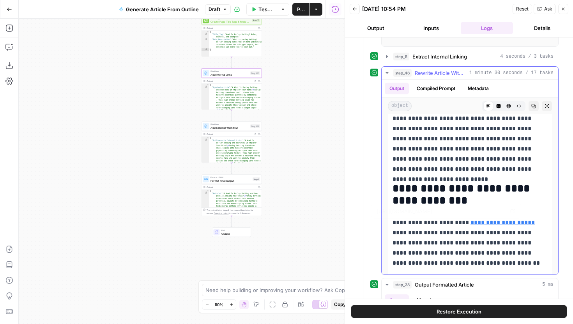
click at [486, 225] on link "**********" at bounding box center [503, 223] width 64 height 6
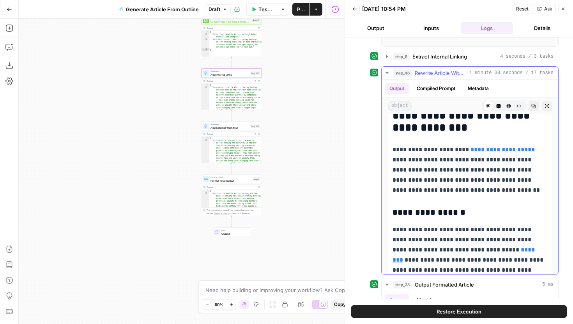
scroll to position [794, 0]
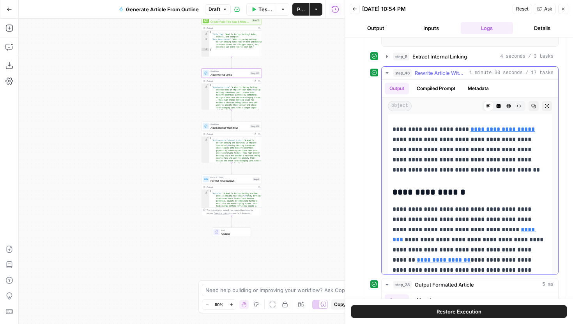
click at [489, 232] on link "********" at bounding box center [465, 235] width 144 height 16
click at [471, 257] on link "**********" at bounding box center [444, 260] width 54 height 6
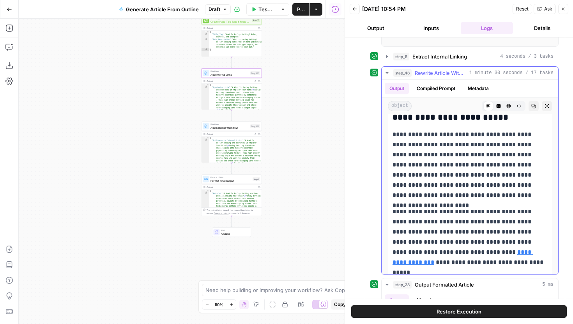
click at [444, 249] on link "**********" at bounding box center [463, 257] width 140 height 16
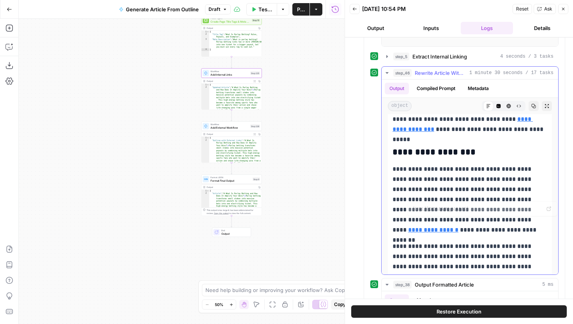
click at [448, 227] on link "**********" at bounding box center [433, 230] width 50 height 6
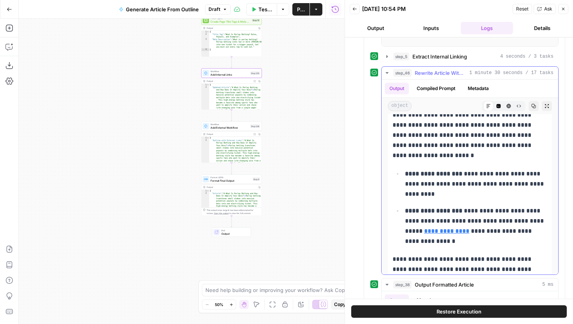
click at [445, 230] on link "**********" at bounding box center [446, 231] width 45 height 6
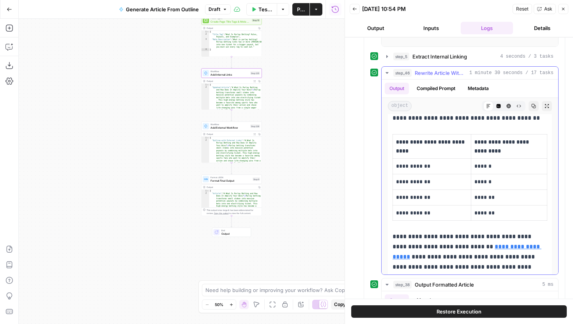
scroll to position [1675, 0]
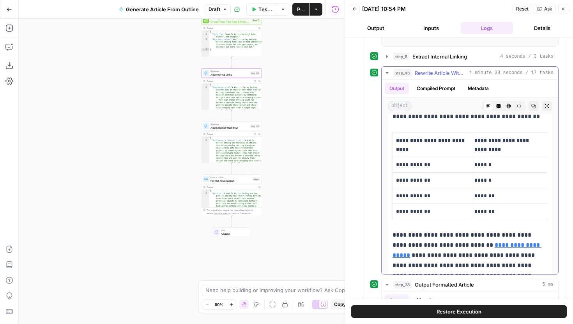
click at [386, 72] on icon "button" at bounding box center [387, 73] width 3 height 2
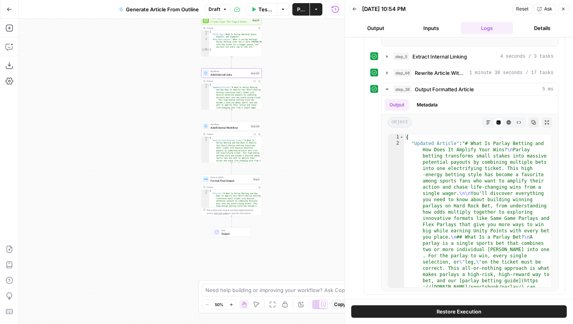
click at [237, 75] on span "Add Internal Links" at bounding box center [230, 75] width 38 height 4
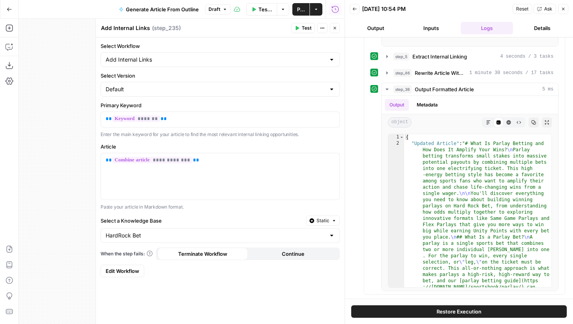
drag, startPoint x: 77, startPoint y: 172, endPoint x: 0, endPoint y: 172, distance: 76.8
click at [0, 172] on div "**********" at bounding box center [172, 171] width 345 height 305
click at [123, 268] on span "Edit Workflow" at bounding box center [123, 271] width 34 height 8
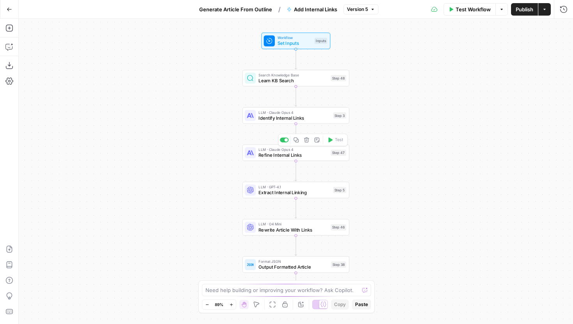
click at [330, 117] on span "Identify Internal Links" at bounding box center [295, 117] width 72 height 7
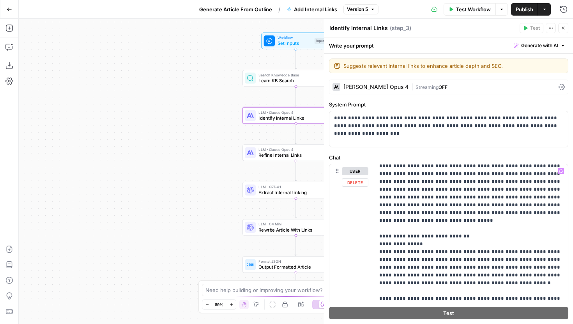
scroll to position [1, 0]
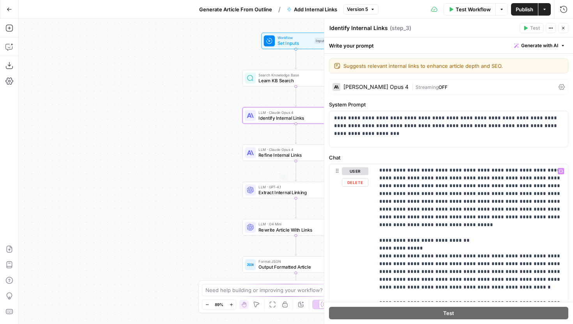
click at [266, 193] on span "Extract Internal Linking" at bounding box center [295, 192] width 72 height 7
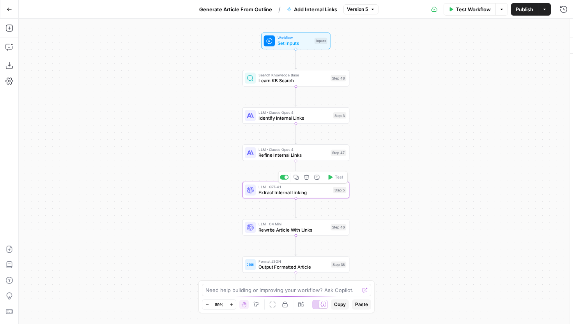
type textarea "Extract Internal Linking"
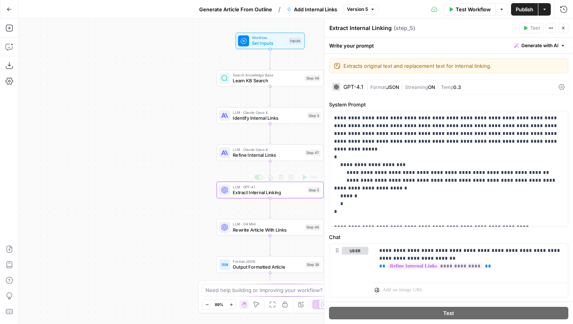
drag, startPoint x: 230, startPoint y: 206, endPoint x: 133, endPoint y: 191, distance: 97.9
click at [133, 191] on div "Workflow Set Inputs Inputs Search Knowledge Base Learn KB Search Step 48 LLM · …" at bounding box center [296, 171] width 554 height 305
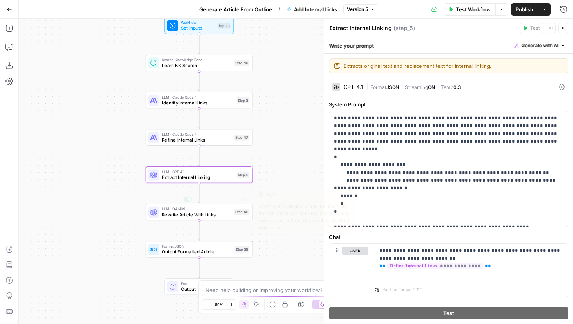
click at [174, 217] on span "Rewrite Article With Links" at bounding box center [196, 214] width 69 height 7
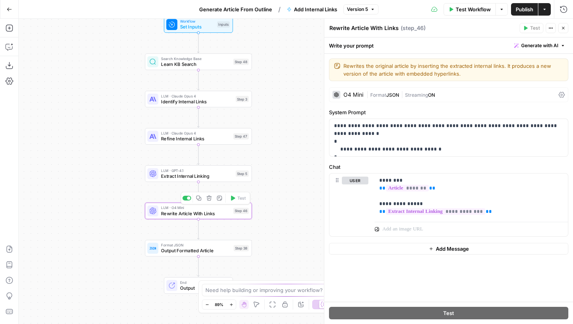
drag, startPoint x: 103, startPoint y: 213, endPoint x: 91, endPoint y: 188, distance: 27.9
click at [91, 188] on div "Workflow Set Inputs Inputs Search Knowledge Base Learn KB Search Step 48 LLM · …" at bounding box center [296, 171] width 554 height 305
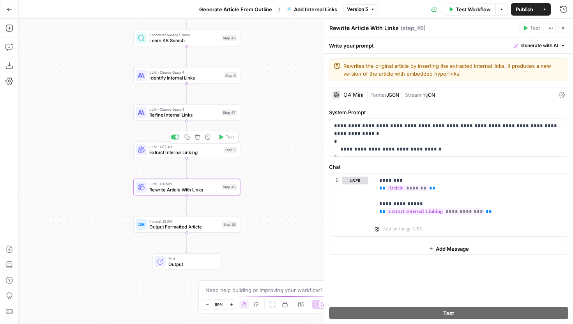
click at [158, 160] on div "Workflow Set Inputs Inputs Search Knowledge Base Learn KB Search Step 48 LLM · …" at bounding box center [296, 171] width 554 height 305
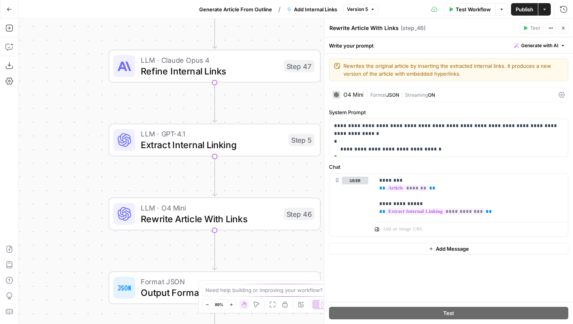
click at [161, 156] on div "LLM · GPT-4.1 Extract Internal Linking Step 5" at bounding box center [215, 140] width 212 height 33
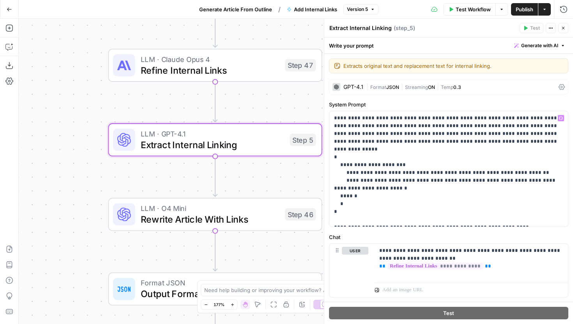
click at [304, 105] on div "Workflow Set Inputs Inputs Search Knowledge Base Learn KB Search Step 48 LLM · …" at bounding box center [296, 171] width 554 height 305
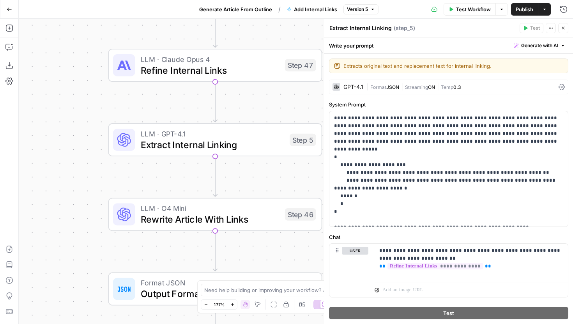
click at [304, 105] on div "Workflow Set Inputs Inputs Search Knowledge Base Learn KB Search Step 48 LLM · …" at bounding box center [296, 171] width 554 height 305
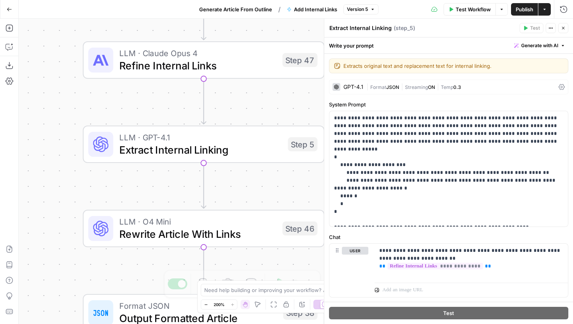
click at [206, 305] on icon "button" at bounding box center [206, 305] width 4 height 4
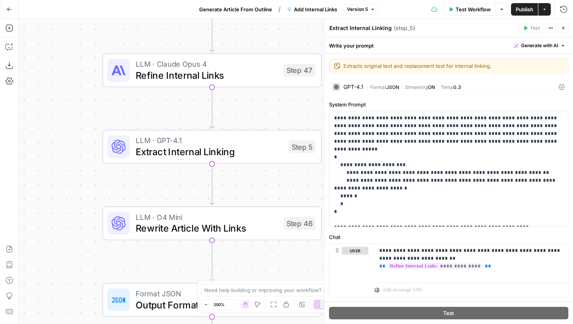
click at [206, 305] on icon "button" at bounding box center [206, 305] width 4 height 4
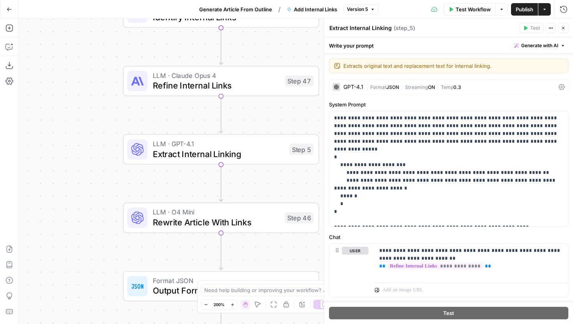
click at [206, 305] on icon "button" at bounding box center [206, 305] width 4 height 4
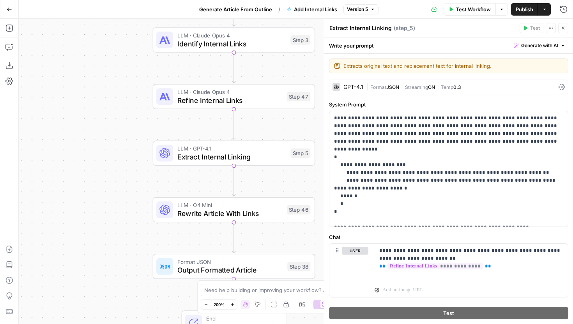
click at [206, 305] on icon "button" at bounding box center [206, 305] width 4 height 4
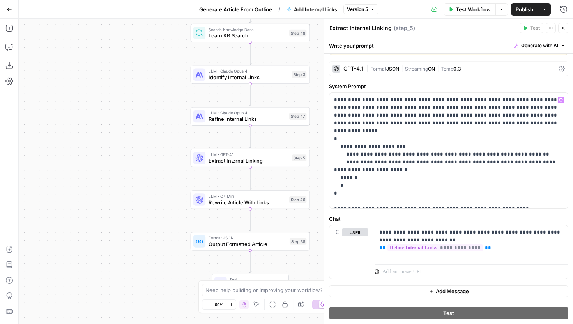
scroll to position [18, 0]
click at [9, 8] on icon "button" at bounding box center [9, 9] width 5 height 5
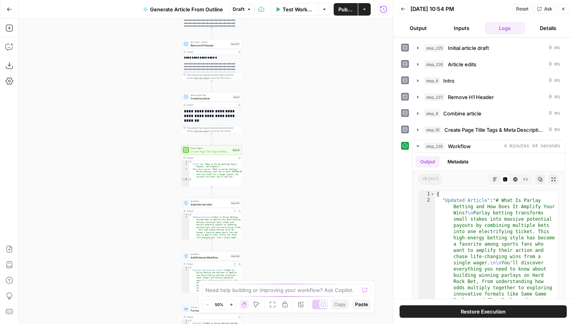
drag, startPoint x: 301, startPoint y: 211, endPoint x: 305, endPoint y: 159, distance: 52.8
click at [305, 159] on div "**********" at bounding box center [206, 171] width 374 height 305
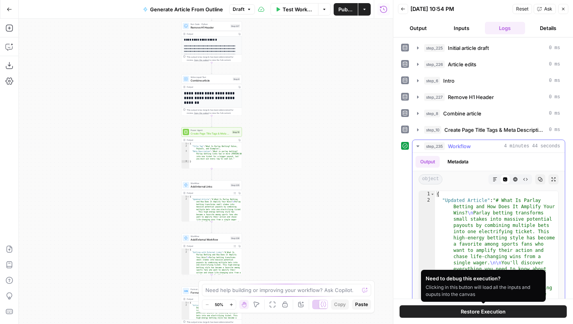
click at [479, 154] on div "Output Metadata" at bounding box center [489, 162] width 152 height 18
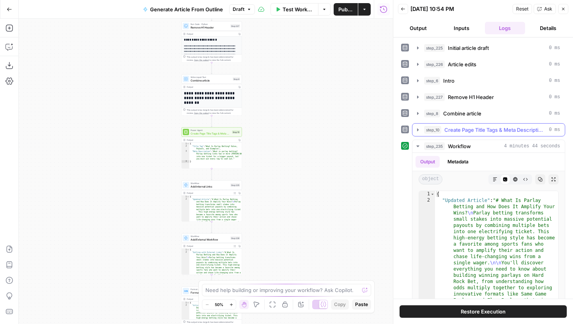
click at [418, 126] on button "step_10 Create Page Title Tags & Meta Descriptions 0 ms" at bounding box center [489, 130] width 152 height 12
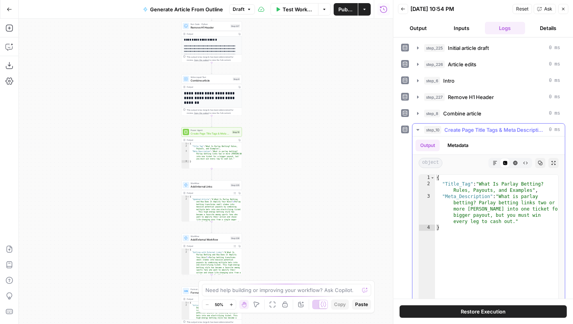
click at [418, 131] on icon "button" at bounding box center [418, 130] width 6 height 6
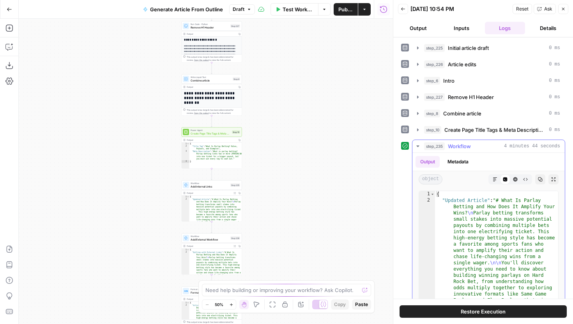
click at [416, 148] on icon "button" at bounding box center [418, 146] width 6 height 6
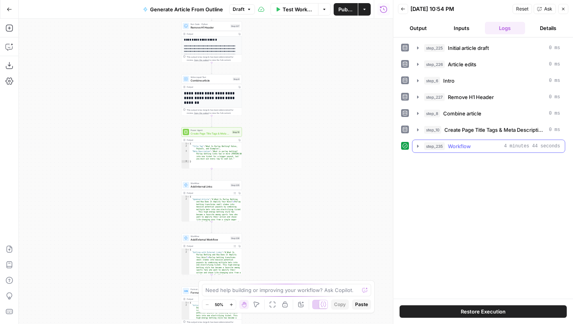
click at [417, 147] on icon "button" at bounding box center [418, 146] width 6 height 6
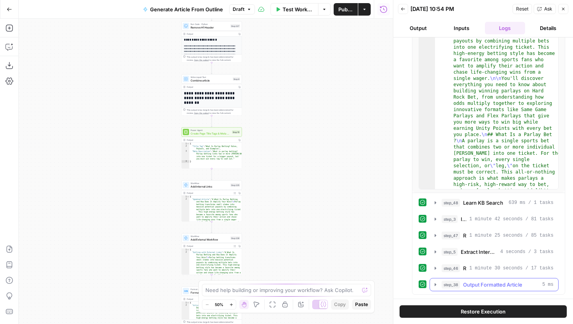
scroll to position [155, 0]
click at [435, 251] on icon "button" at bounding box center [435, 252] width 6 height 6
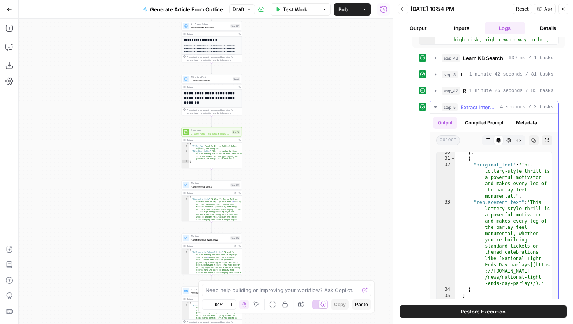
scroll to position [351, 0]
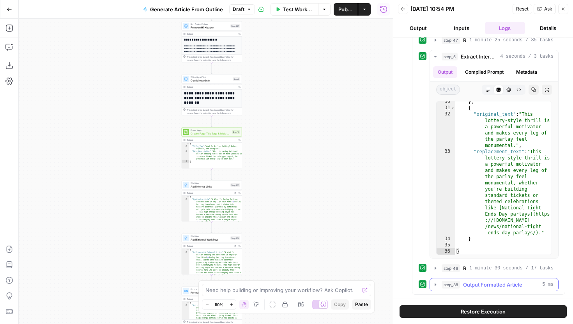
click at [436, 285] on icon "button" at bounding box center [435, 285] width 6 height 6
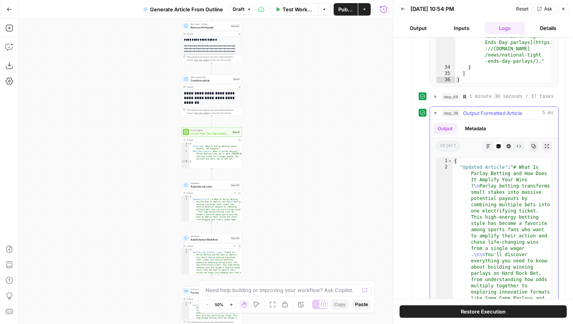
scroll to position [546, 0]
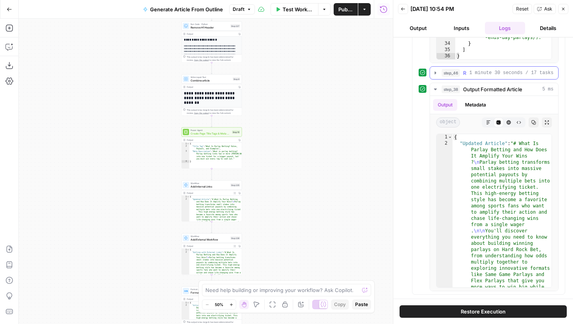
click at [434, 73] on icon "button" at bounding box center [435, 73] width 6 height 6
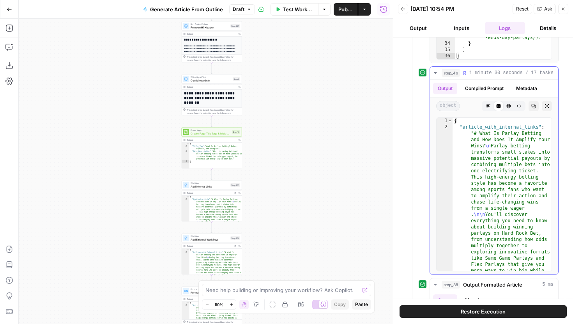
click at [485, 102] on button "Markdown" at bounding box center [488, 106] width 10 height 10
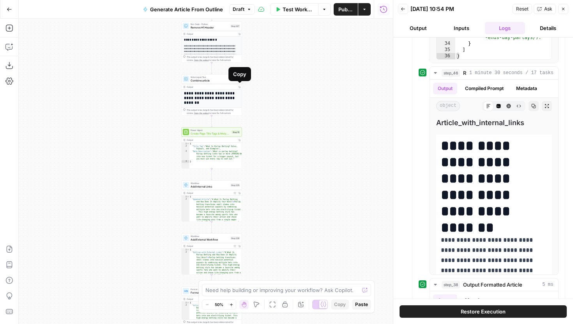
click at [234, 96] on h1 "**********" at bounding box center [212, 98] width 56 height 14
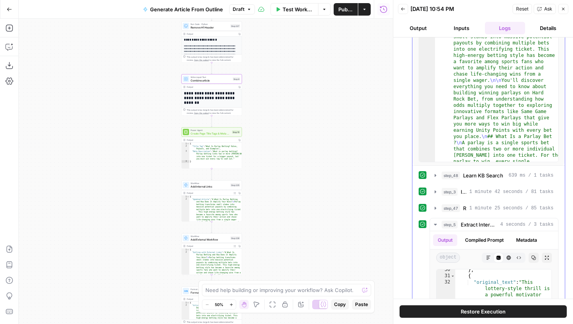
scroll to position [0, 0]
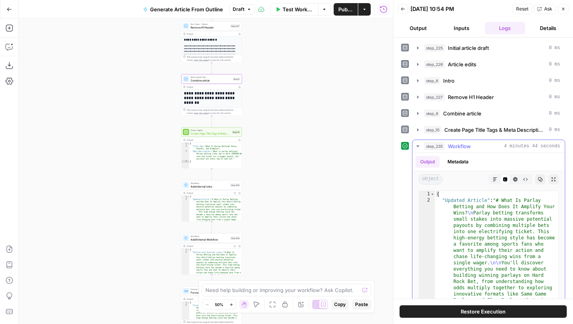
click at [418, 145] on icon "button" at bounding box center [417, 146] width 3 height 2
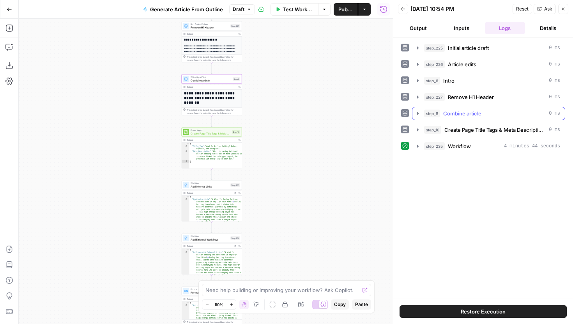
click at [418, 115] on icon "button" at bounding box center [418, 113] width 6 height 6
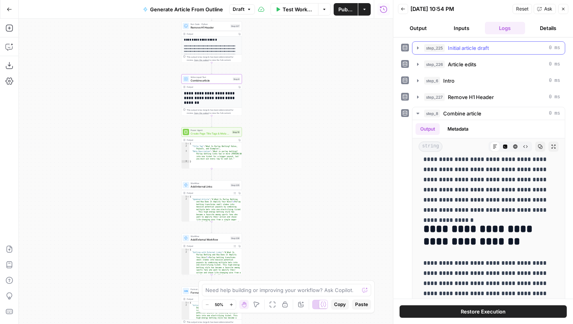
click at [419, 46] on icon "button" at bounding box center [418, 48] width 6 height 6
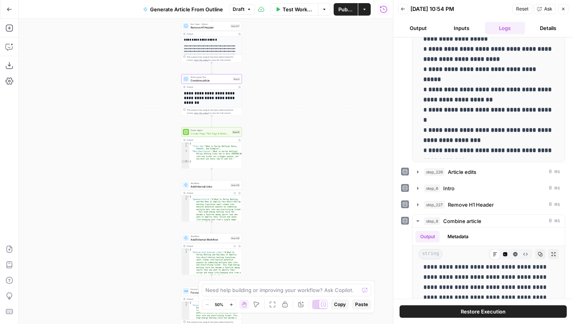
scroll to position [101, 0]
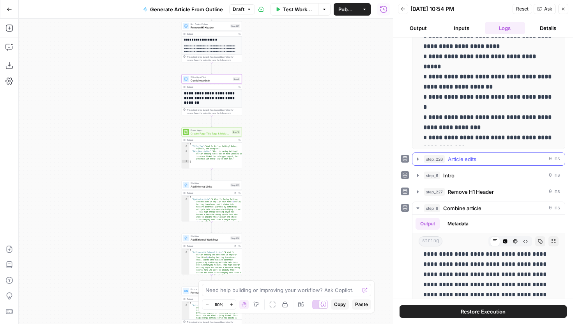
click at [416, 158] on icon "button" at bounding box center [418, 159] width 6 height 6
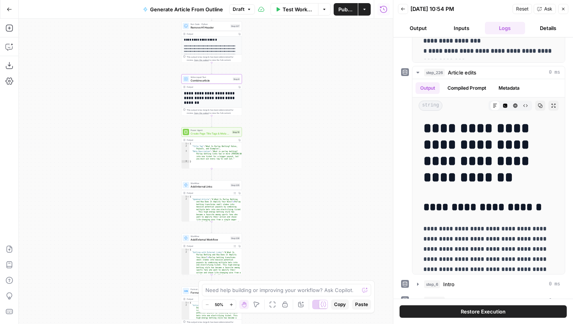
scroll to position [212, 0]
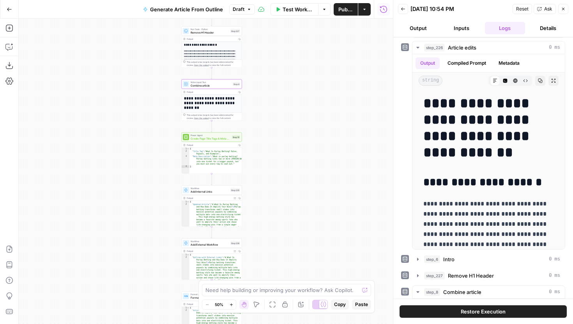
drag, startPoint x: 332, startPoint y: 132, endPoint x: 327, endPoint y: 250, distance: 117.8
click at [327, 250] on div "**********" at bounding box center [206, 171] width 374 height 305
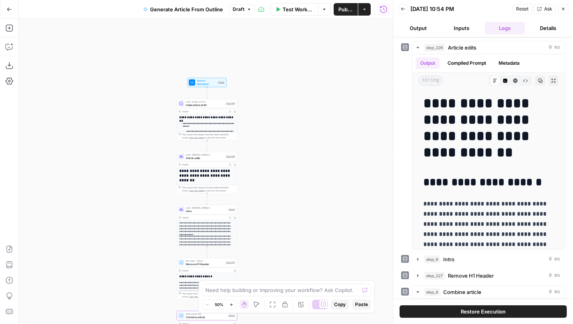
drag, startPoint x: 320, startPoint y: 99, endPoint x: 319, endPoint y: 219, distance: 119.7
click at [319, 219] on div "**********" at bounding box center [206, 171] width 374 height 305
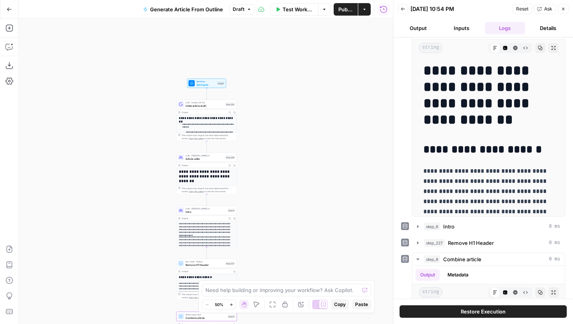
scroll to position [246, 0]
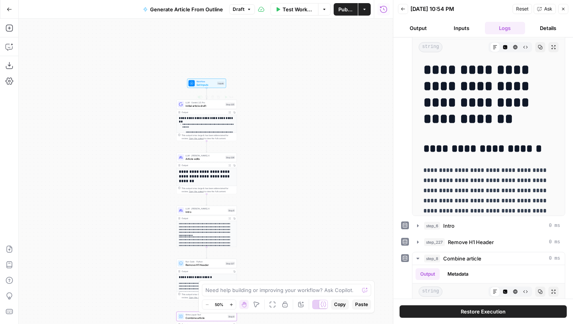
click at [222, 105] on span "Initial article draft" at bounding box center [205, 106] width 38 height 4
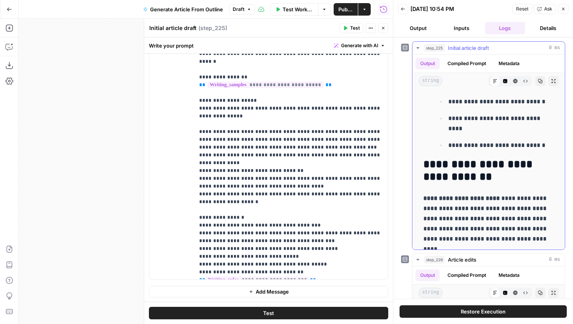
scroll to position [2290, 0]
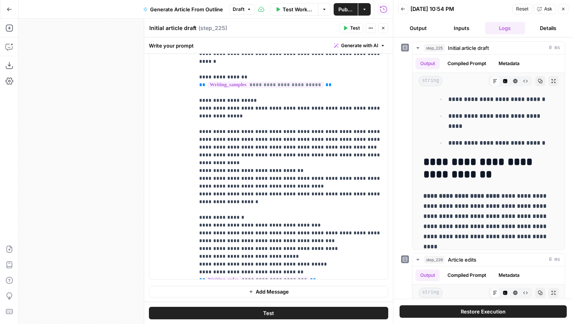
click at [382, 26] on icon "button" at bounding box center [383, 28] width 5 height 5
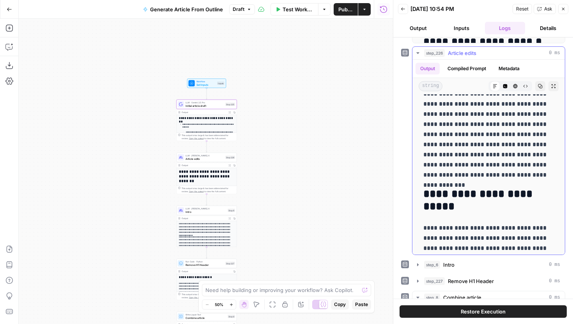
scroll to position [1152, 0]
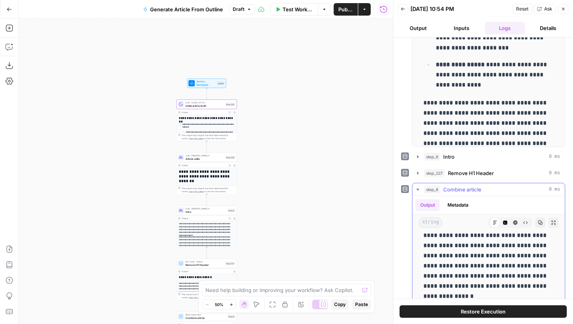
click at [419, 189] on icon "button" at bounding box center [417, 190] width 3 height 2
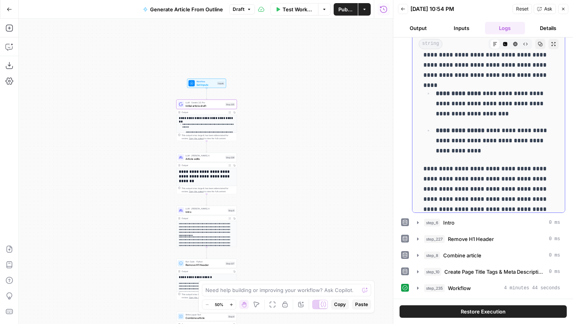
scroll to position [249, 0]
click at [418, 256] on icon "button" at bounding box center [418, 255] width 6 height 6
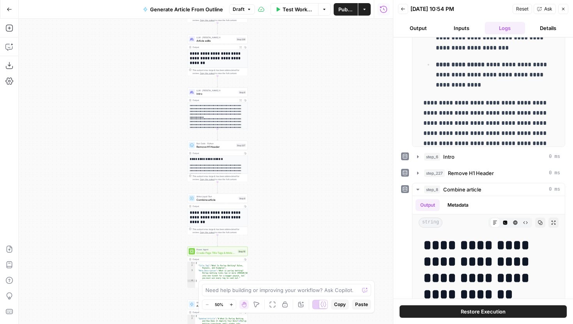
drag, startPoint x: 312, startPoint y: 256, endPoint x: 323, endPoint y: 138, distance: 118.3
click at [323, 138] on div "**********" at bounding box center [206, 171] width 374 height 305
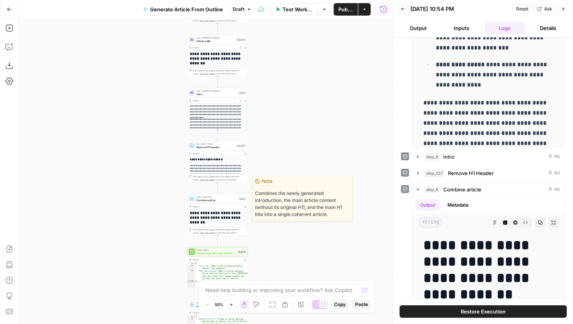
click at [231, 202] on span "Combine article" at bounding box center [217, 200] width 41 height 4
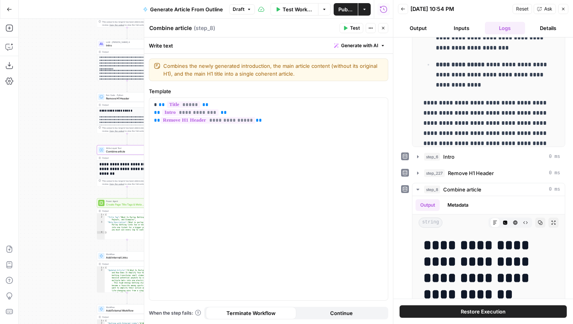
drag, startPoint x: 120, startPoint y: 200, endPoint x: 12, endPoint y: 142, distance: 122.1
click at [12, 142] on div "**********" at bounding box center [196, 171] width 393 height 305
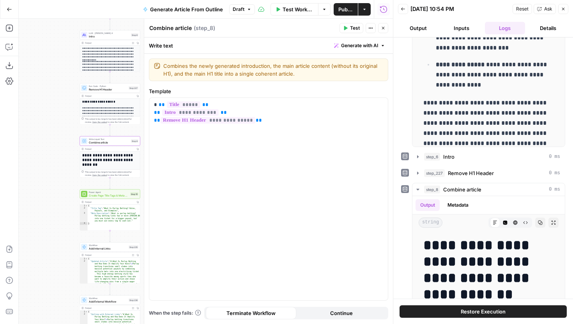
click at [383, 28] on icon "button" at bounding box center [383, 28] width 5 height 5
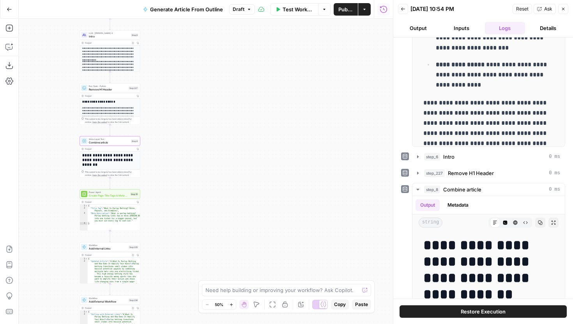
drag, startPoint x: 223, startPoint y: 98, endPoint x: 240, endPoint y: 150, distance: 54.4
click at [239, 149] on div "**********" at bounding box center [206, 171] width 374 height 305
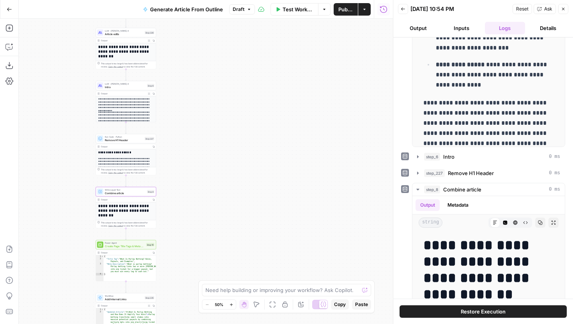
drag, startPoint x: 239, startPoint y: 112, endPoint x: 262, endPoint y: 232, distance: 123.1
click at [262, 231] on div "**********" at bounding box center [206, 171] width 374 height 305
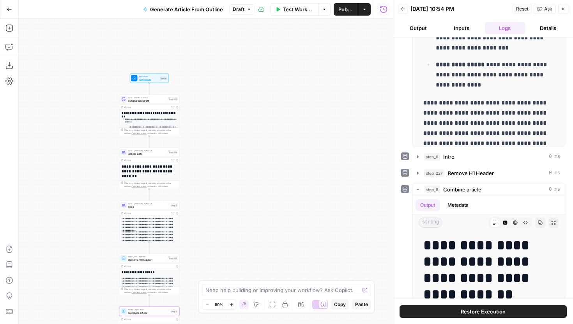
click at [301, 9] on span "Test Workflow" at bounding box center [298, 9] width 31 height 8
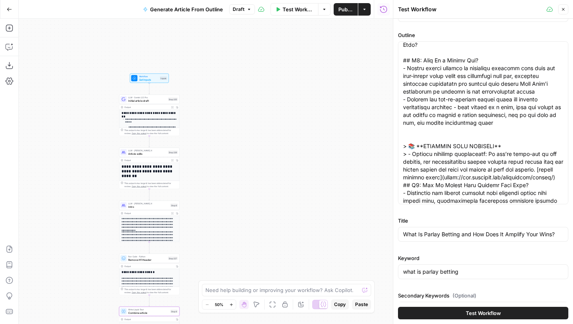
scroll to position [0, 0]
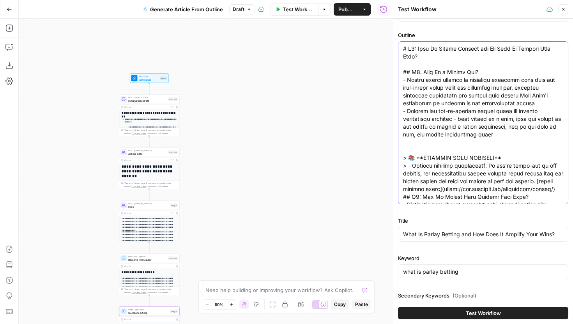
paste textarea "Are Same Game Parlays? Your Guide to Stacking Bets *Focus on answering the prim…"
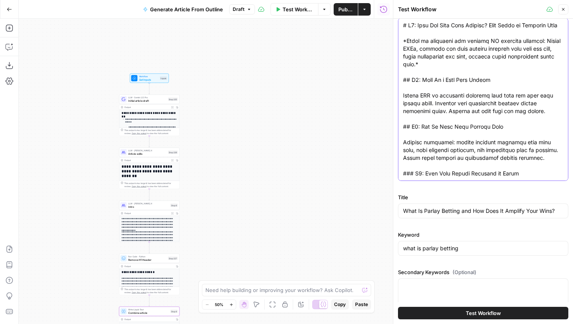
scroll to position [54, 0]
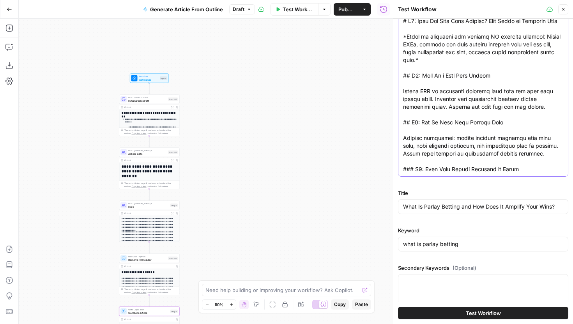
type textarea "# H1: What Are Same Game Parlays? Your Guide to Stacking Bets *Focus on answeri…"
click at [451, 209] on input "What Is Parlay Betting and How Does It Amplify Your Wins?" at bounding box center [483, 207] width 160 height 8
paste input "Are Same Game Parlays? Your Guide to Stacking Bets"
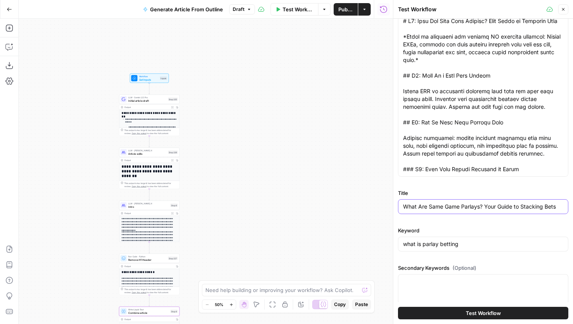
type input "What Are Same Game Parlays? Your Guide to Stacking Bets"
click at [473, 242] on input "what is parlay betting" at bounding box center [483, 244] width 160 height 8
drag, startPoint x: 482, startPoint y: 244, endPoint x: 384, endPoint y: 244, distance: 97.5
click at [384, 244] on body "**********" at bounding box center [286, 162] width 573 height 324
paste input "What is a Same Game Parlay"
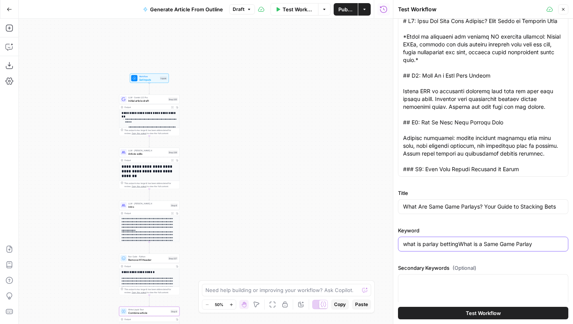
click at [477, 245] on input "what is parlay bettingWhat is a Same Game Parlay" at bounding box center [483, 244] width 160 height 8
paste input "text"
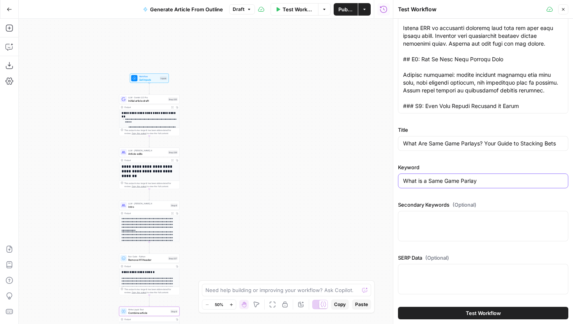
type input "What is a Same Game Parlay"
click at [437, 212] on div at bounding box center [483, 226] width 170 height 30
paste textarea "[ { "keyword": "sgp betting", "search_volume": 1000 }, { "keyword": "what is sg…"
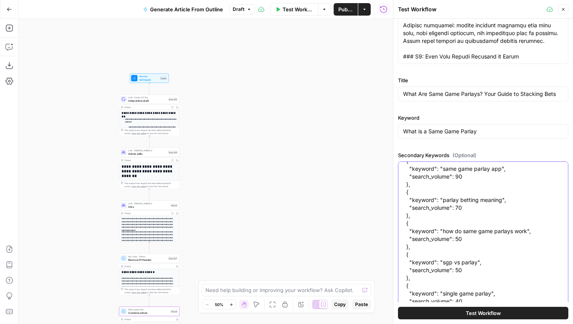
scroll to position [250, 0]
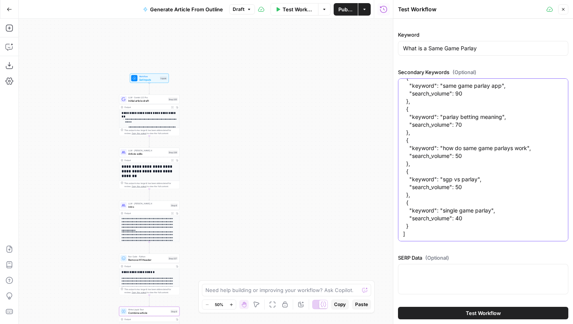
type textarea "[ { "keyword": "sgp betting", "search_volume": 1000 }, { "keyword": "what is sg…"
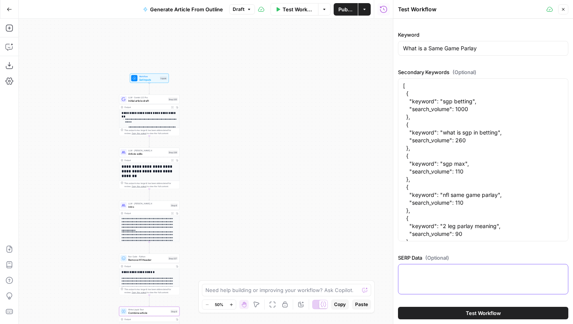
click at [430, 272] on textarea "SERP Data (Optional)" at bounding box center [483, 271] width 160 height 8
paste textarea "{ "organic_results": [ { "rank": 1, "link": "https://www.legalsportsreport.com/…"
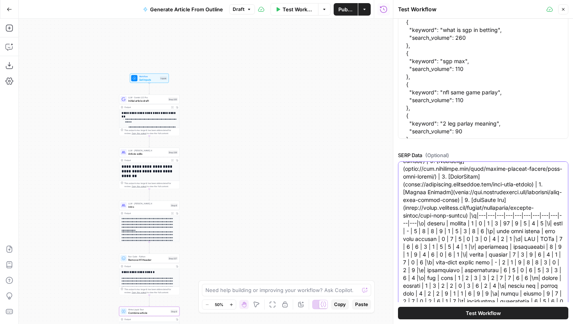
scroll to position [382, 0]
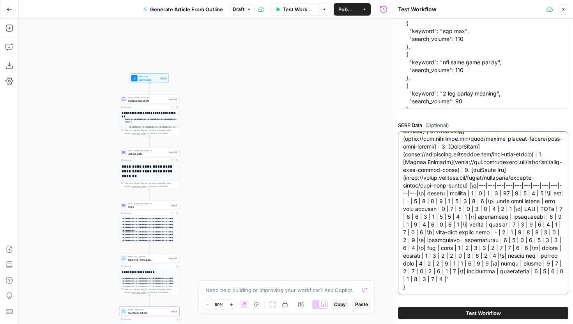
type textarea "{ "organic_results": [ { "rank": 1, "link": "https://www.legalsportsreport.com/…"
click at [479, 310] on span "Test Workflow" at bounding box center [483, 313] width 35 height 8
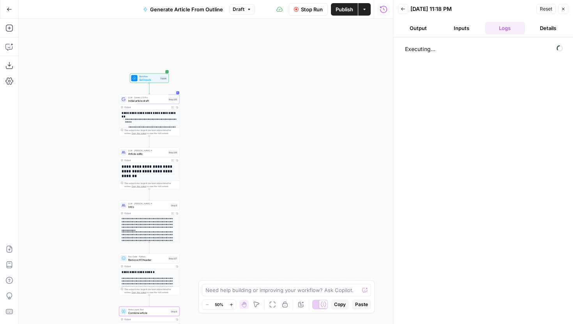
click at [563, 10] on icon "button" at bounding box center [563, 9] width 5 height 5
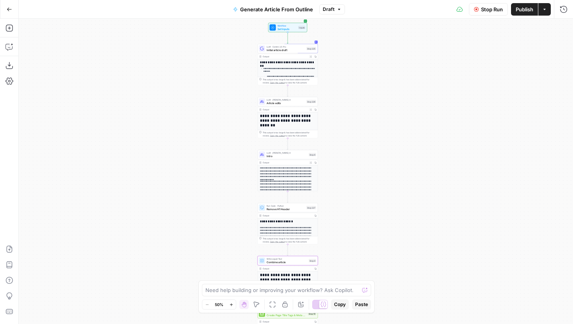
drag, startPoint x: 297, startPoint y: 107, endPoint x: 435, endPoint y: 57, distance: 146.8
click at [435, 57] on div "**********" at bounding box center [296, 171] width 554 height 305
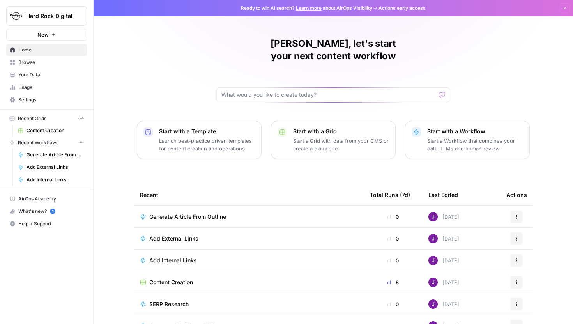
click at [54, 132] on span "Content Creation" at bounding box center [55, 130] width 57 height 7
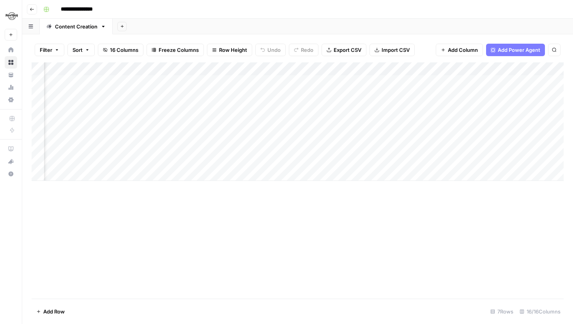
scroll to position [0, 178]
click at [179, 81] on div "Add Column" at bounding box center [298, 121] width 532 height 119
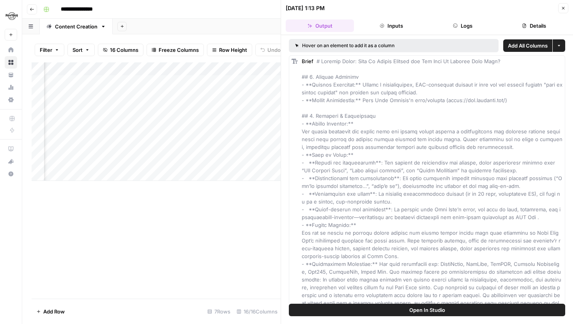
click at [560, 7] on button "Close" at bounding box center [563, 8] width 10 height 10
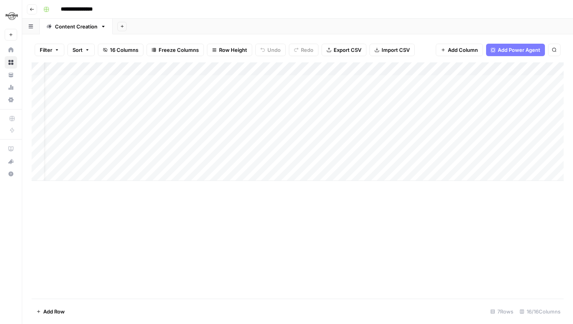
scroll to position [0, 34]
click at [331, 80] on div "Add Column" at bounding box center [298, 121] width 532 height 119
click at [331, 94] on div "Add Column" at bounding box center [298, 121] width 532 height 119
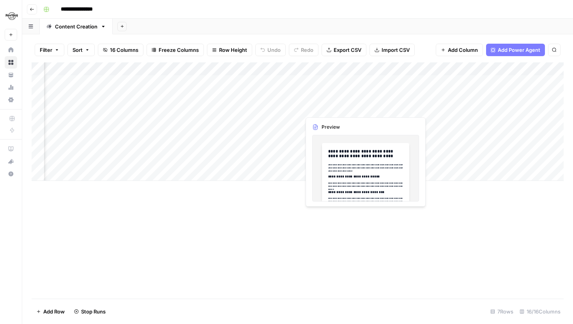
click at [335, 106] on div "Add Column" at bounding box center [298, 121] width 532 height 119
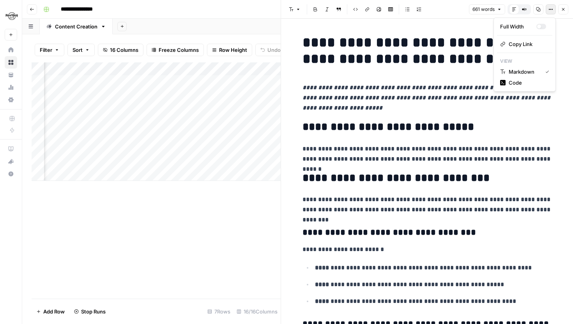
click at [550, 8] on icon "button" at bounding box center [551, 9] width 5 height 5
click at [523, 80] on span "Code" at bounding box center [527, 83] width 37 height 8
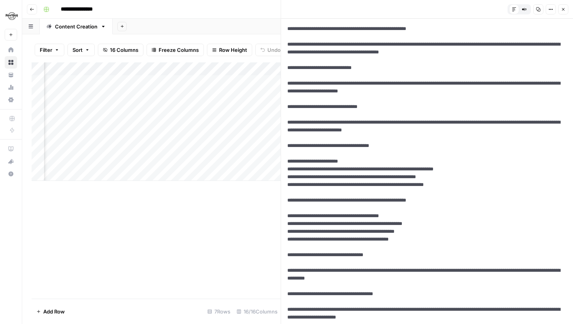
click at [565, 12] on button "Close" at bounding box center [563, 9] width 10 height 10
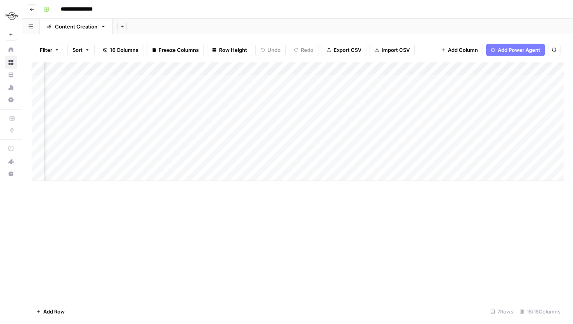
click at [123, 106] on div "Add Column" at bounding box center [298, 121] width 532 height 119
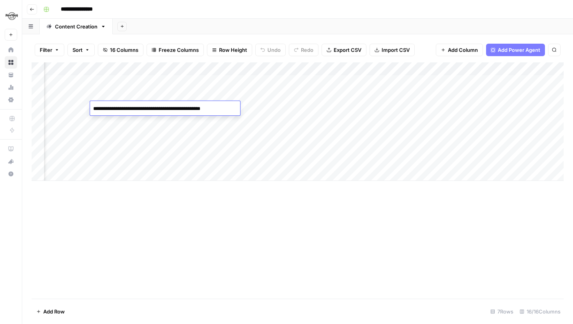
click at [156, 110] on textarea "**********" at bounding box center [164, 108] width 149 height 11
click at [109, 144] on div "Add Column" at bounding box center [298, 121] width 532 height 119
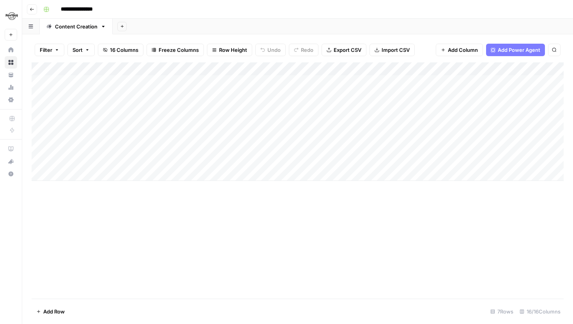
click at [106, 107] on div "Add Column" at bounding box center [298, 121] width 532 height 119
drag, startPoint x: 125, startPoint y: 109, endPoint x: 28, endPoint y: 109, distance: 97.1
click at [28, 109] on body "**********" at bounding box center [286, 162] width 573 height 324
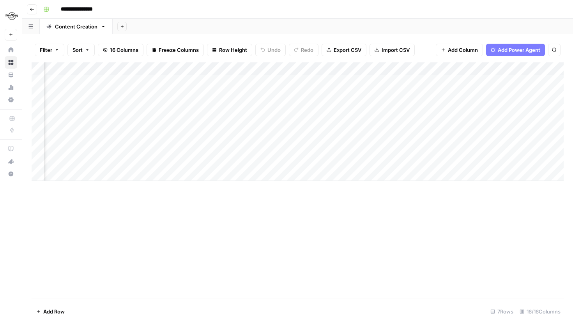
click at [290, 140] on div "Add Column" at bounding box center [298, 121] width 532 height 119
click at [468, 108] on div "Add Column" at bounding box center [298, 121] width 532 height 119
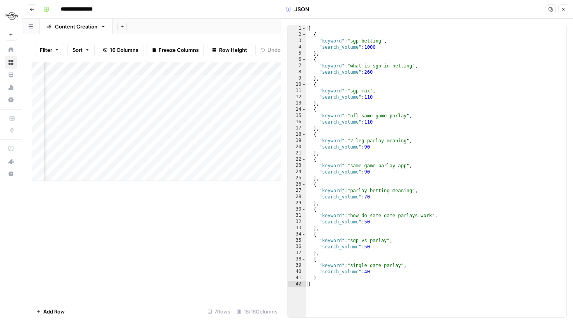
click at [409, 112] on div "[ { "keyword" : "sgp betting" , "search_volume" : 1000 } , { "keyword" : "what …" at bounding box center [436, 177] width 260 height 305
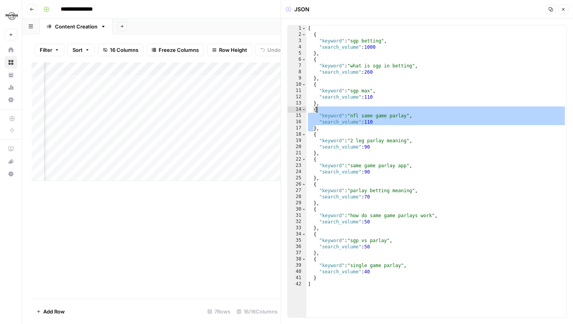
type textarea "* *"
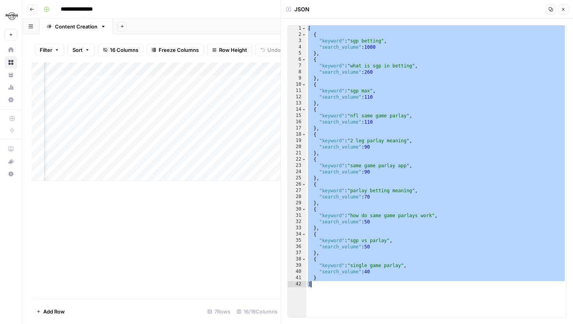
click at [224, 134] on div "Add Column" at bounding box center [156, 121] width 249 height 119
click at [206, 104] on div "Add Column" at bounding box center [156, 121] width 249 height 119
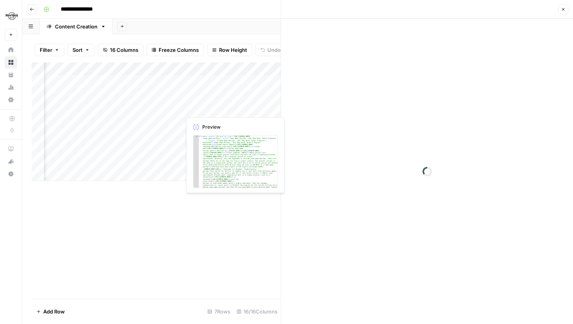
click at [206, 104] on div at bounding box center [216, 108] width 71 height 14
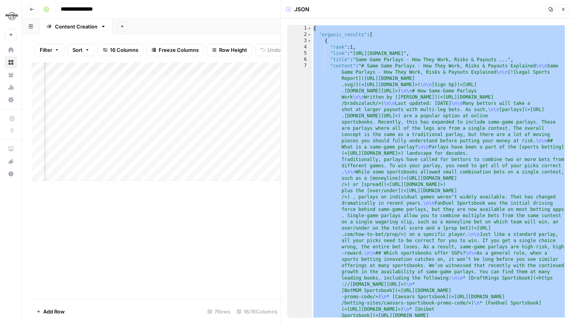
click at [563, 7] on icon "button" at bounding box center [563, 9] width 5 height 5
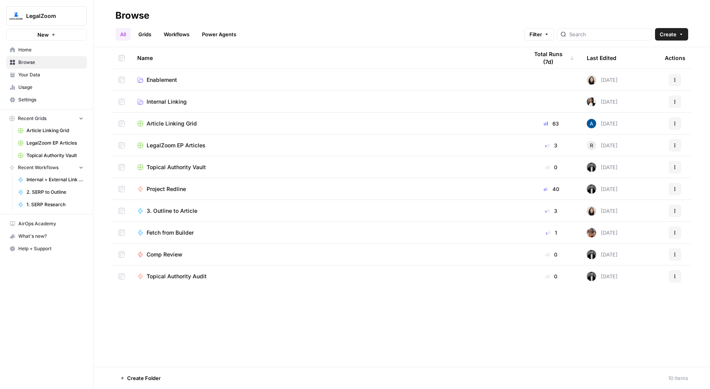
click at [172, 124] on span "Article Linking Grid" at bounding box center [172, 124] width 50 height 8
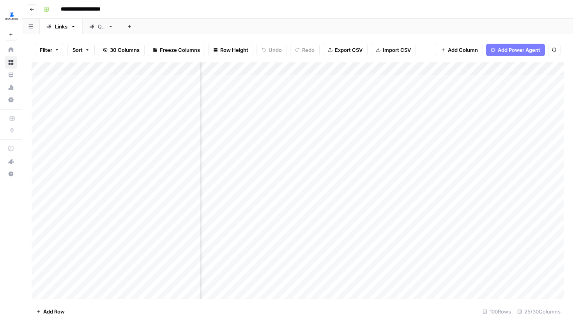
scroll to position [0, 1282]
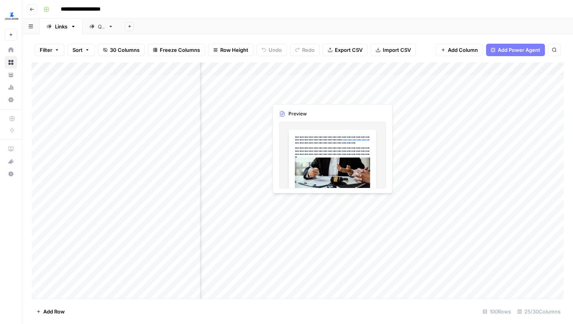
click at [360, 93] on div "Add Column" at bounding box center [298, 180] width 532 height 236
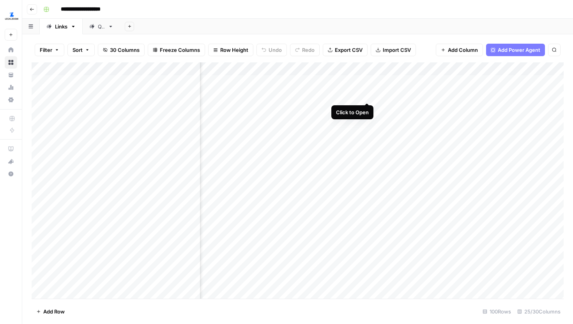
click at [367, 94] on div "Add Column" at bounding box center [298, 180] width 532 height 236
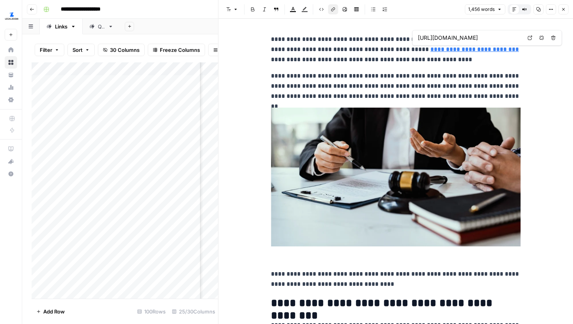
click at [458, 51] on link "**********" at bounding box center [474, 49] width 89 height 6
click at [486, 57] on p "**********" at bounding box center [396, 49] width 250 height 30
click at [475, 51] on link "**********" at bounding box center [474, 49] width 89 height 6
click at [533, 39] on link "Open in a new tab" at bounding box center [530, 38] width 10 height 10
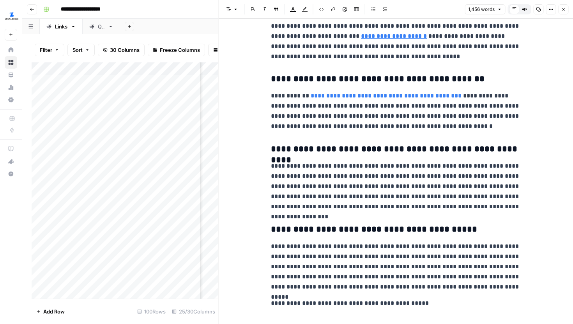
scroll to position [1801, 0]
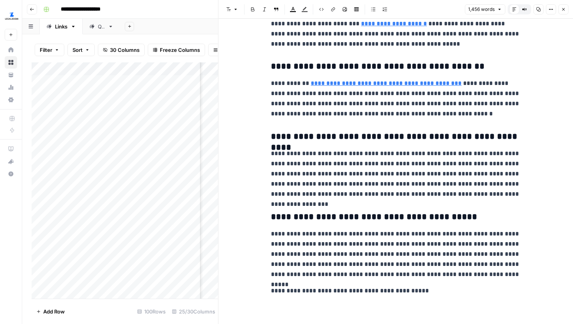
click at [564, 9] on icon "button" at bounding box center [563, 9] width 5 height 5
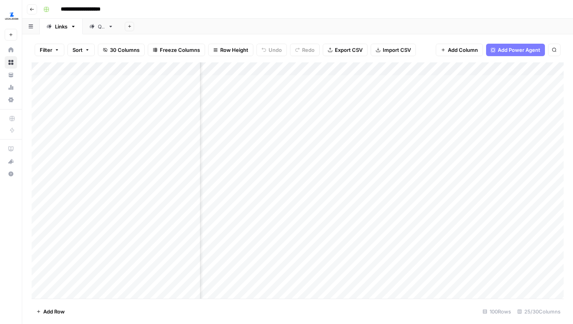
click at [266, 112] on div "Add Column" at bounding box center [298, 180] width 532 height 236
click at [336, 121] on div "Add Column" at bounding box center [298, 180] width 532 height 236
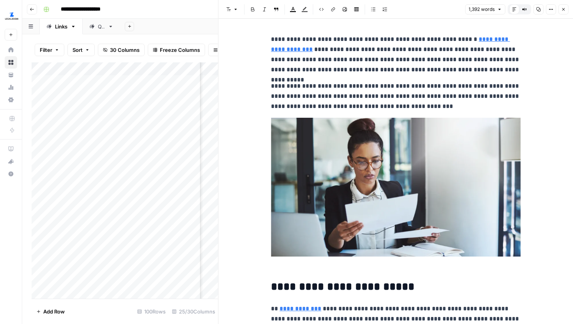
click at [551, 7] on icon "button" at bounding box center [551, 9] width 5 height 5
click at [518, 80] on span "Code" at bounding box center [527, 83] width 37 height 8
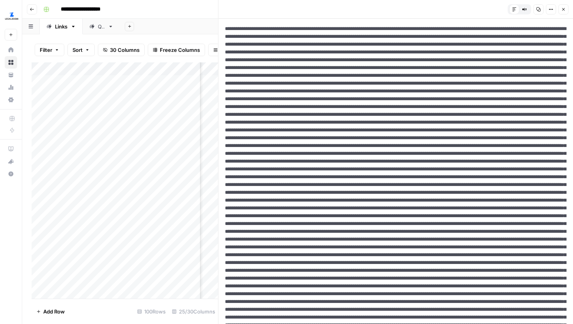
drag, startPoint x: 243, startPoint y: 44, endPoint x: 493, endPoint y: 45, distance: 250.3
click at [551, 8] on icon "button" at bounding box center [551, 9] width 5 height 5
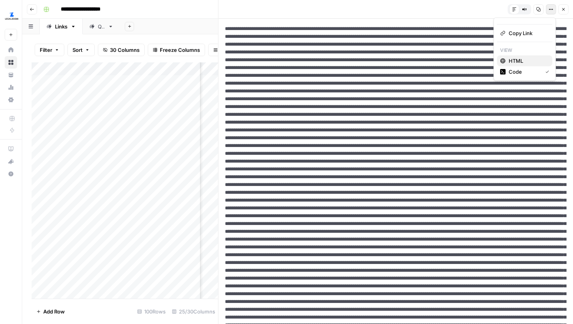
click at [519, 59] on span "HTML" at bounding box center [527, 61] width 37 height 8
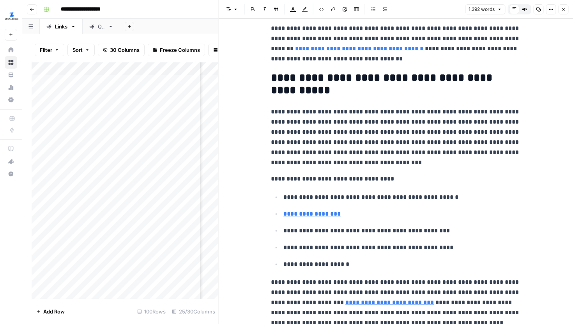
scroll to position [374, 0]
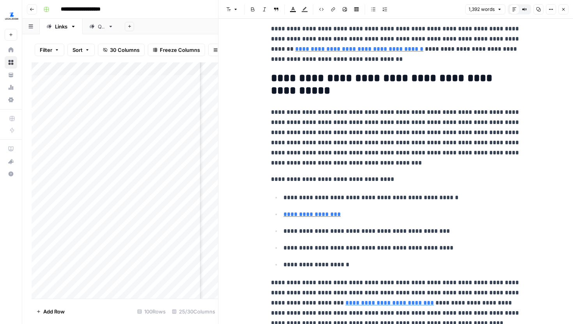
click at [365, 210] on p "**********" at bounding box center [401, 214] width 237 height 10
click at [398, 204] on icon at bounding box center [397, 202] width 5 height 5
drag, startPoint x: 269, startPoint y: 181, endPoint x: 407, endPoint y: 199, distance: 139.6
click at [407, 199] on p "**********" at bounding box center [401, 198] width 237 height 10
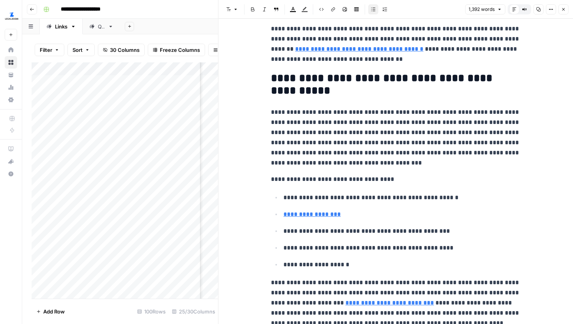
click at [562, 11] on icon "button" at bounding box center [563, 9] width 5 height 5
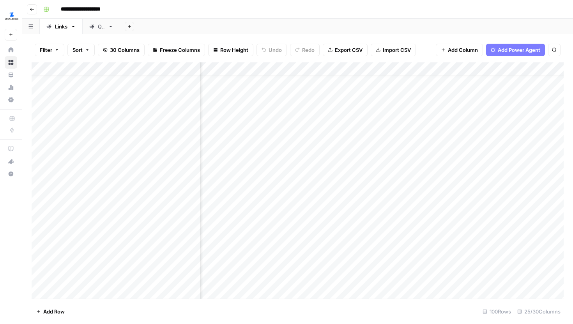
scroll to position [13, 1314]
click at [334, 133] on div "Add Column" at bounding box center [298, 180] width 532 height 236
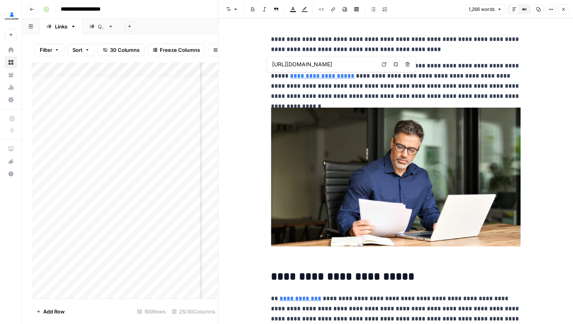
click at [382, 66] on icon at bounding box center [384, 64] width 5 height 5
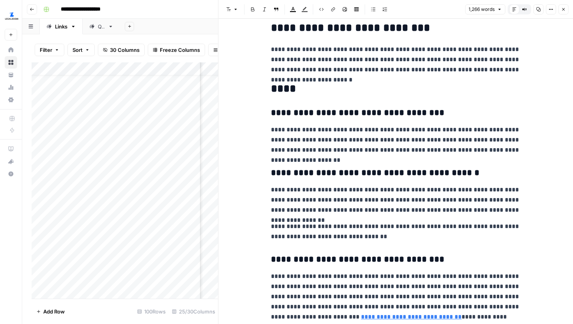
scroll to position [1461, 0]
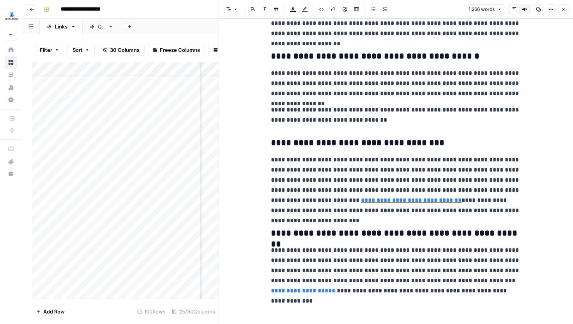
click at [564, 7] on icon "button" at bounding box center [563, 9] width 5 height 5
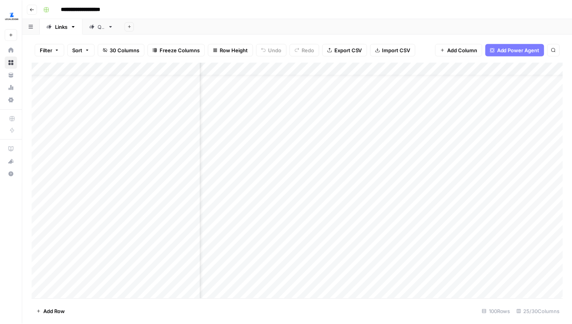
scroll to position [13, 1314]
